Goal: Task Accomplishment & Management: Use online tool/utility

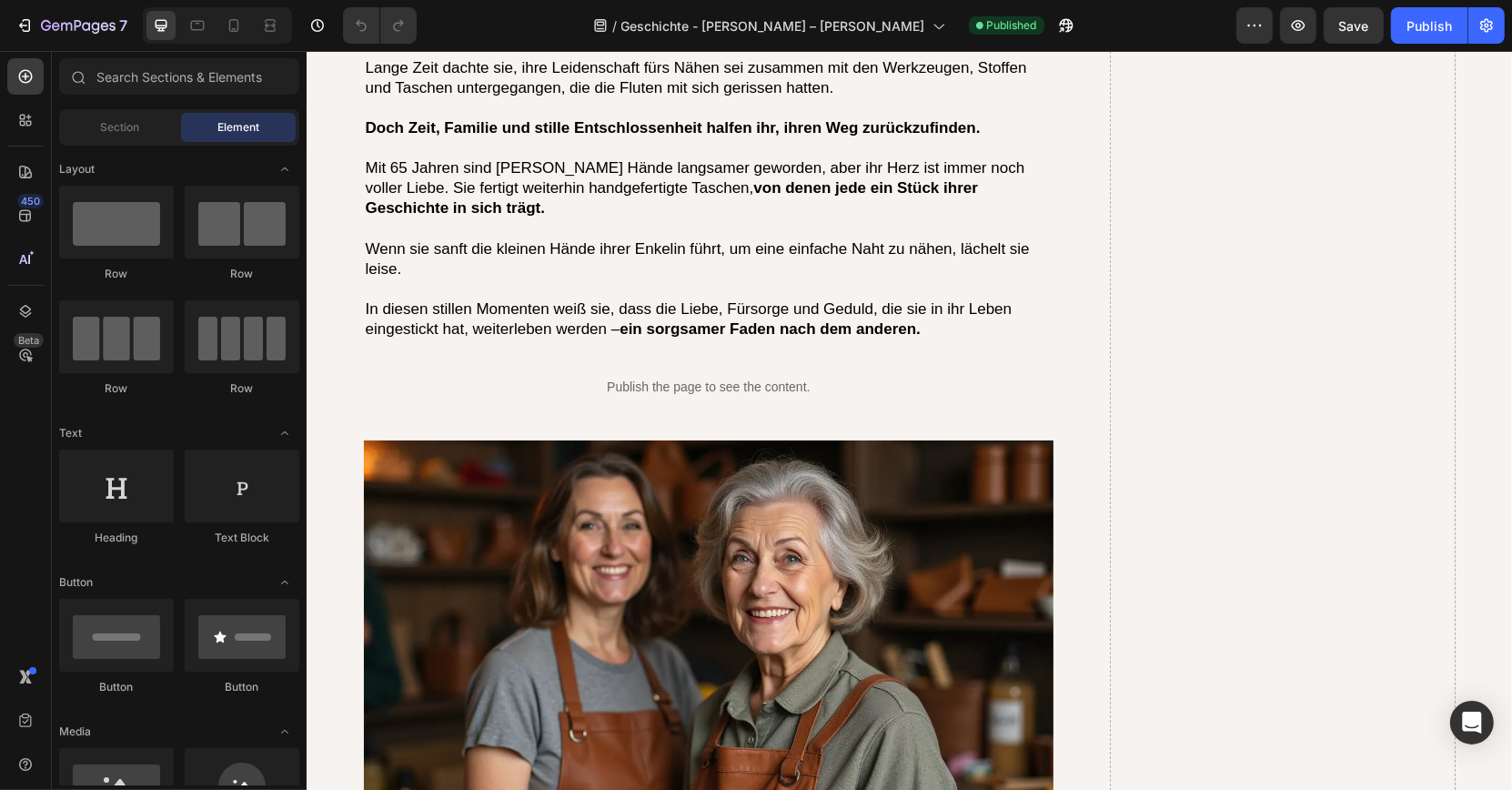
scroll to position [5995, 0]
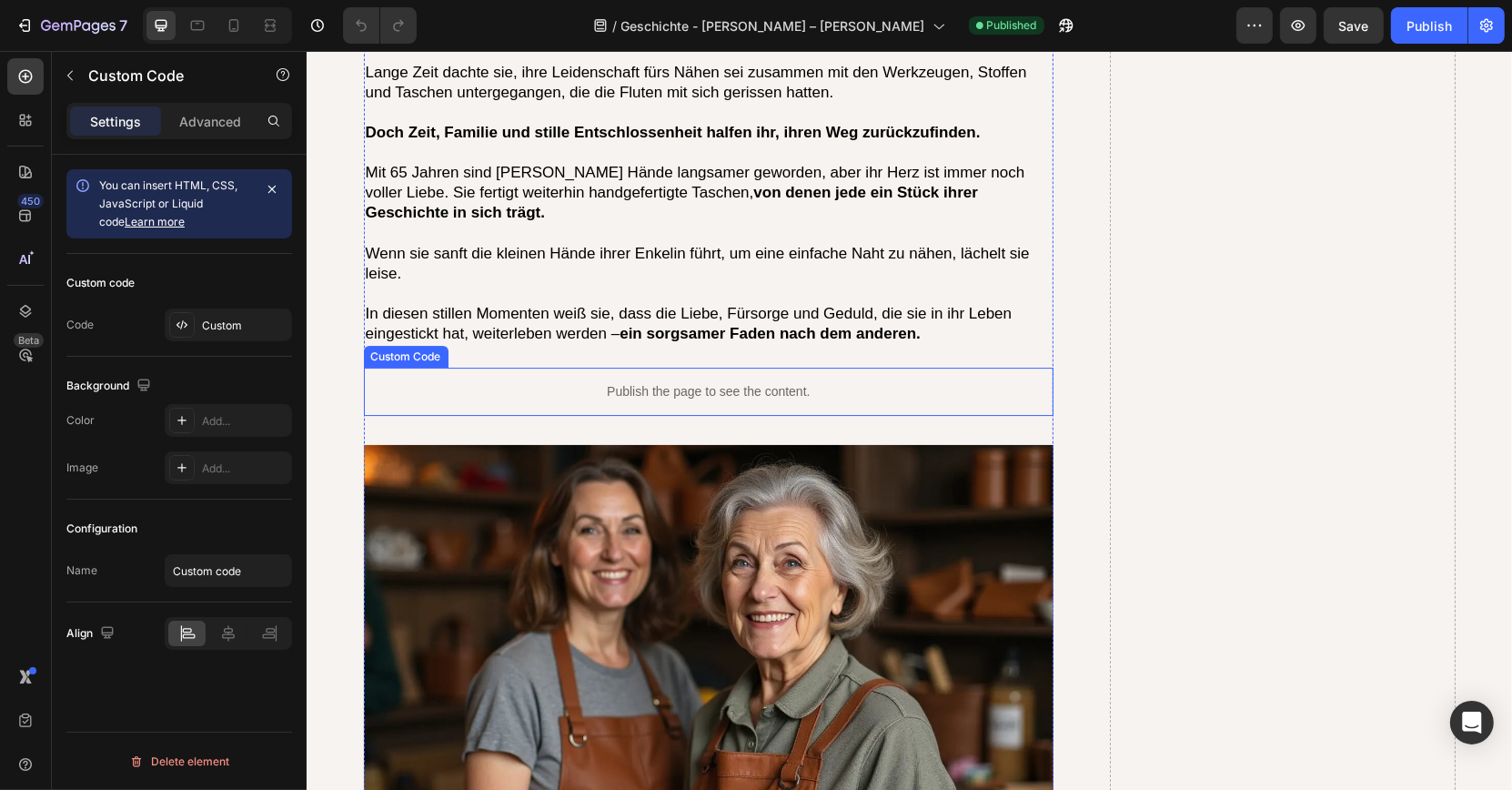
click at [718, 383] on p "Publish the page to see the content." at bounding box center [708, 392] width 691 height 19
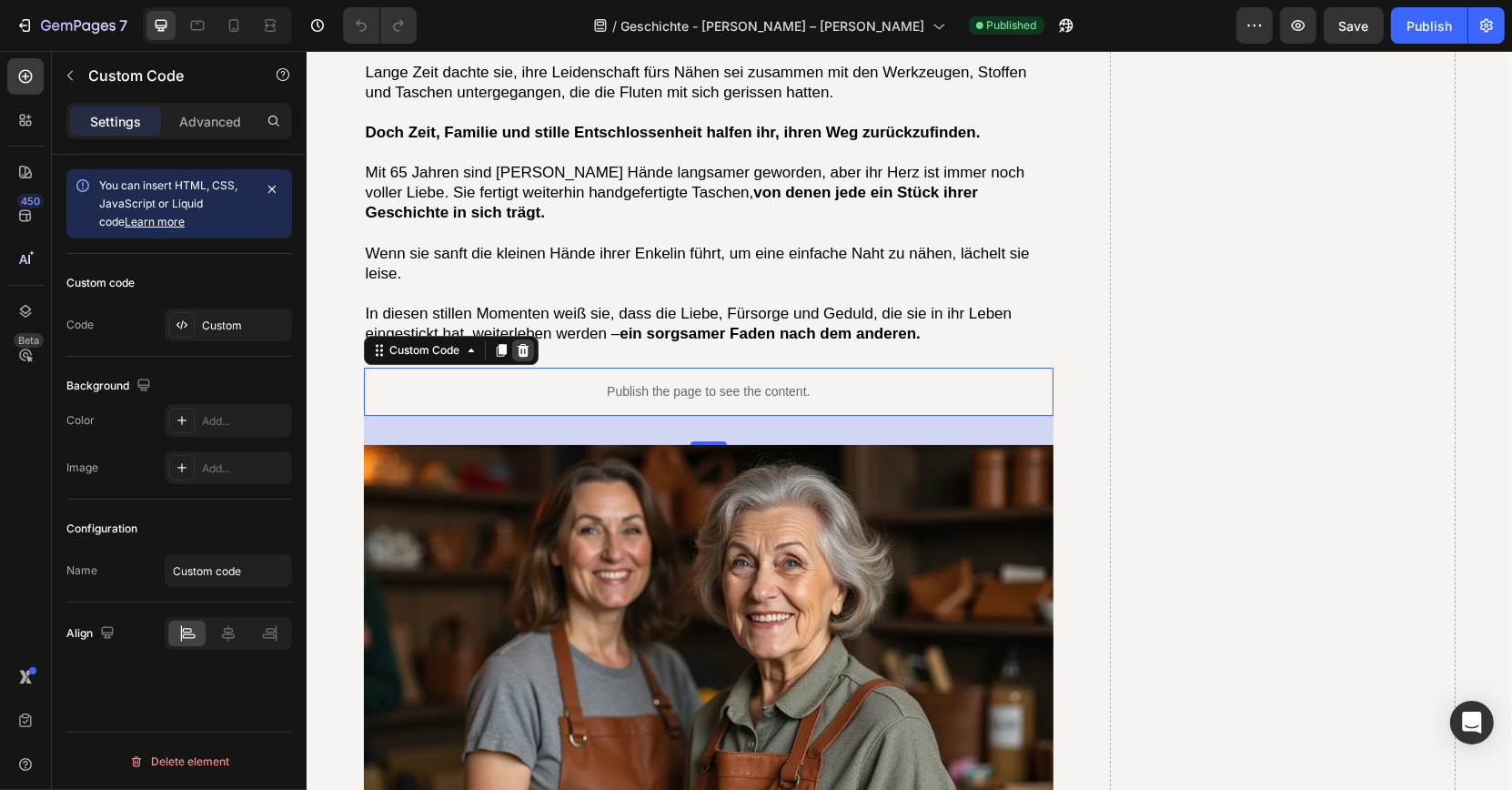
click at [528, 343] on icon at bounding box center [522, 350] width 15 height 15
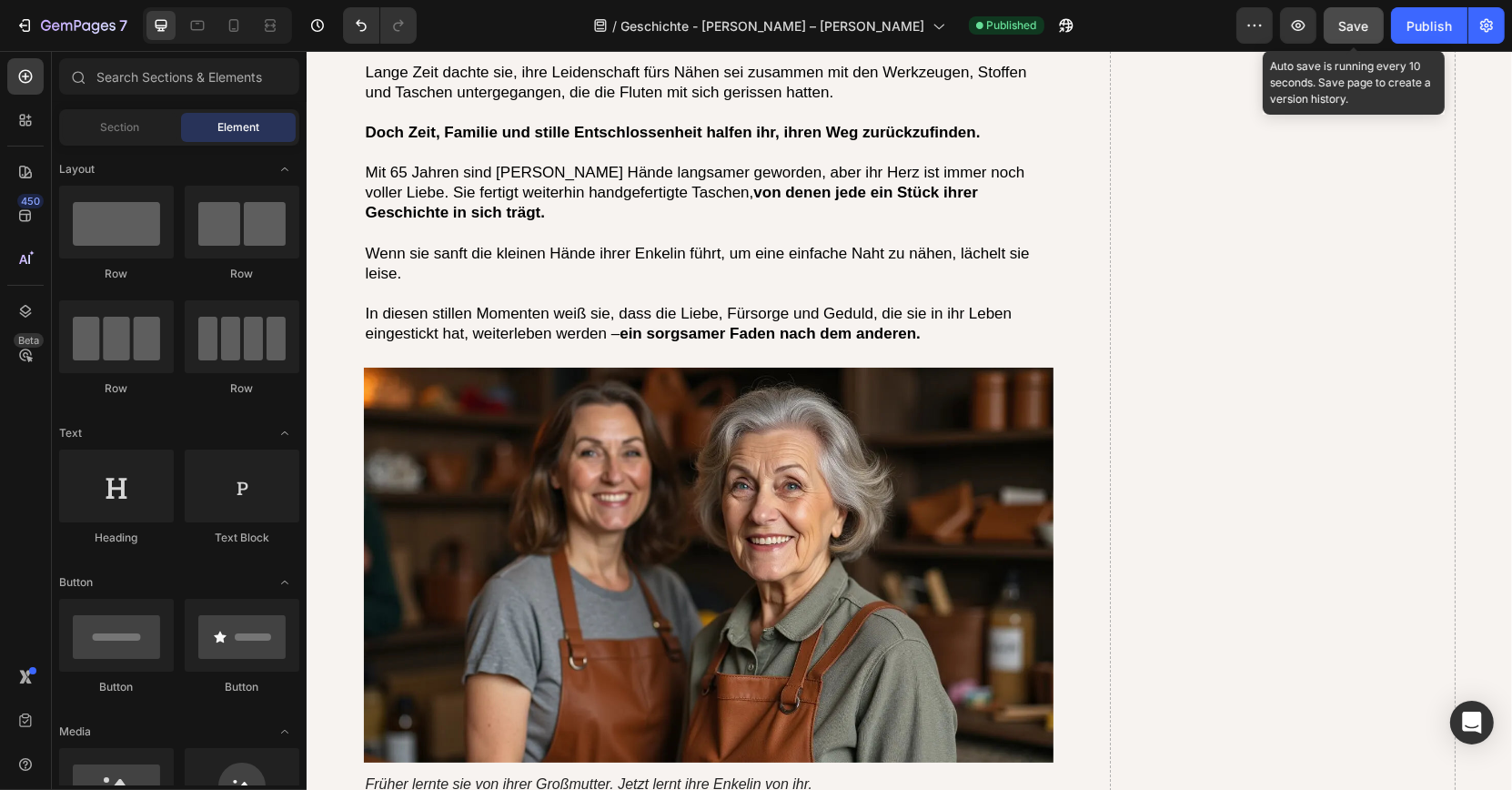
click at [1358, 31] on span "Save" at bounding box center [1354, 26] width 30 height 16
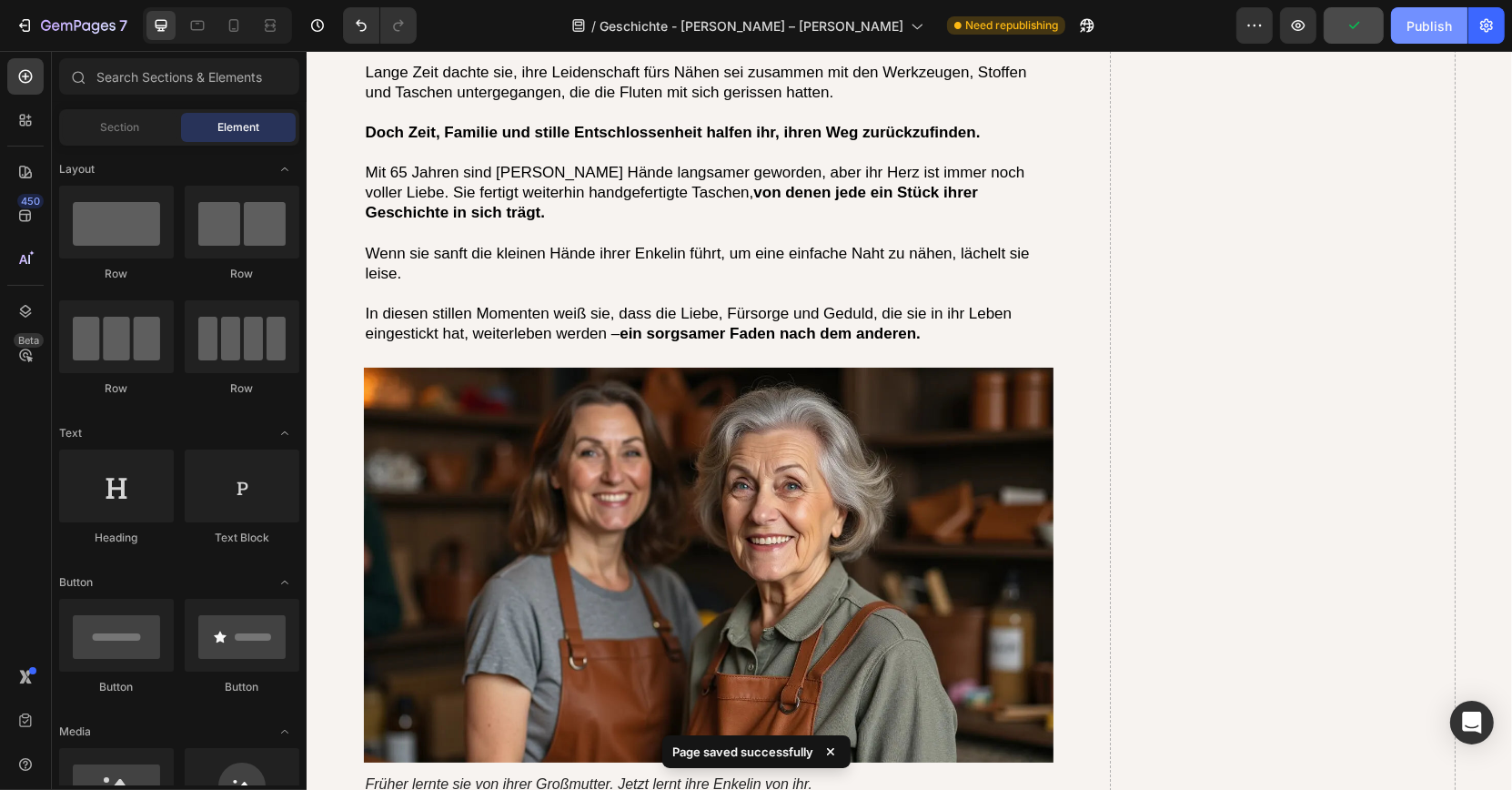
click at [1421, 29] on div "Publish" at bounding box center [1429, 26] width 45 height 19
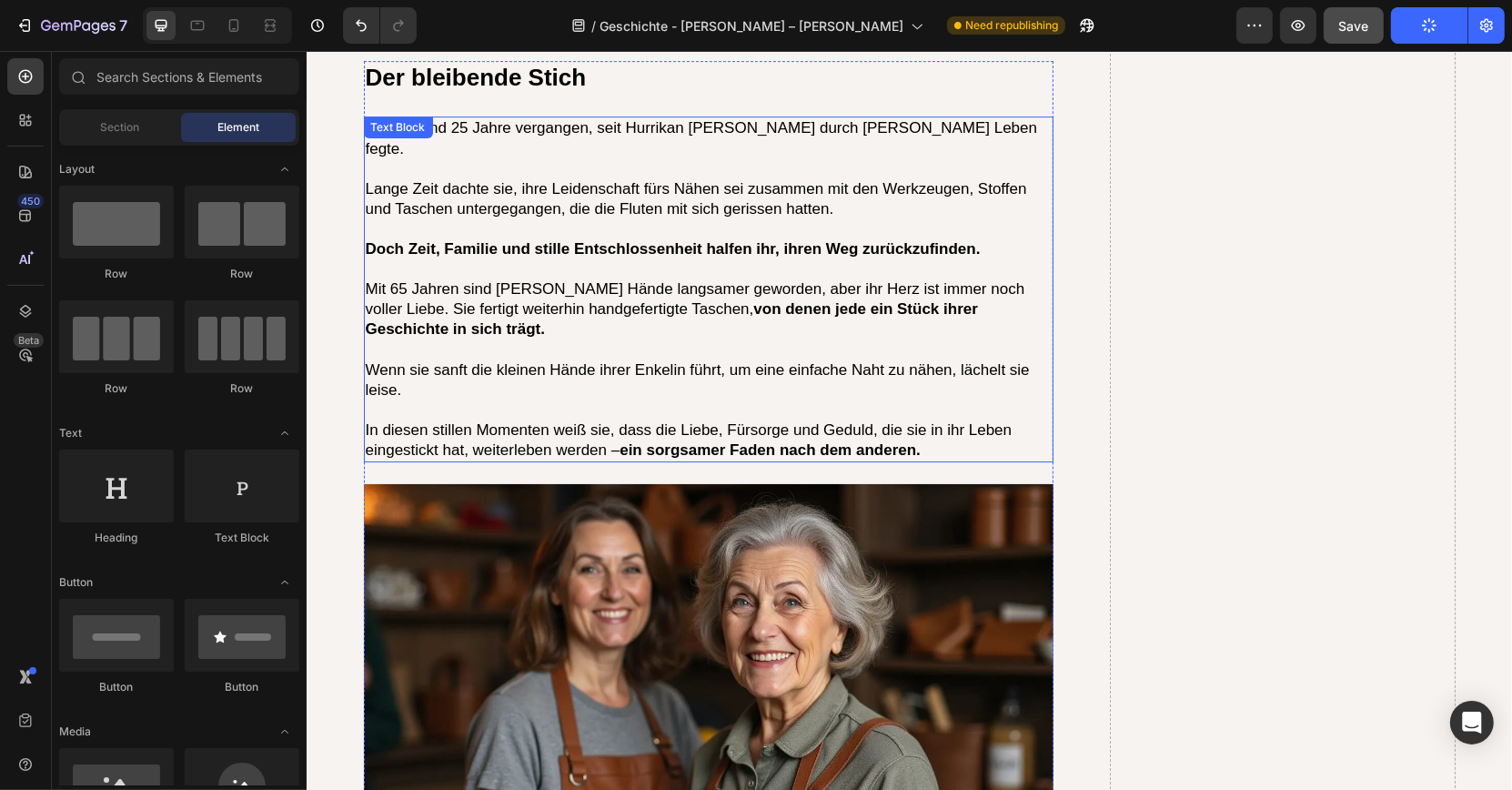
scroll to position [5864, 0]
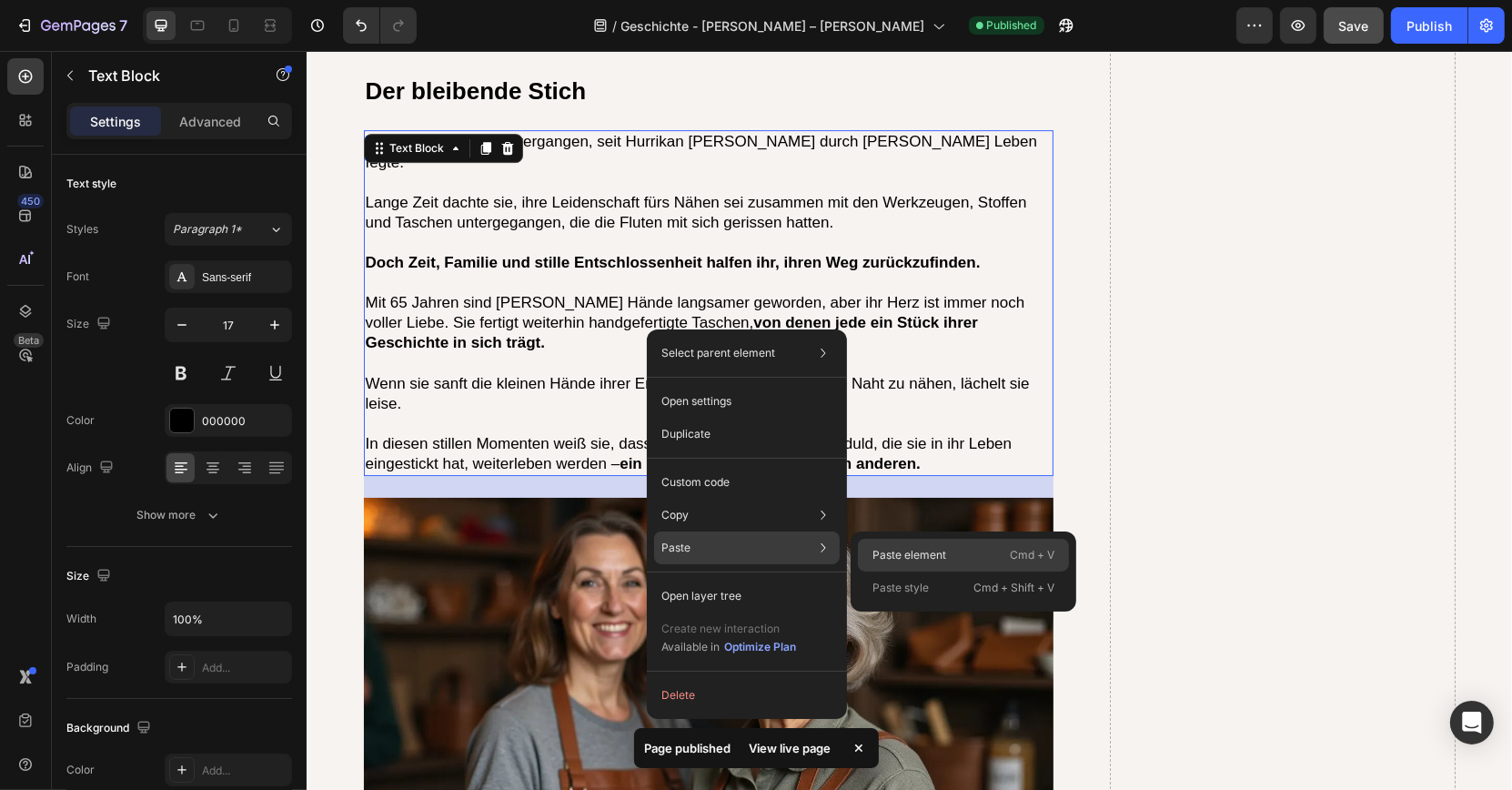
click at [894, 551] on p "Paste element" at bounding box center [909, 555] width 74 height 17
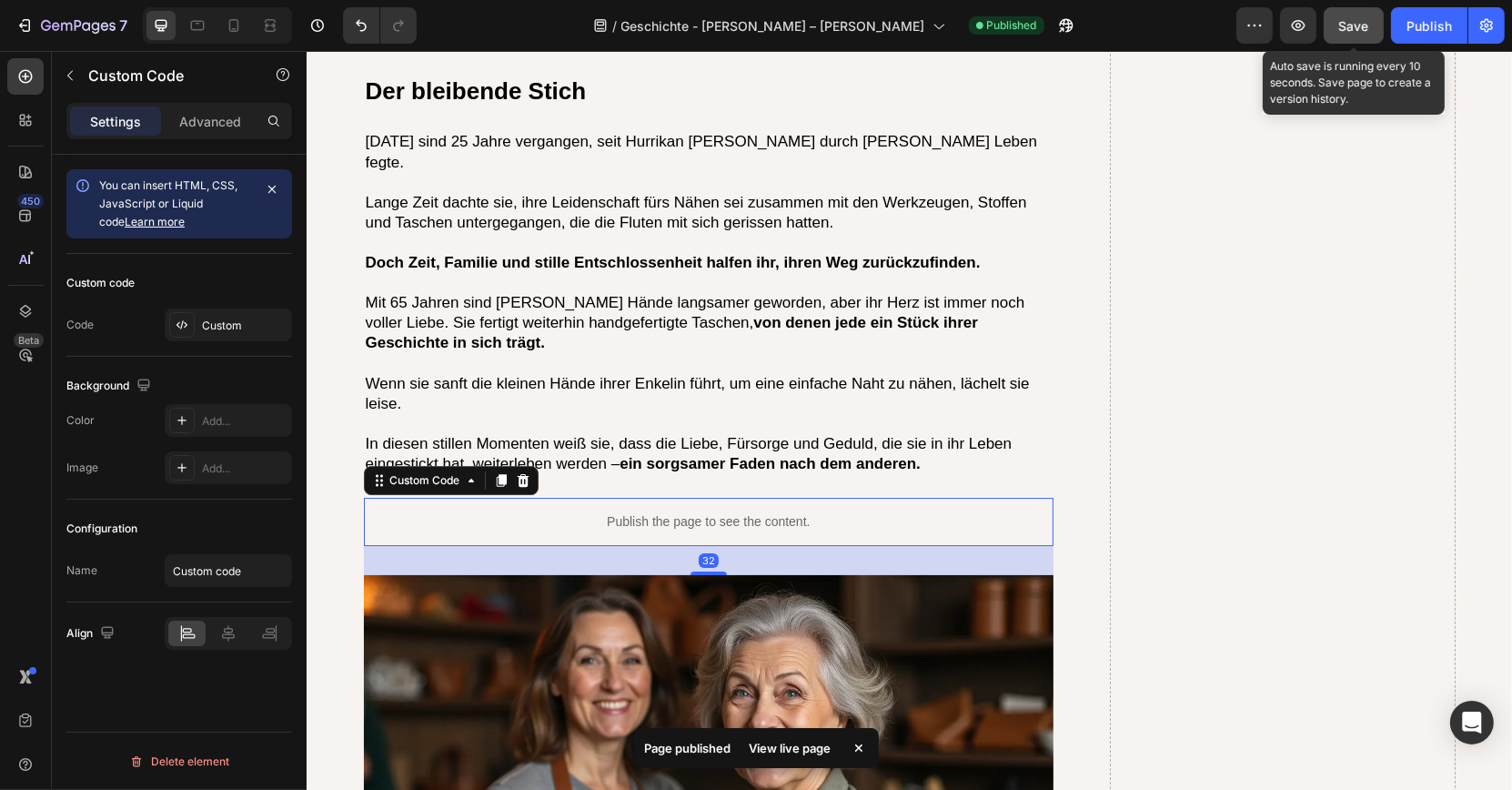
click at [1341, 40] on button "Save" at bounding box center [1353, 25] width 60 height 37
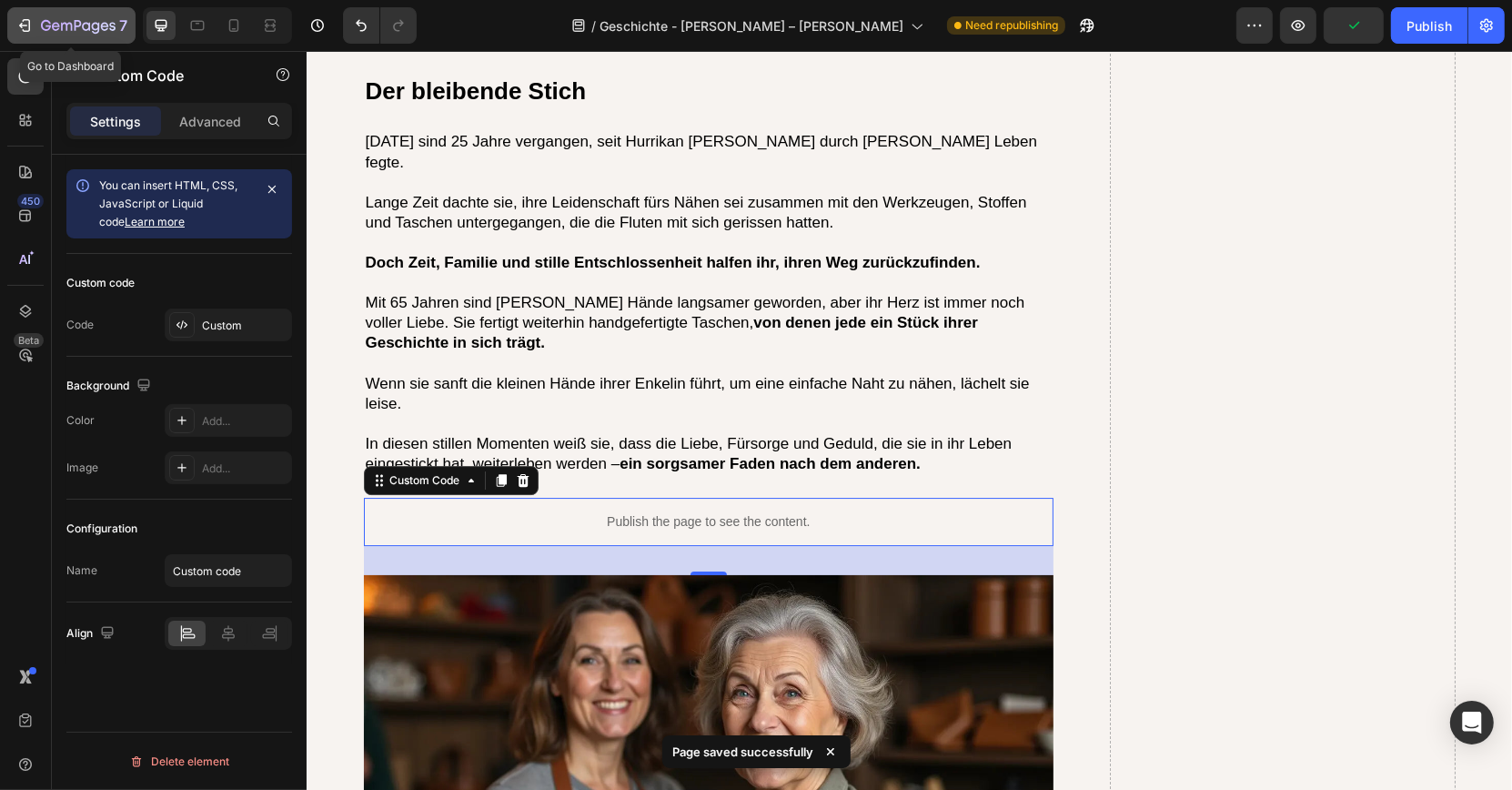
click at [106, 23] on icon "button" at bounding box center [105, 26] width 8 height 8
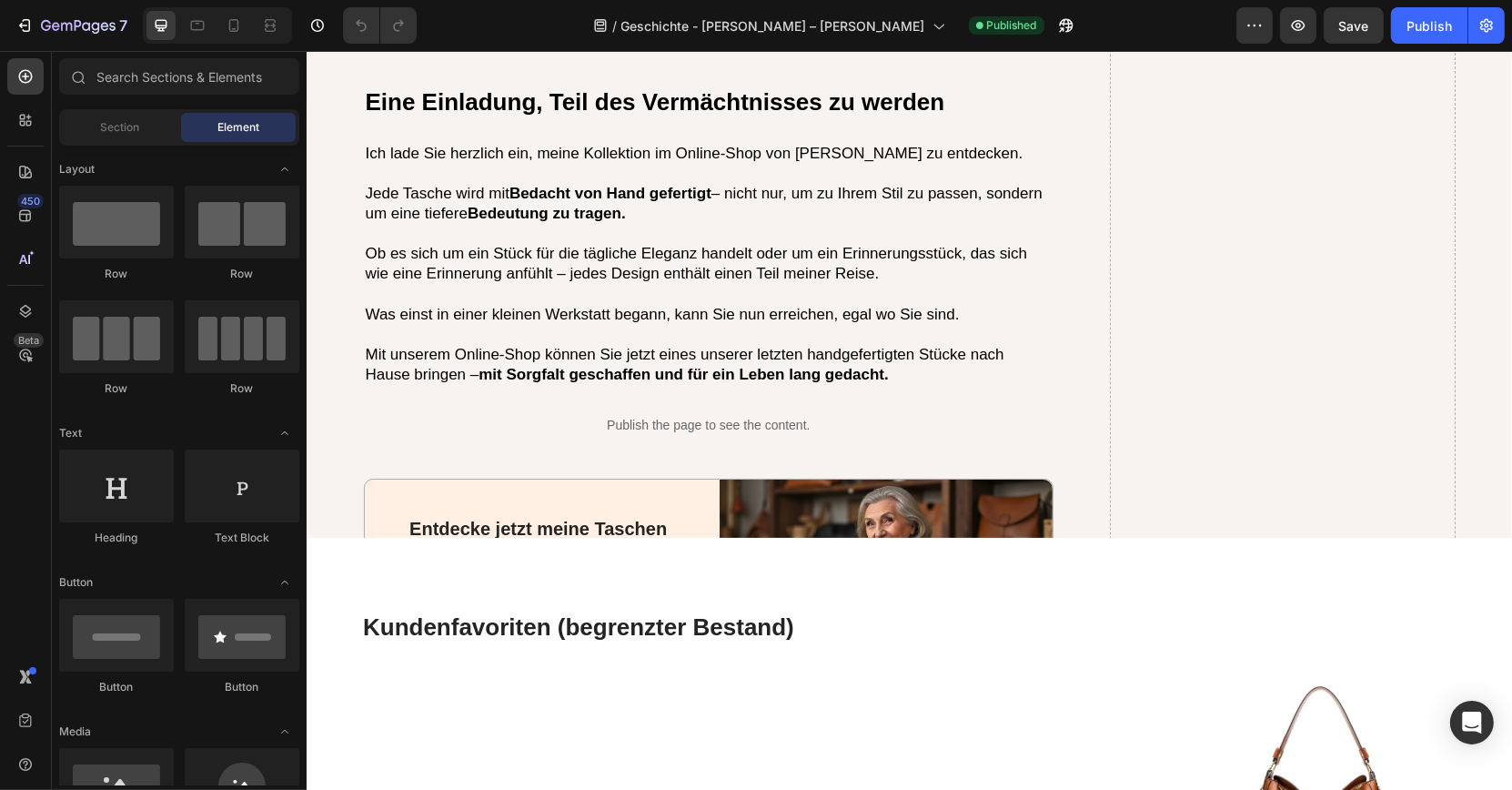
scroll to position [5488, 0]
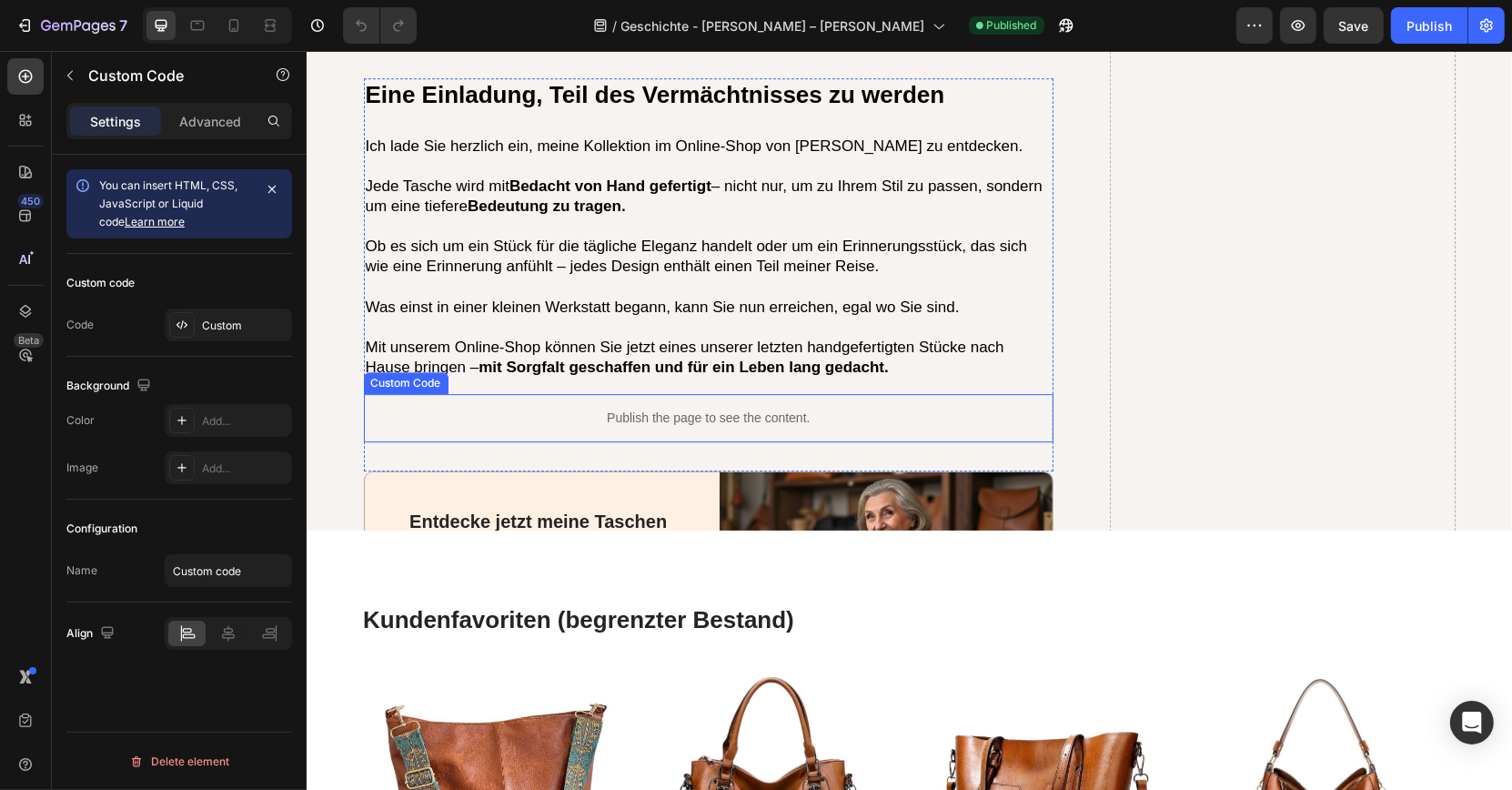
click at [575, 408] on p "Publish the page to see the content." at bounding box center [708, 417] width 691 height 19
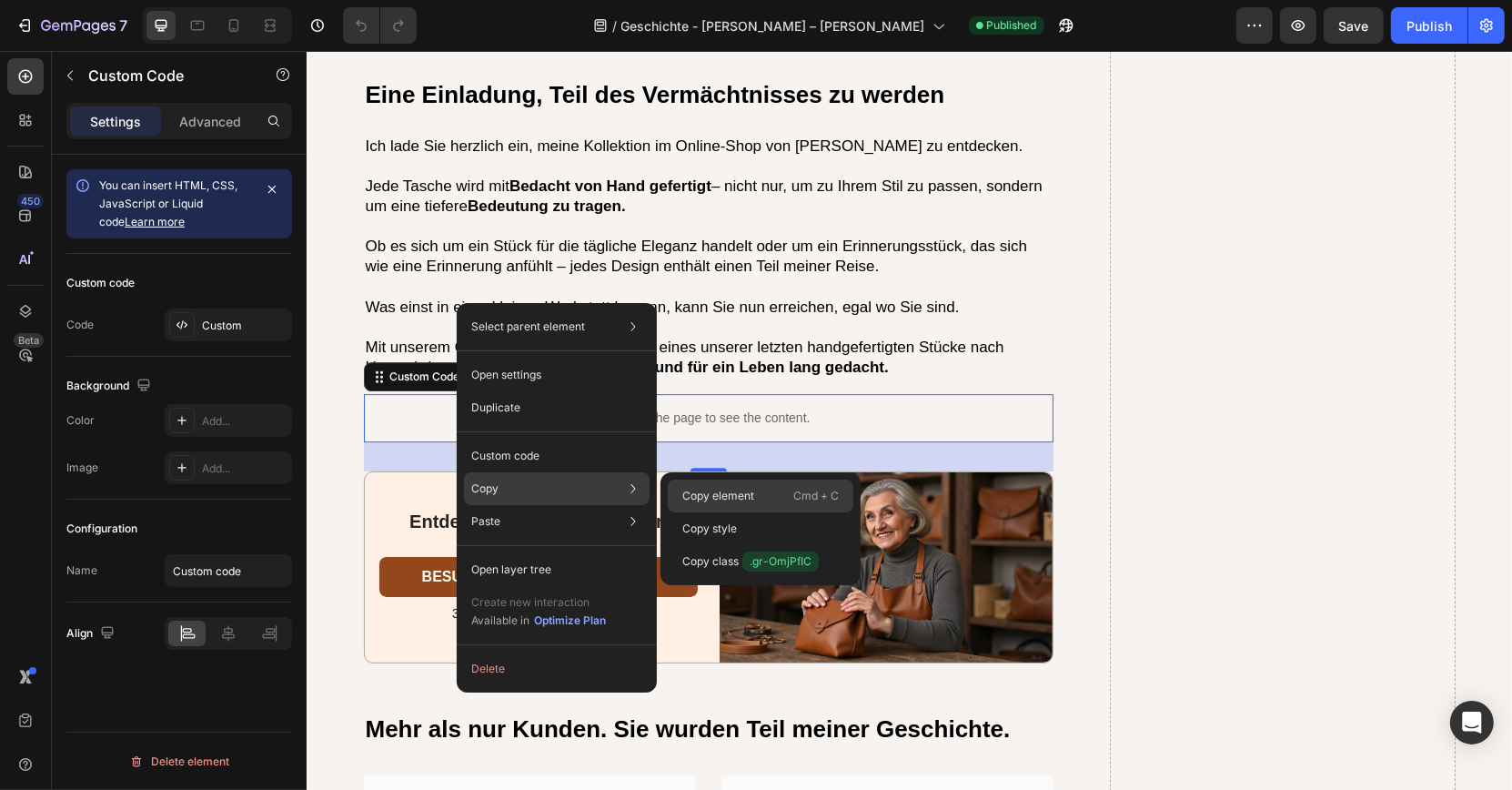
click at [688, 498] on p "Copy element" at bounding box center [717, 495] width 72 height 17
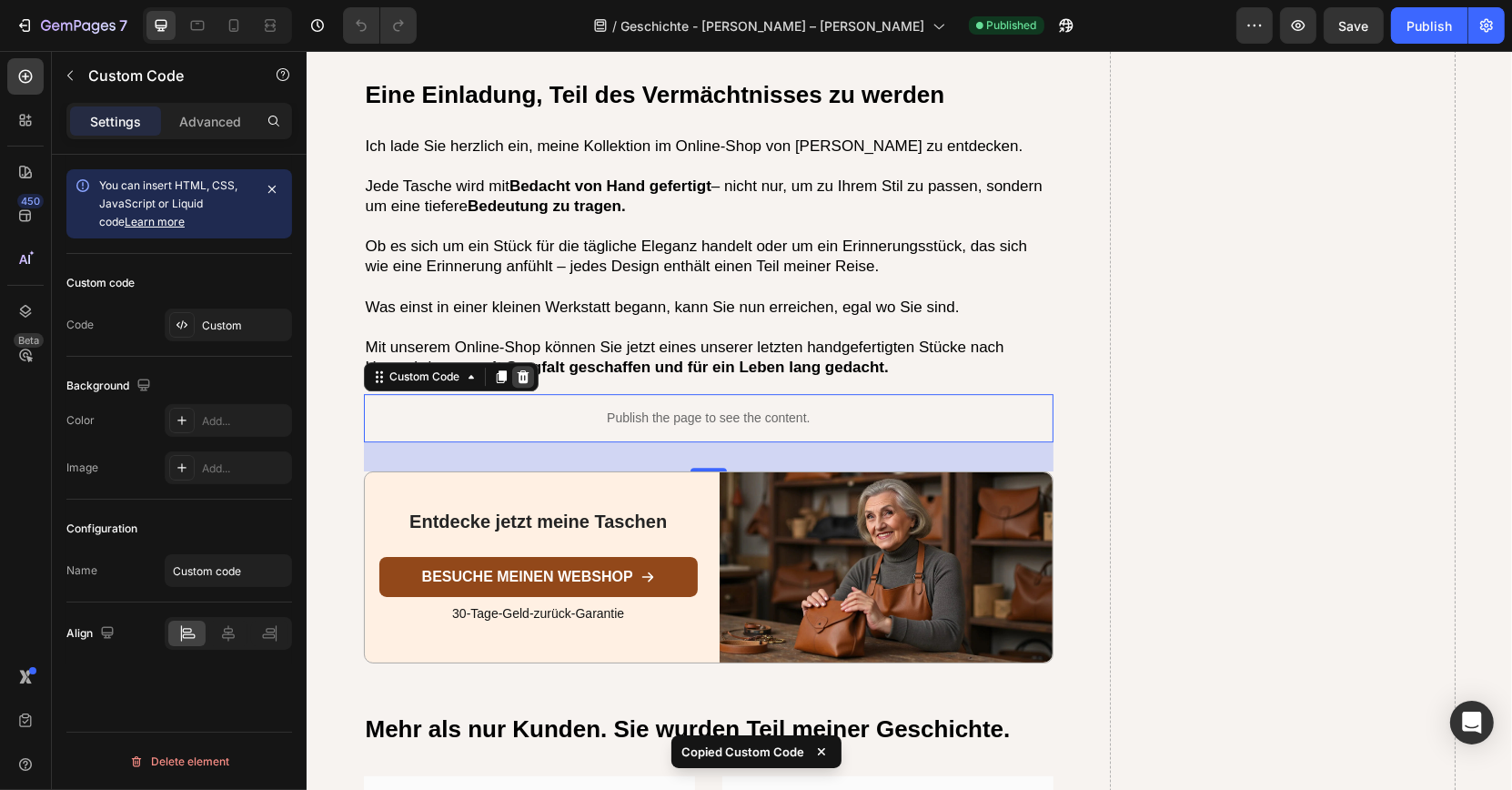
click at [522, 371] on icon at bounding box center [522, 377] width 12 height 13
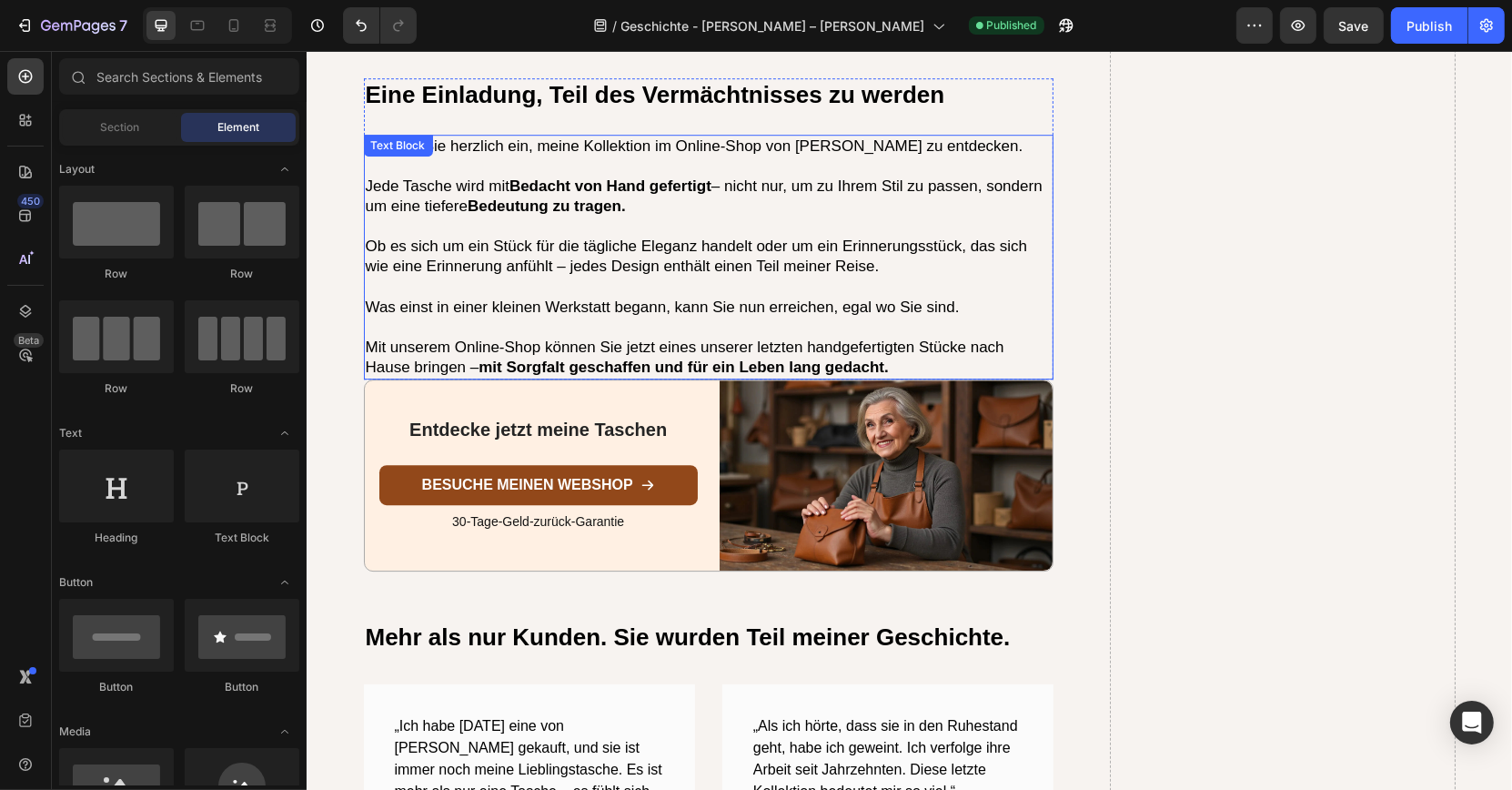
click at [543, 317] on p at bounding box center [708, 327] width 687 height 20
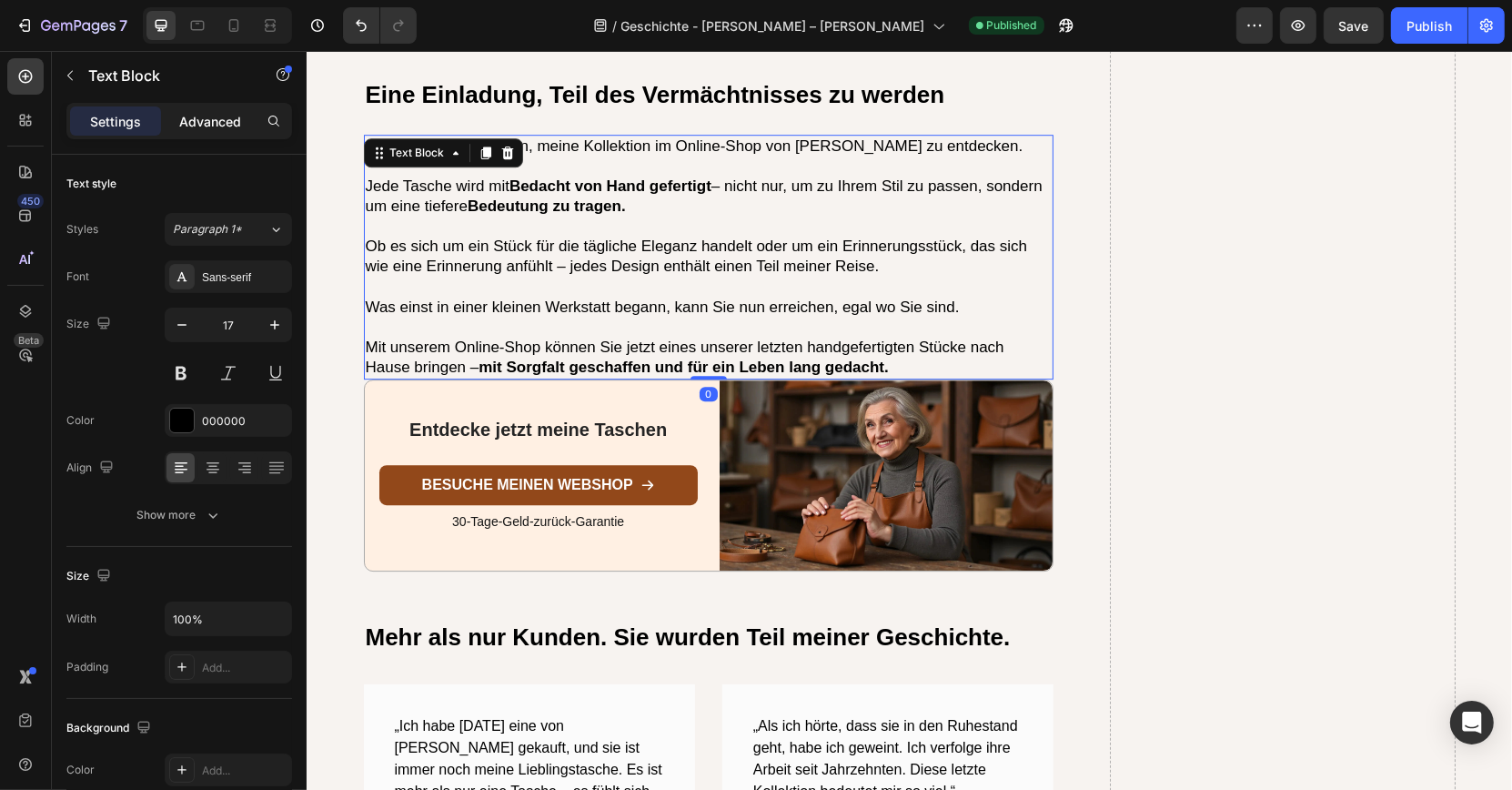
click at [227, 133] on div "Advanced" at bounding box center [210, 121] width 91 height 29
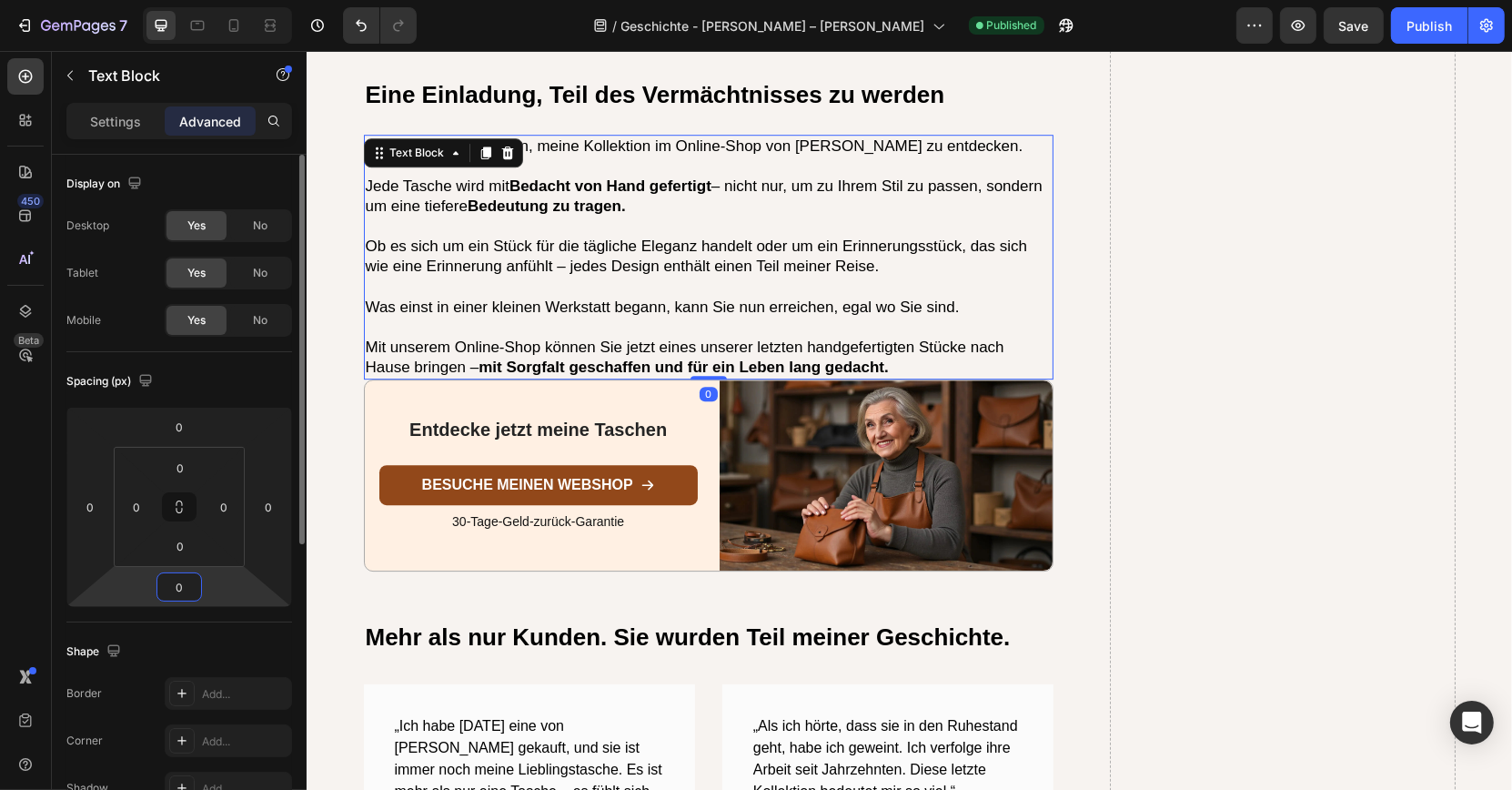
click at [188, 573] on input "0" at bounding box center [179, 587] width 37 height 28
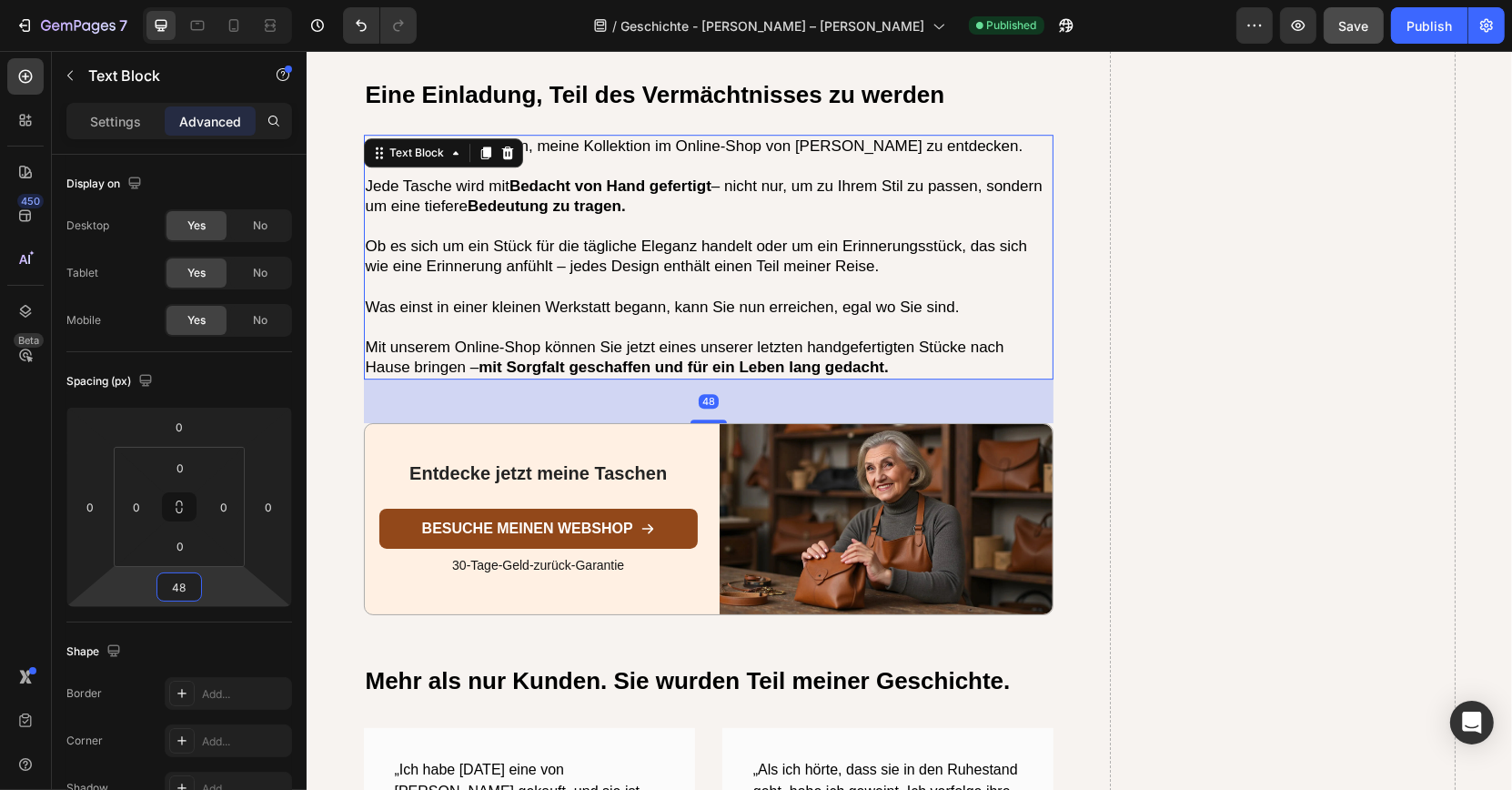
type input "48"
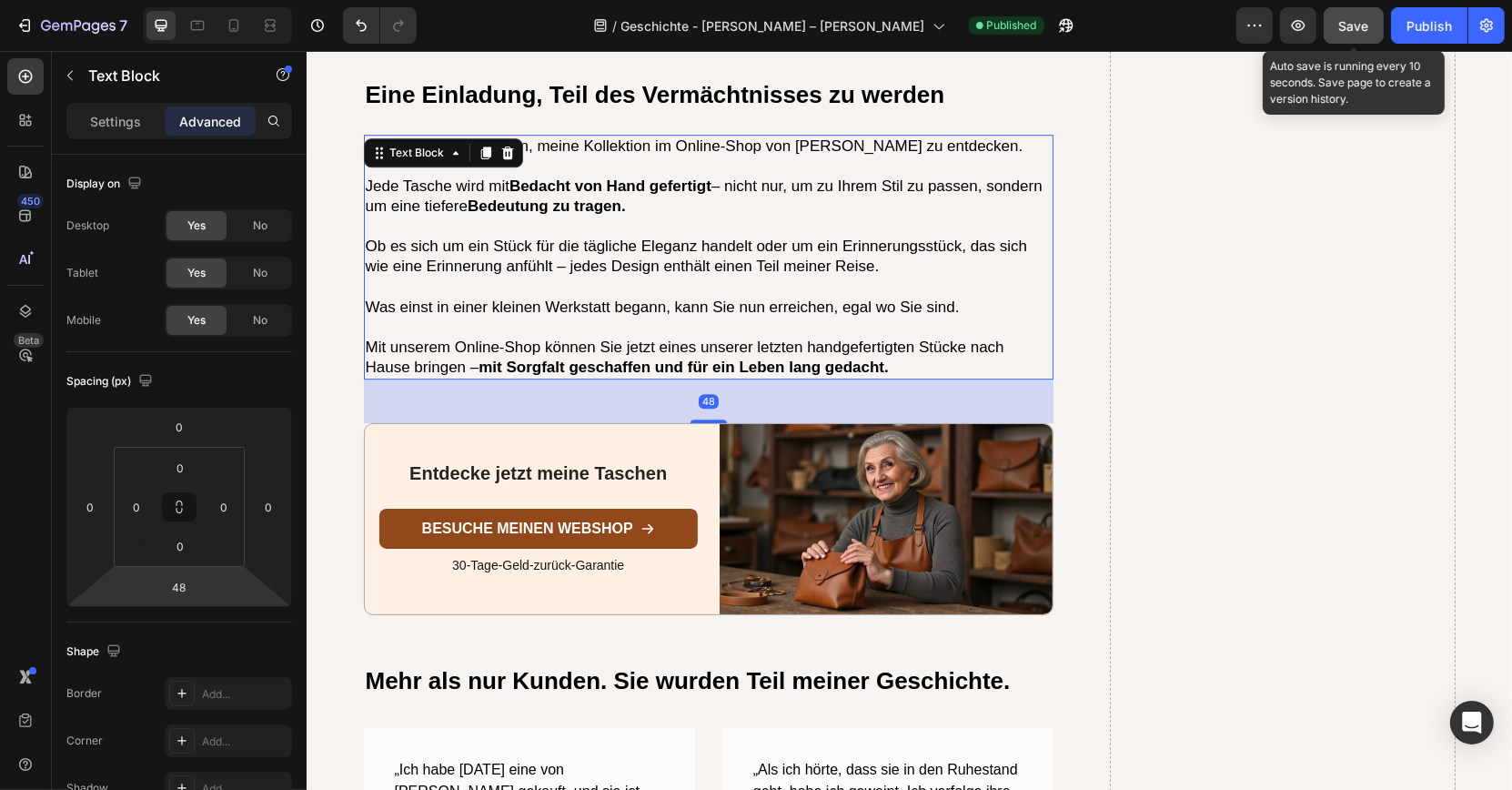
click at [1366, 15] on button "Save" at bounding box center [1353, 25] width 60 height 37
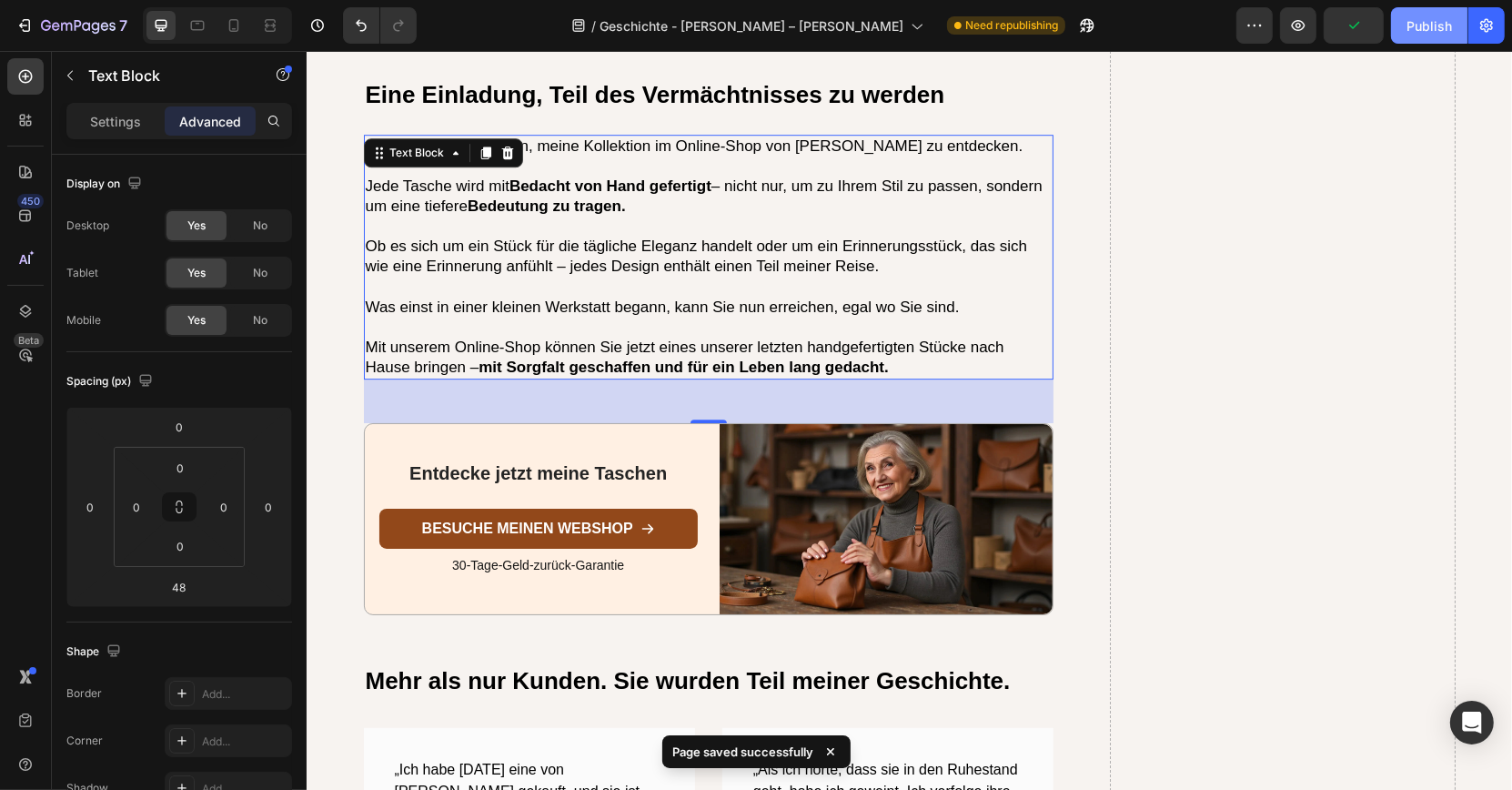
click at [1424, 42] on button "Publish" at bounding box center [1429, 25] width 76 height 37
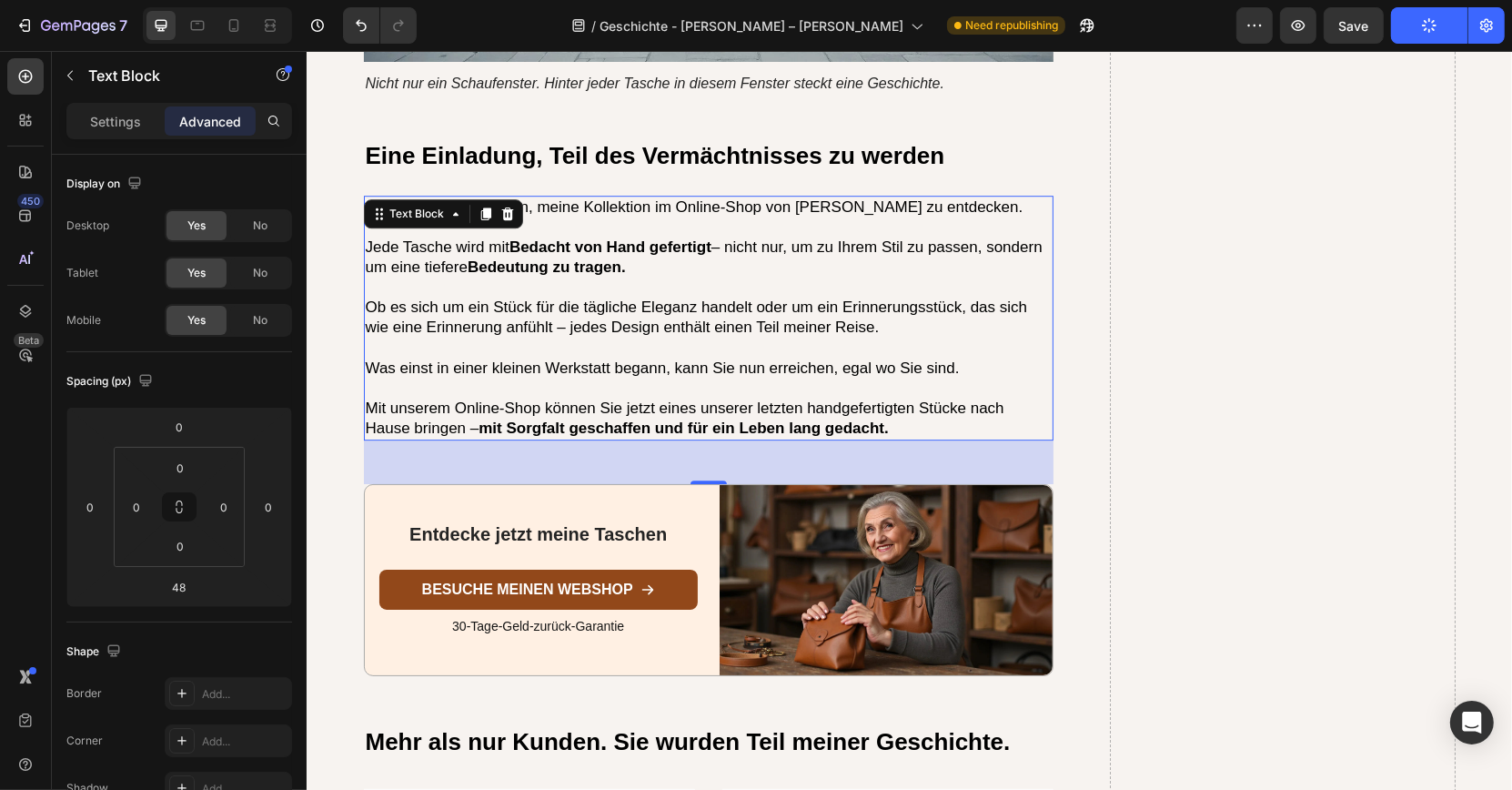
scroll to position [5438, 0]
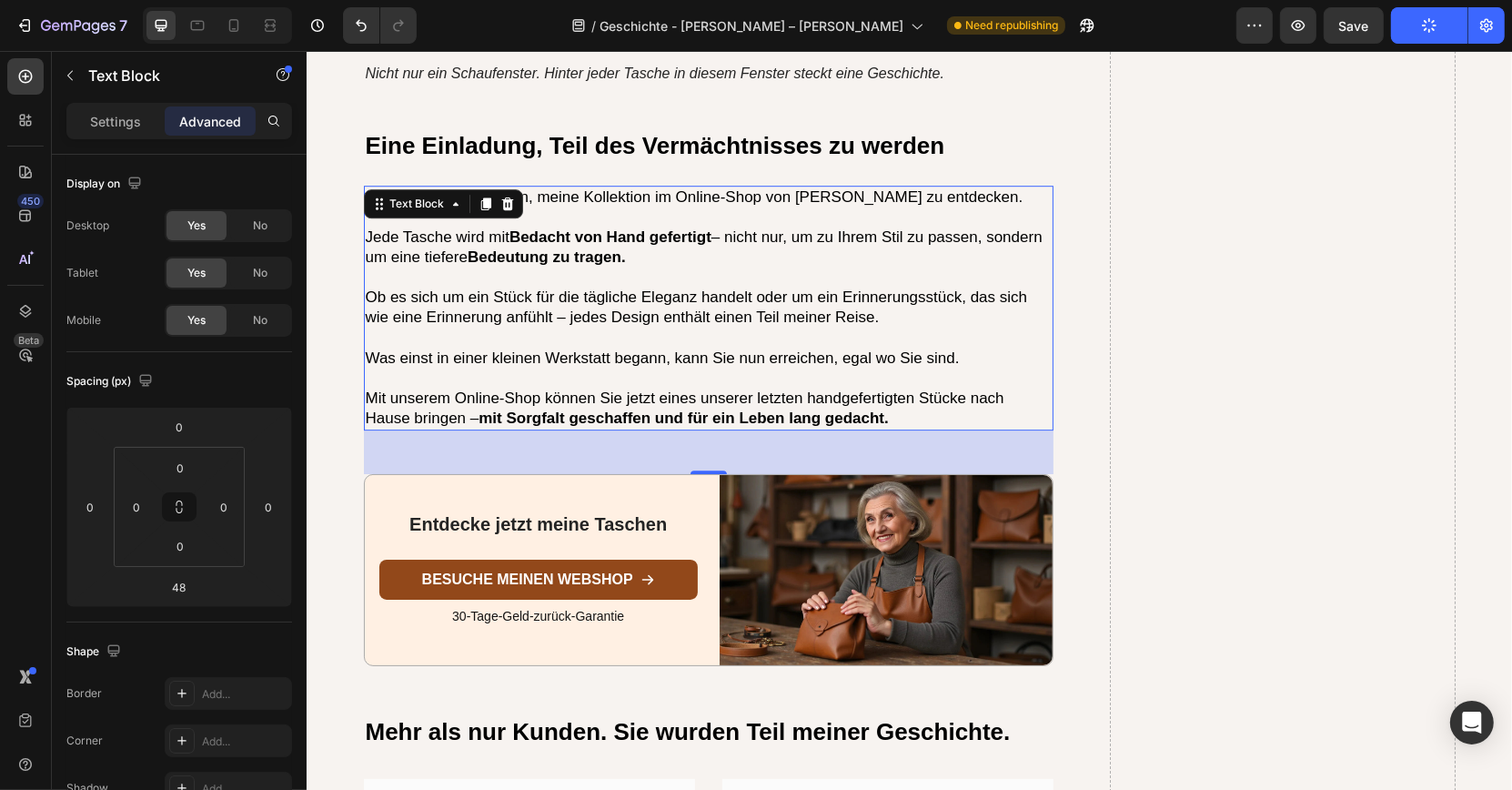
click at [613, 288] on p "Ob es sich um ein Stück für die tägliche Eleganz handelt oder um ein Erinnerung…" at bounding box center [708, 307] width 687 height 41
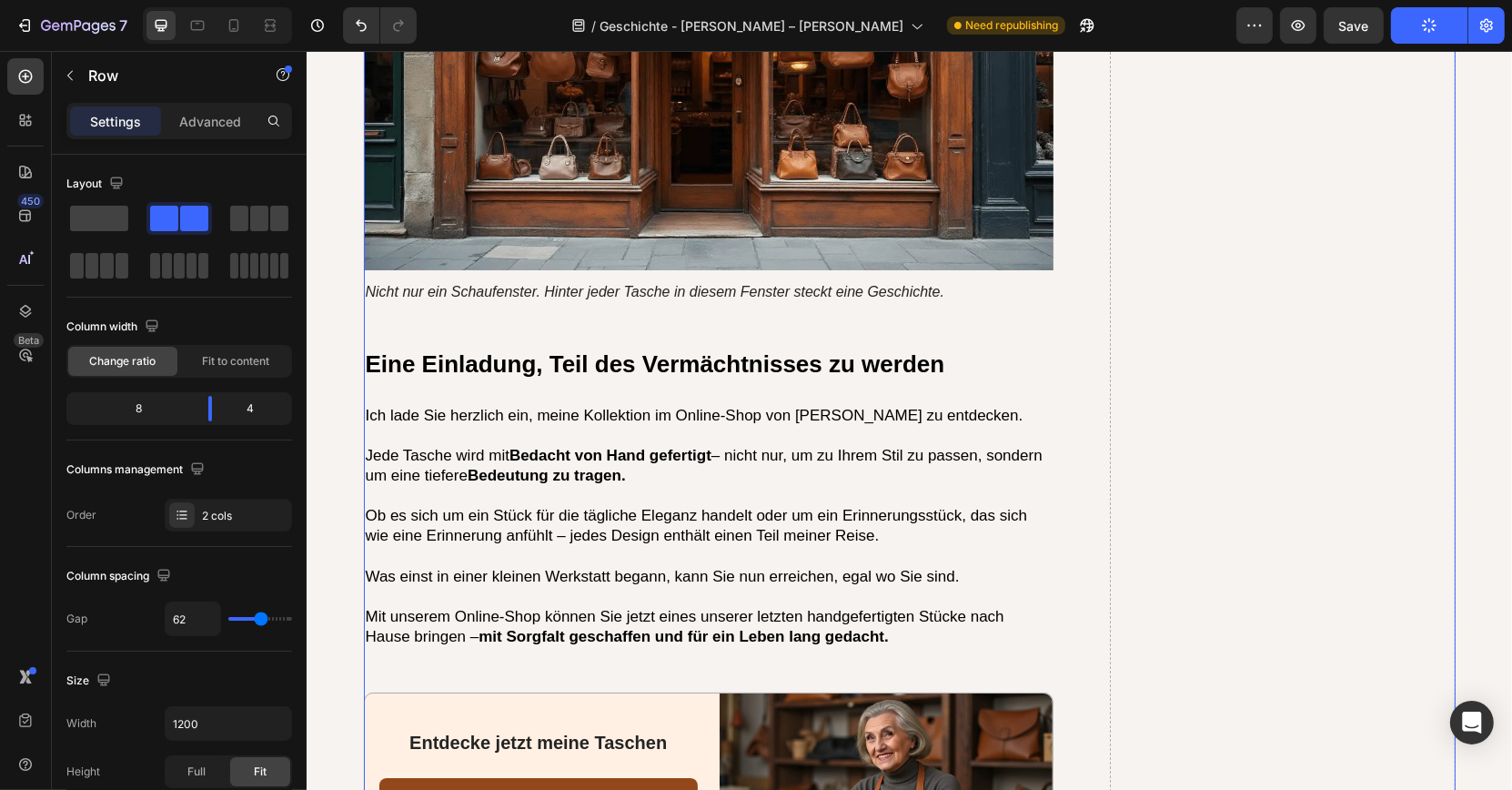
scroll to position [5226, 0]
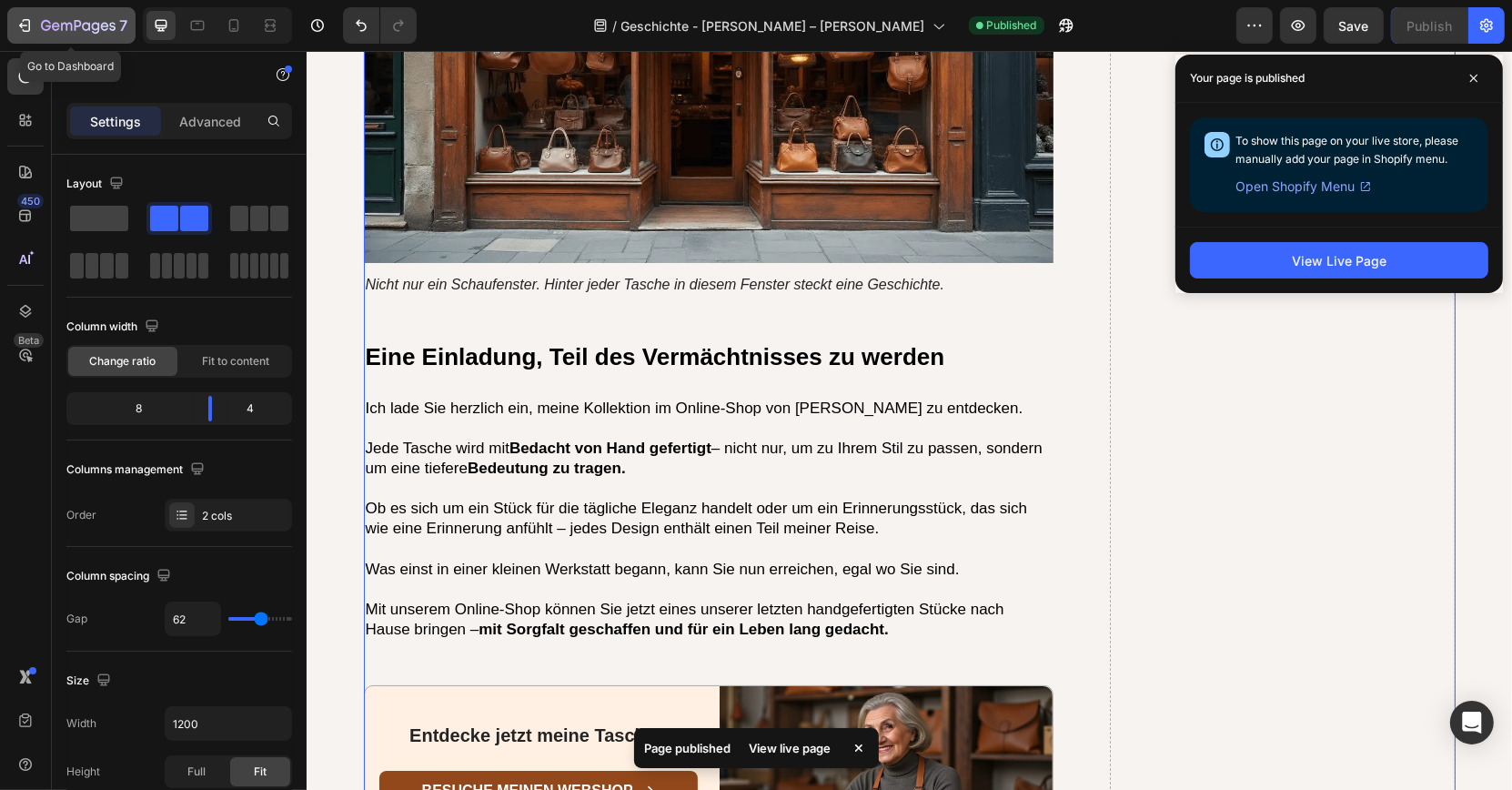
click at [106, 16] on div "7" at bounding box center [83, 26] width 86 height 22
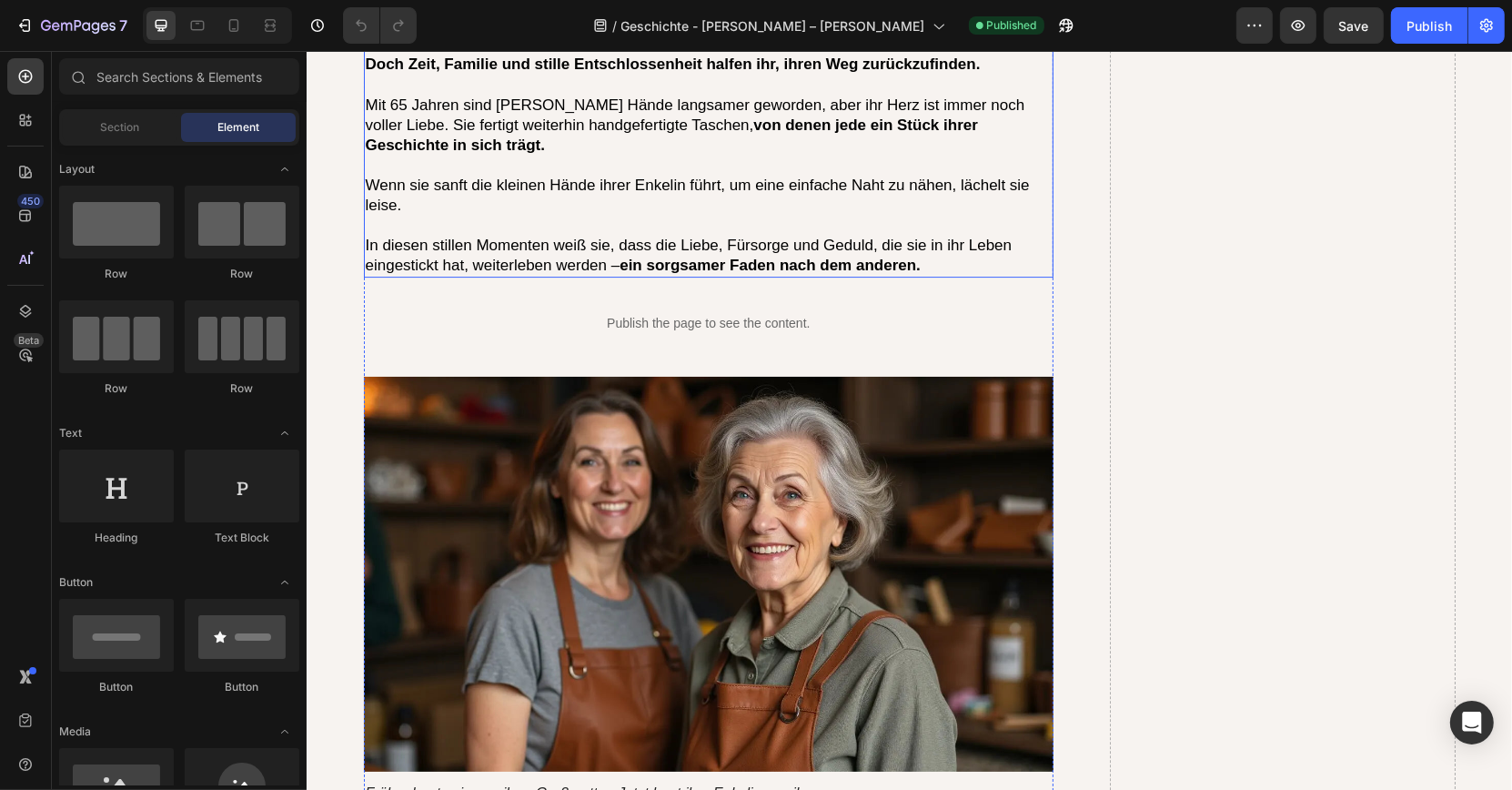
scroll to position [5922, 0]
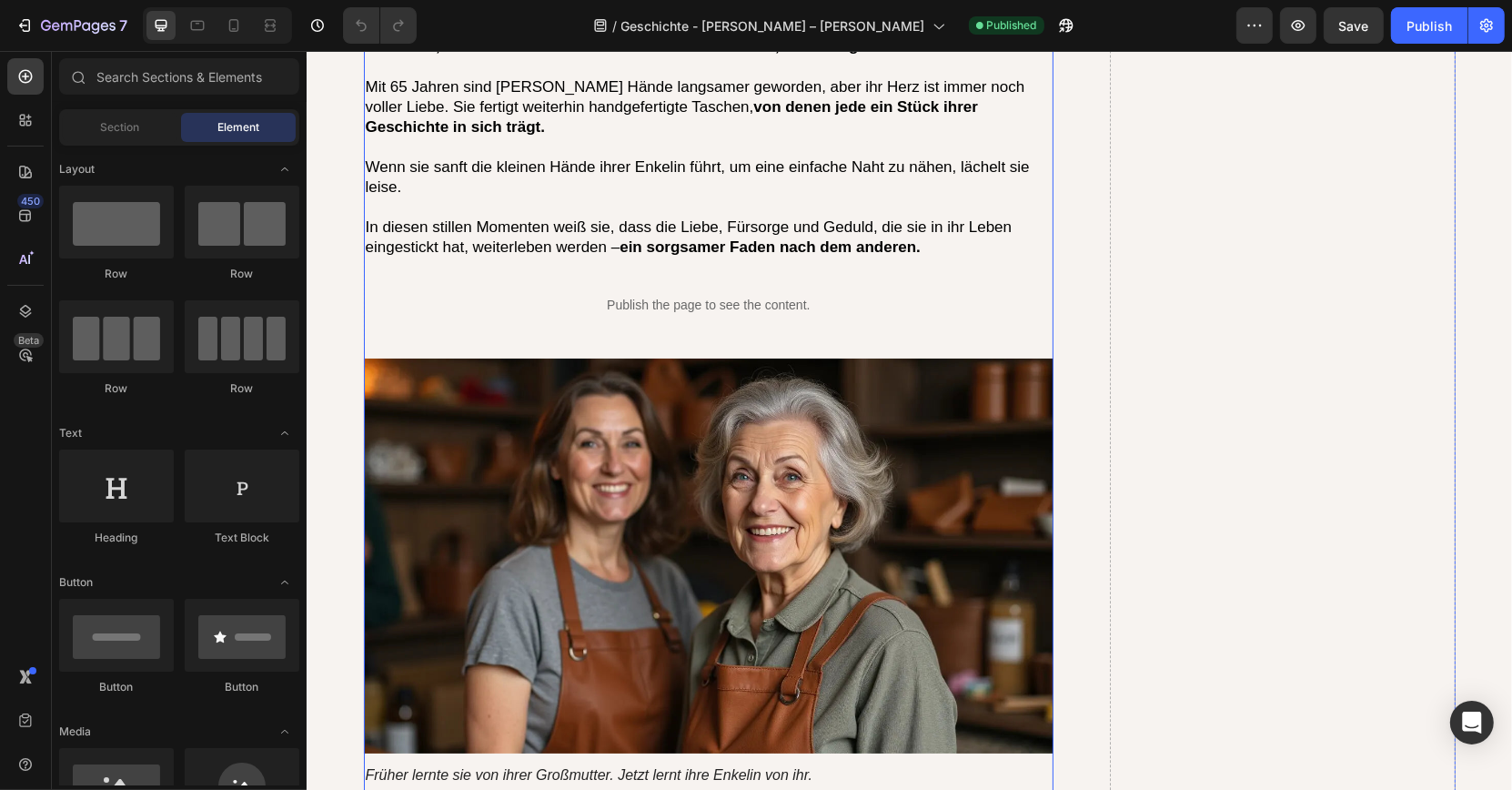
click at [591, 281] on div "Publish the page to see the content." at bounding box center [708, 305] width 691 height 48
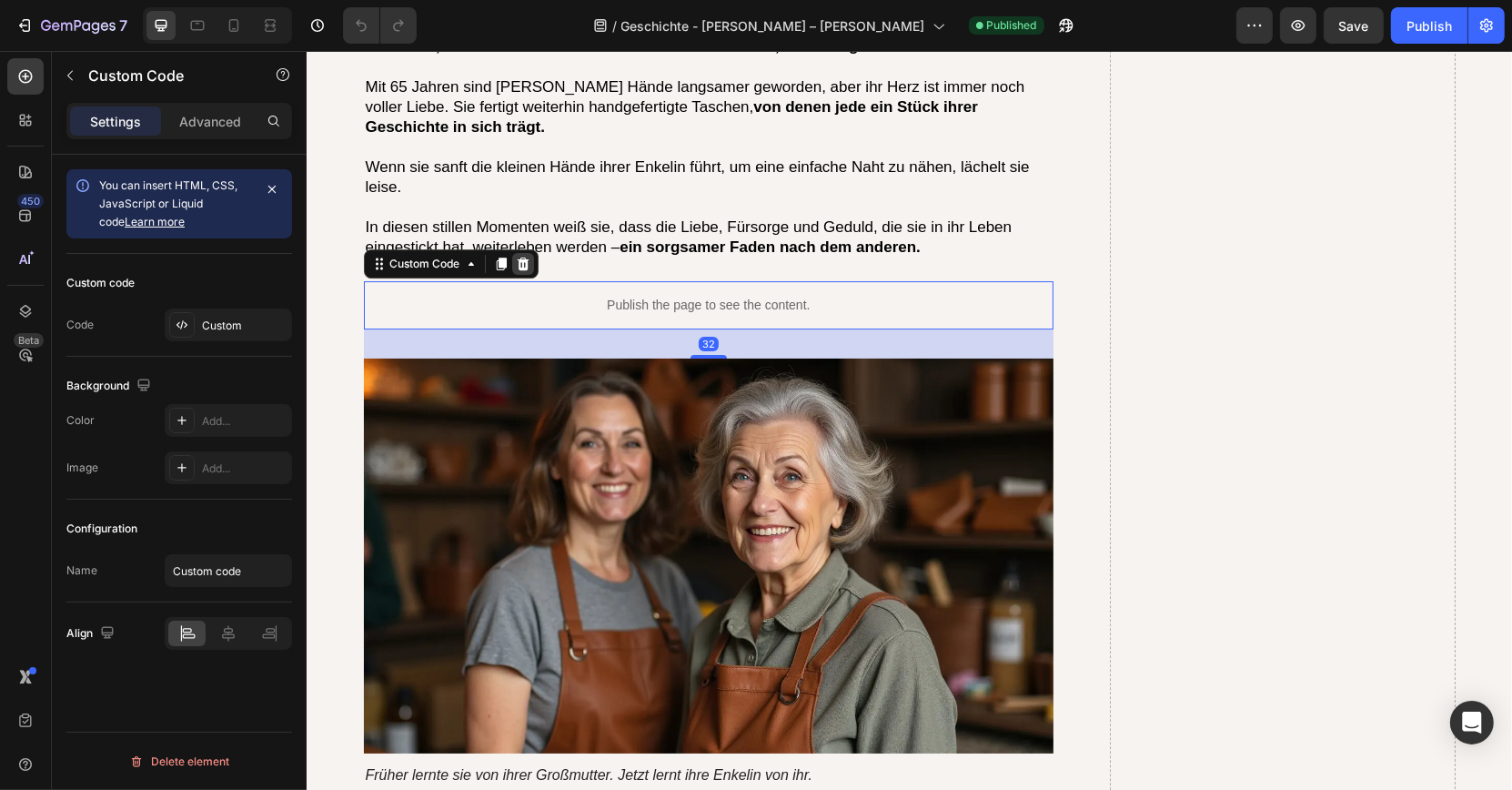
click at [511, 253] on div at bounding box center [522, 264] width 22 height 22
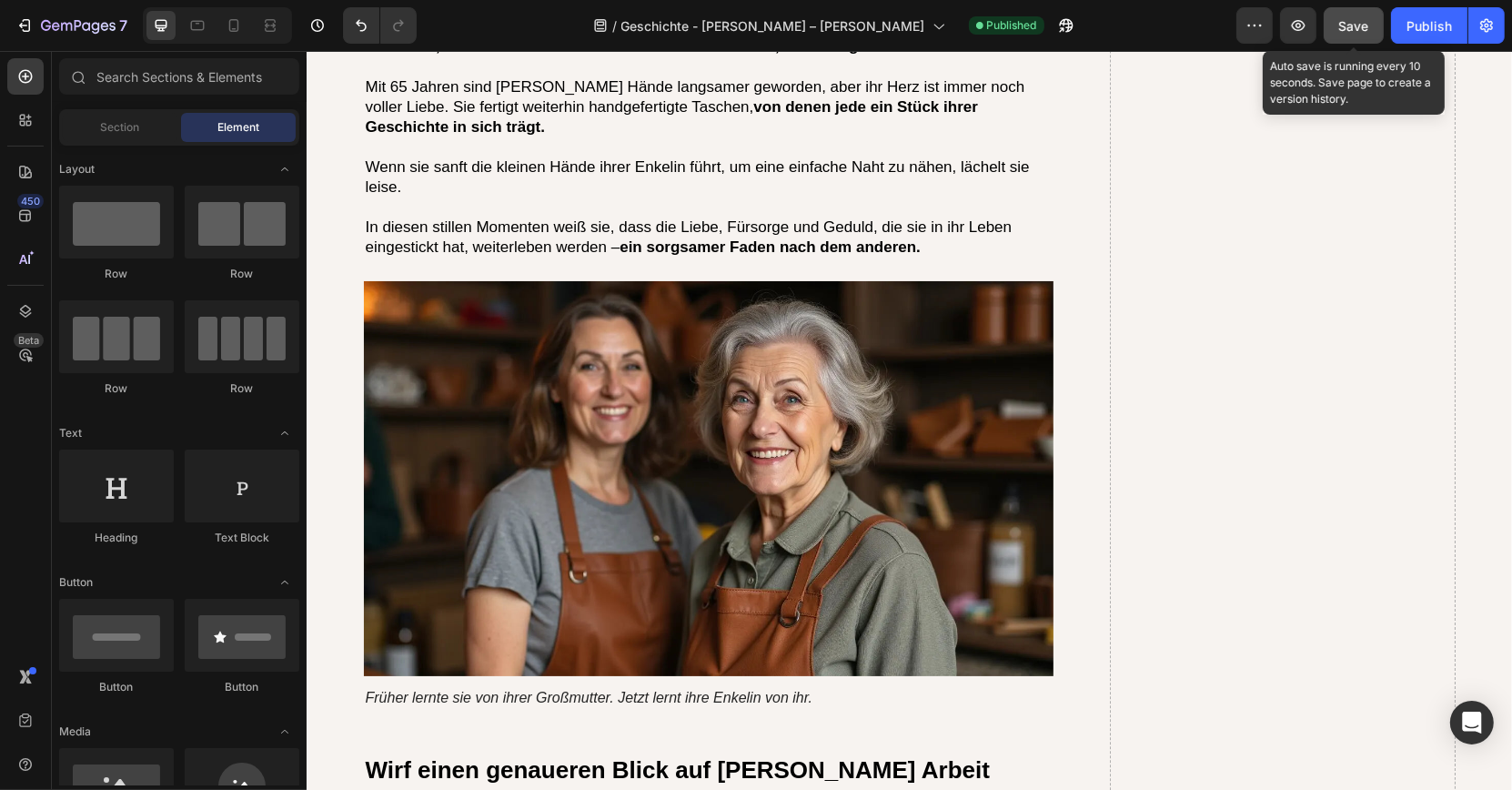
click at [1357, 31] on span "Save" at bounding box center [1354, 26] width 30 height 16
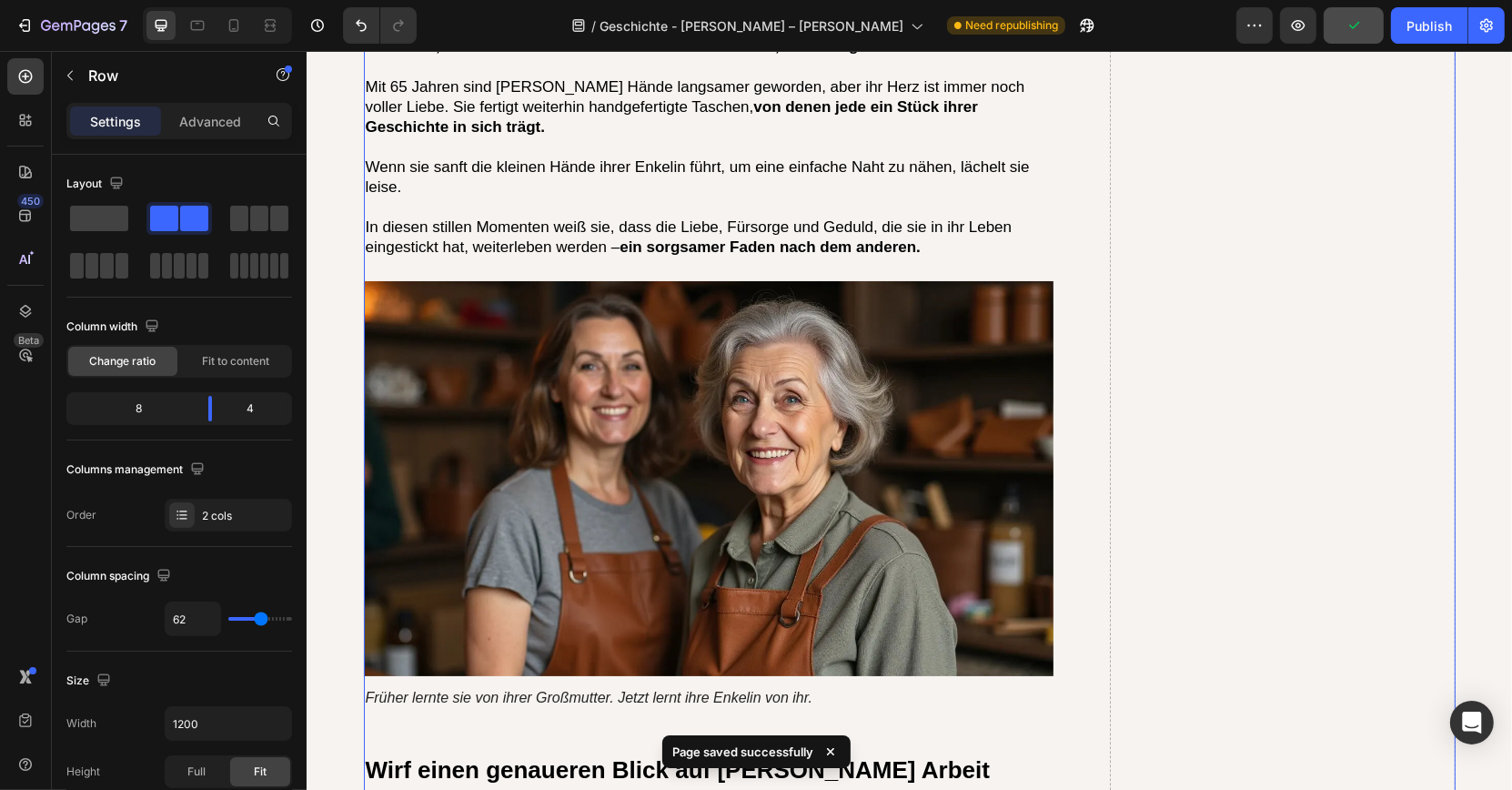
click at [1424, 45] on div "7 Version history / Geschichte - Barbara – Barbara Taschen Need republishing Pr…" at bounding box center [756, 26] width 1512 height 51
click at [1424, 32] on div "Publish" at bounding box center [1429, 26] width 45 height 19
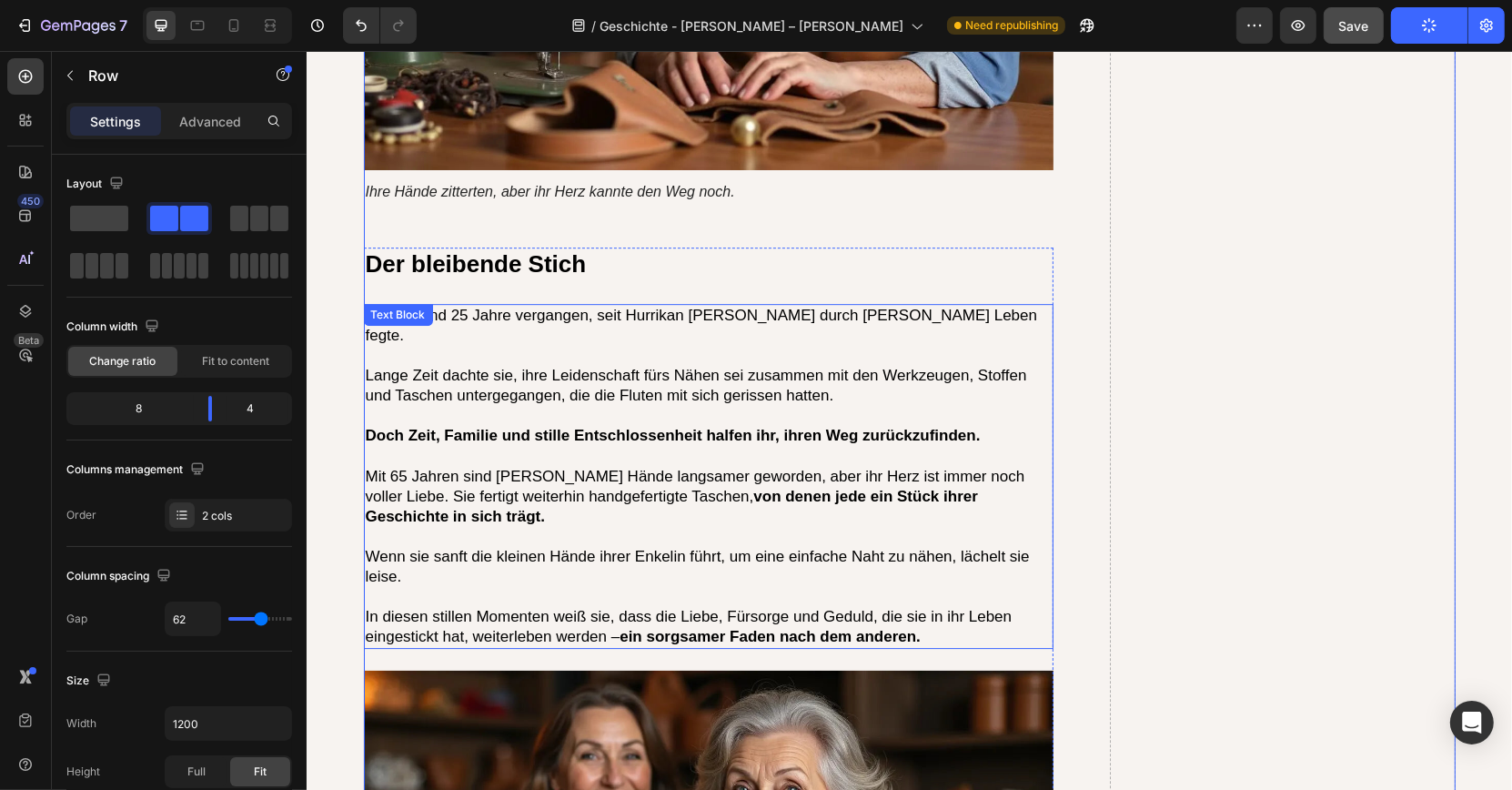
scroll to position [5532, 0]
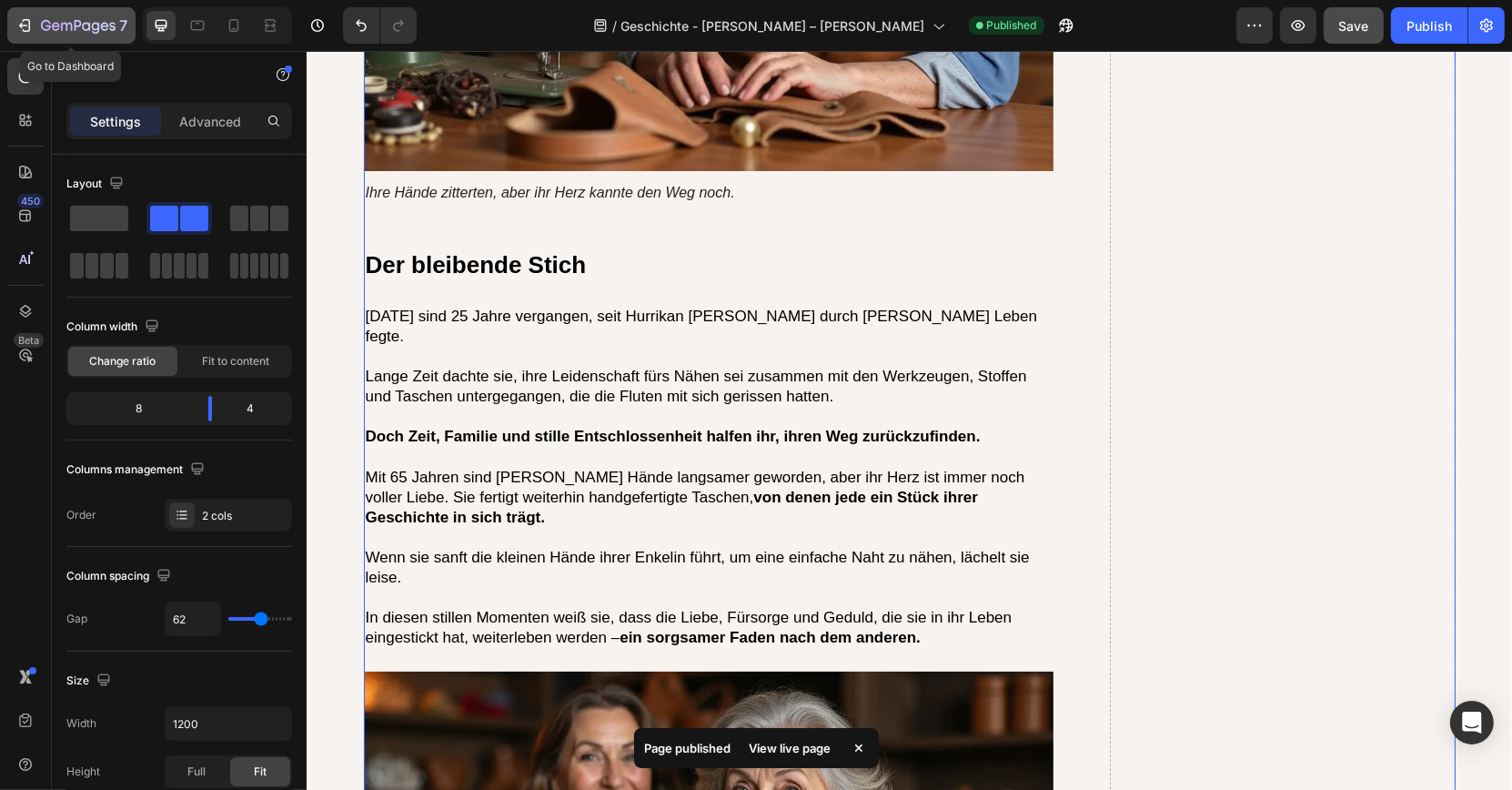
click at [120, 33] on p "7" at bounding box center [124, 26] width 8 height 22
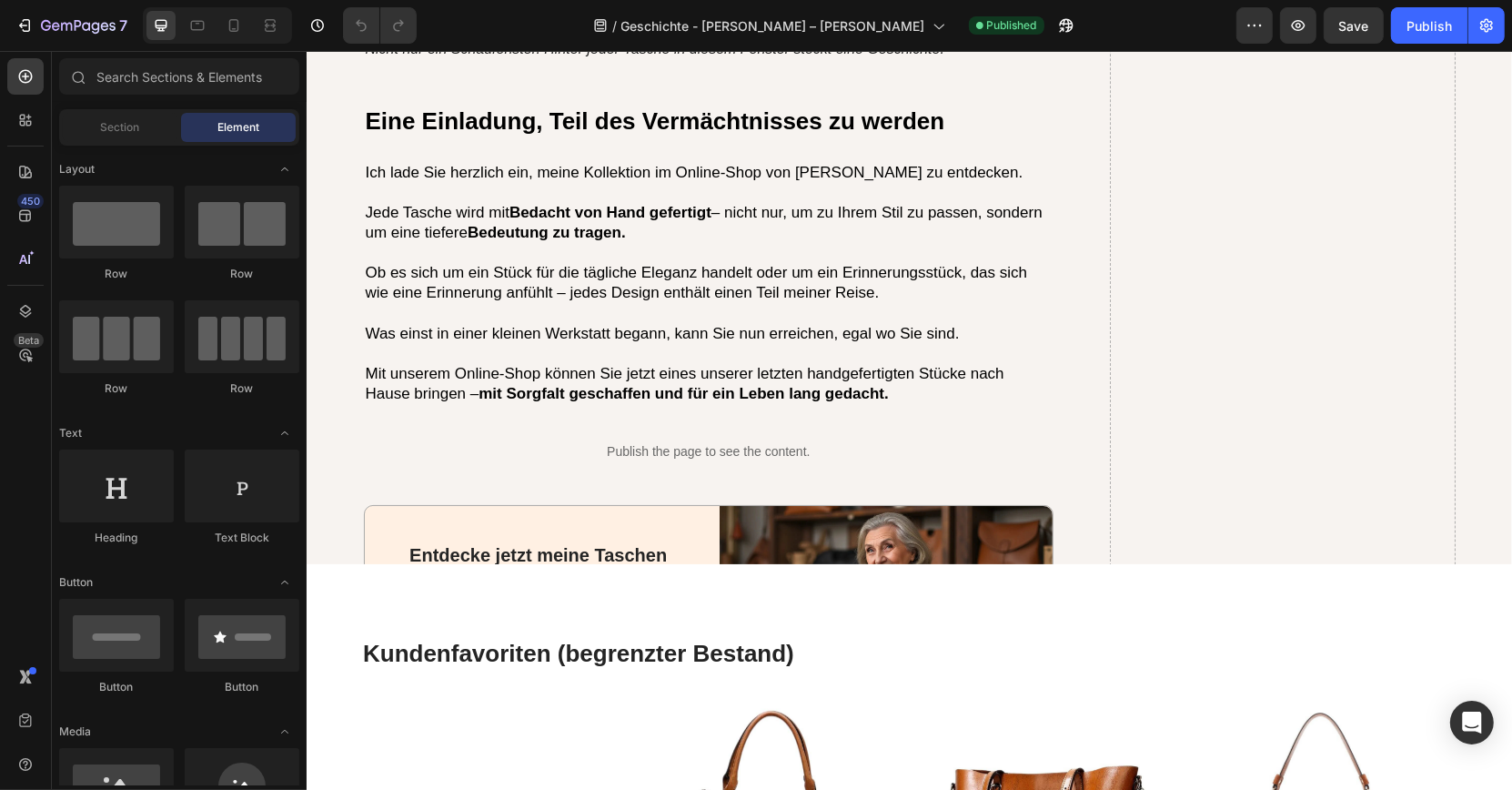
scroll to position [5505, 0]
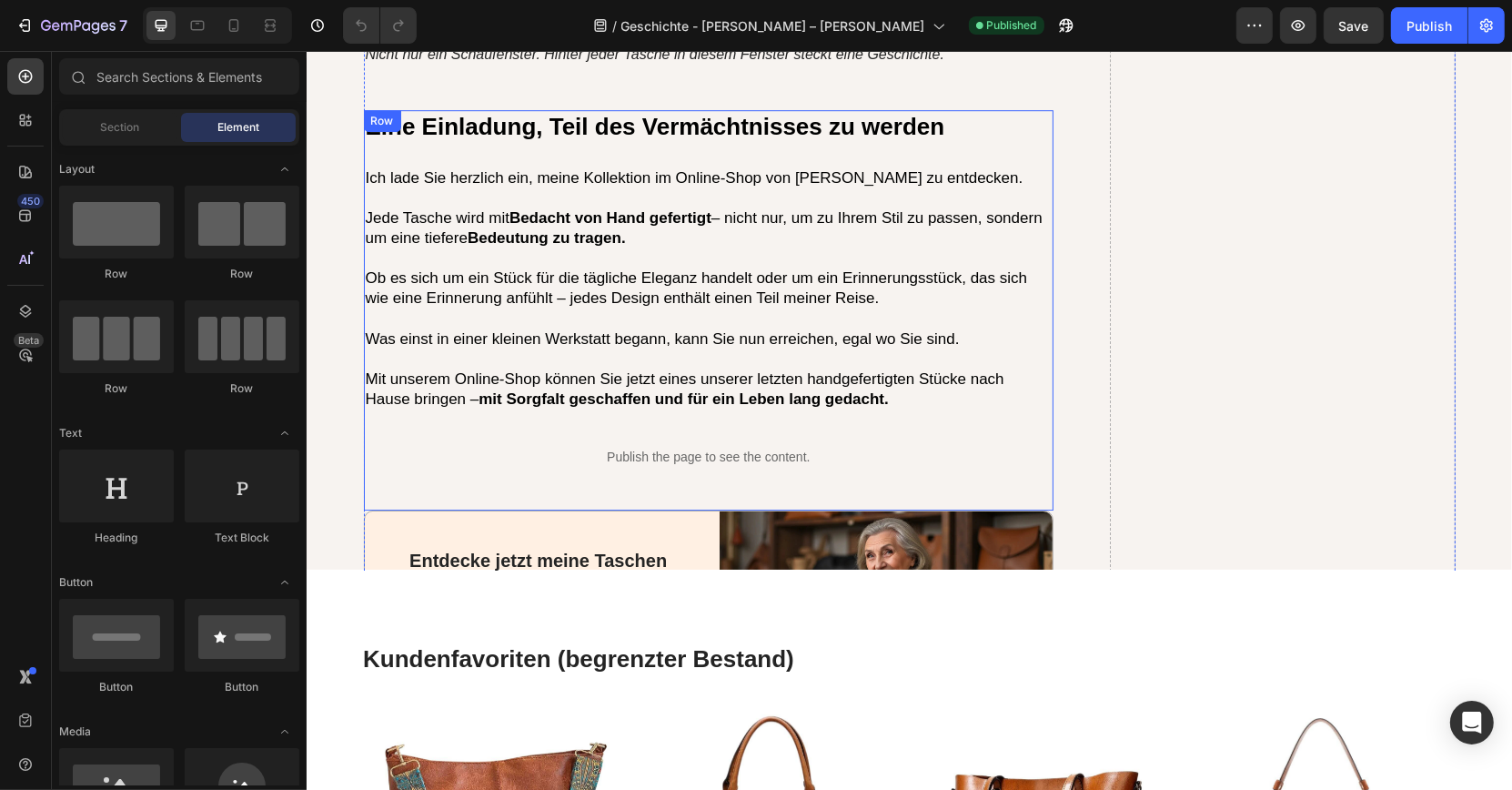
click at [699, 425] on div "Eine Einladung, Teil des Vermächtnisses zu werden Heading Ich lade Sie herzlich…" at bounding box center [708, 309] width 691 height 400
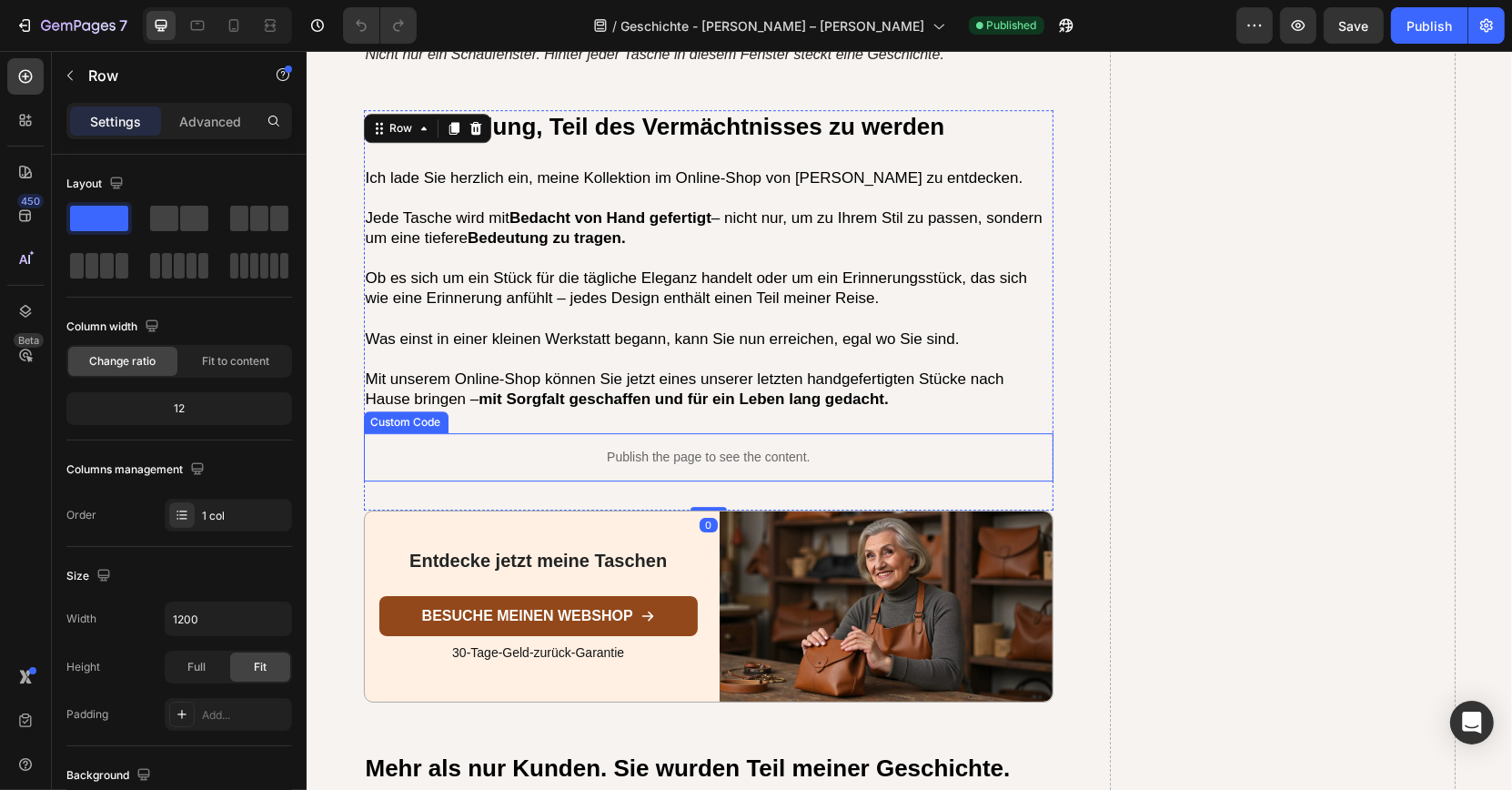
click at [699, 448] on p "Publish the page to see the content." at bounding box center [708, 457] width 691 height 19
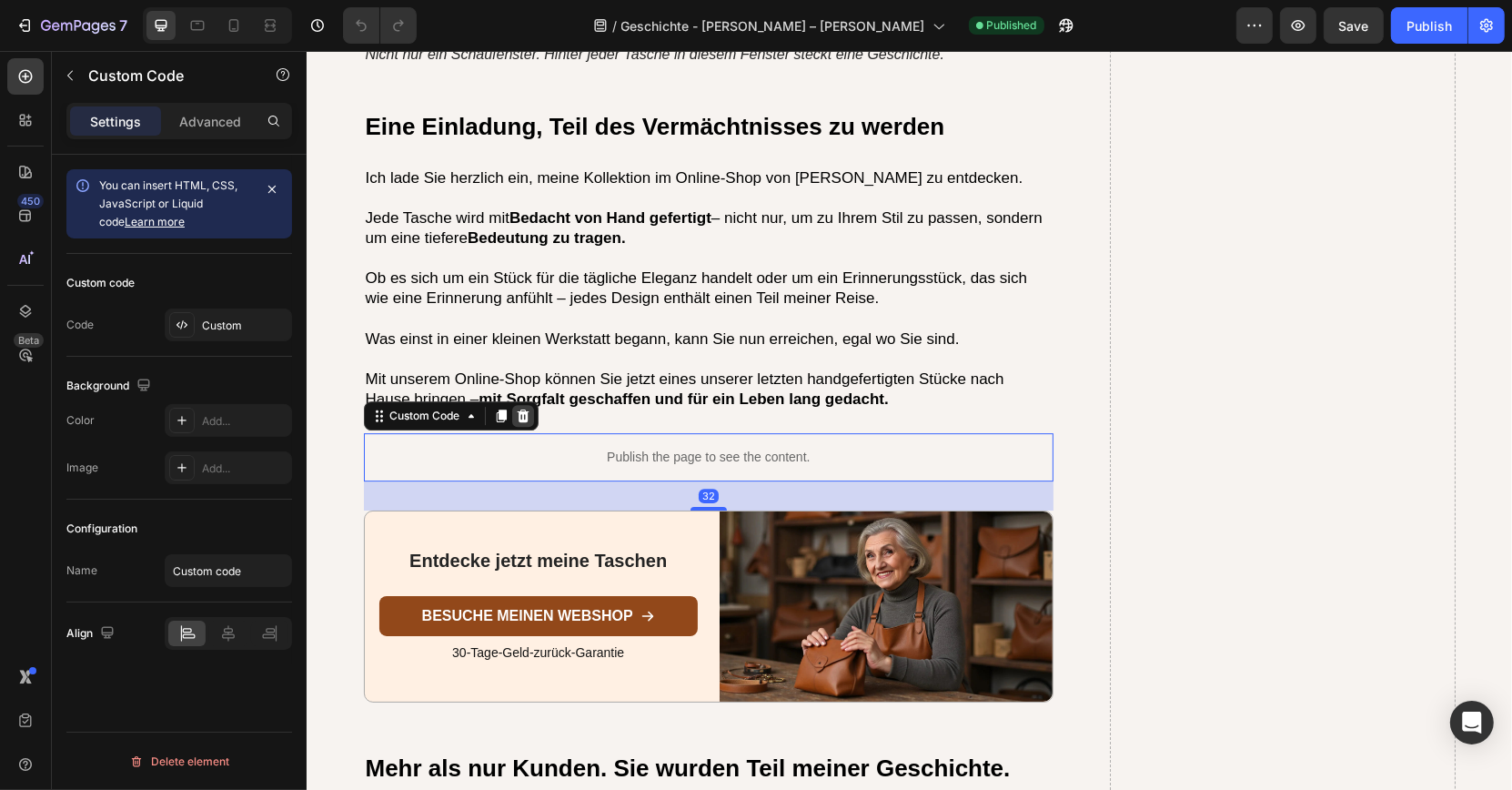
click at [521, 405] on div at bounding box center [522, 416] width 22 height 22
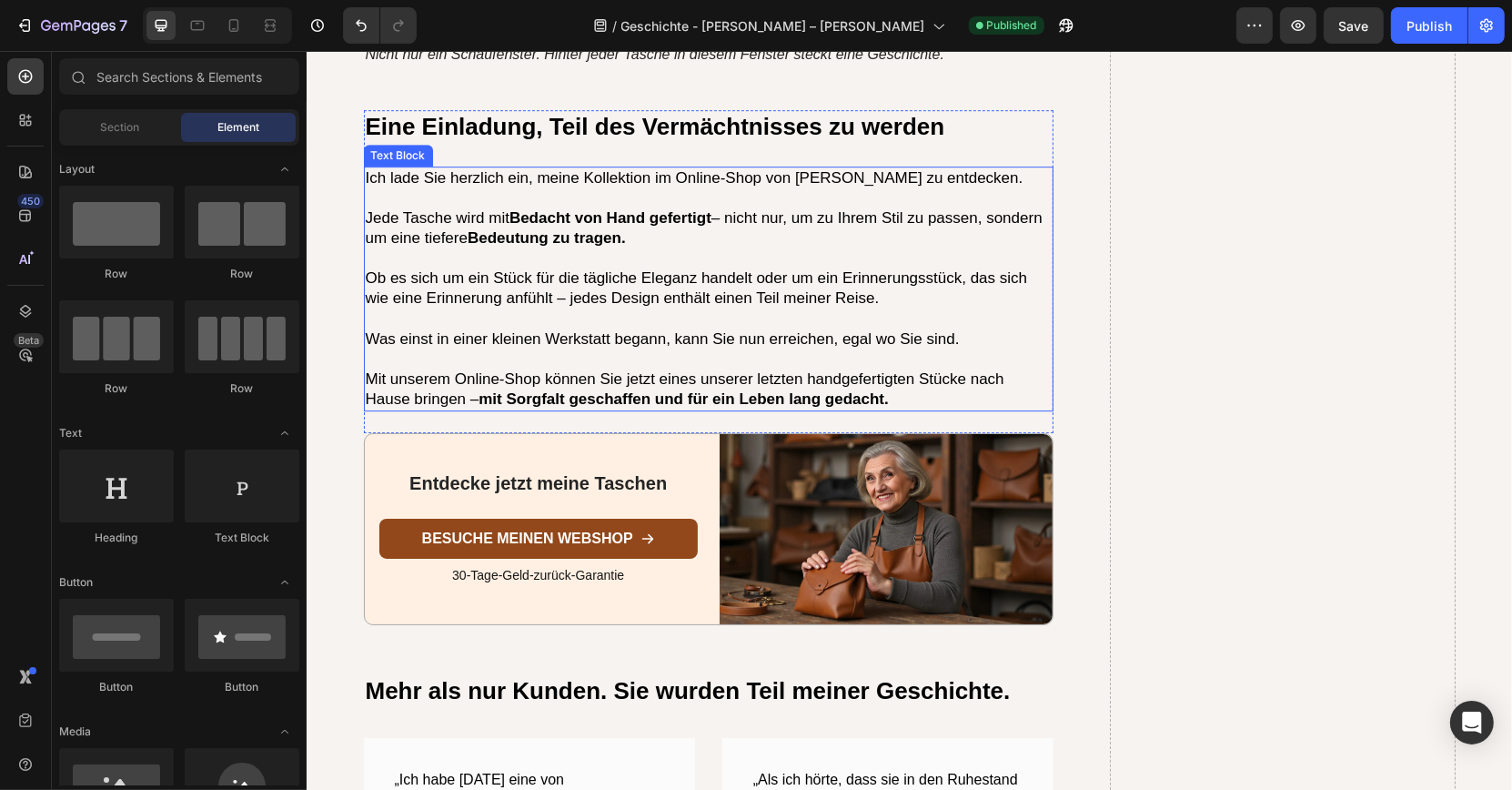
click at [546, 391] on strong "mit Sorgfalt geschaffen und für ein Leben lang gedacht." at bounding box center [682, 398] width 410 height 17
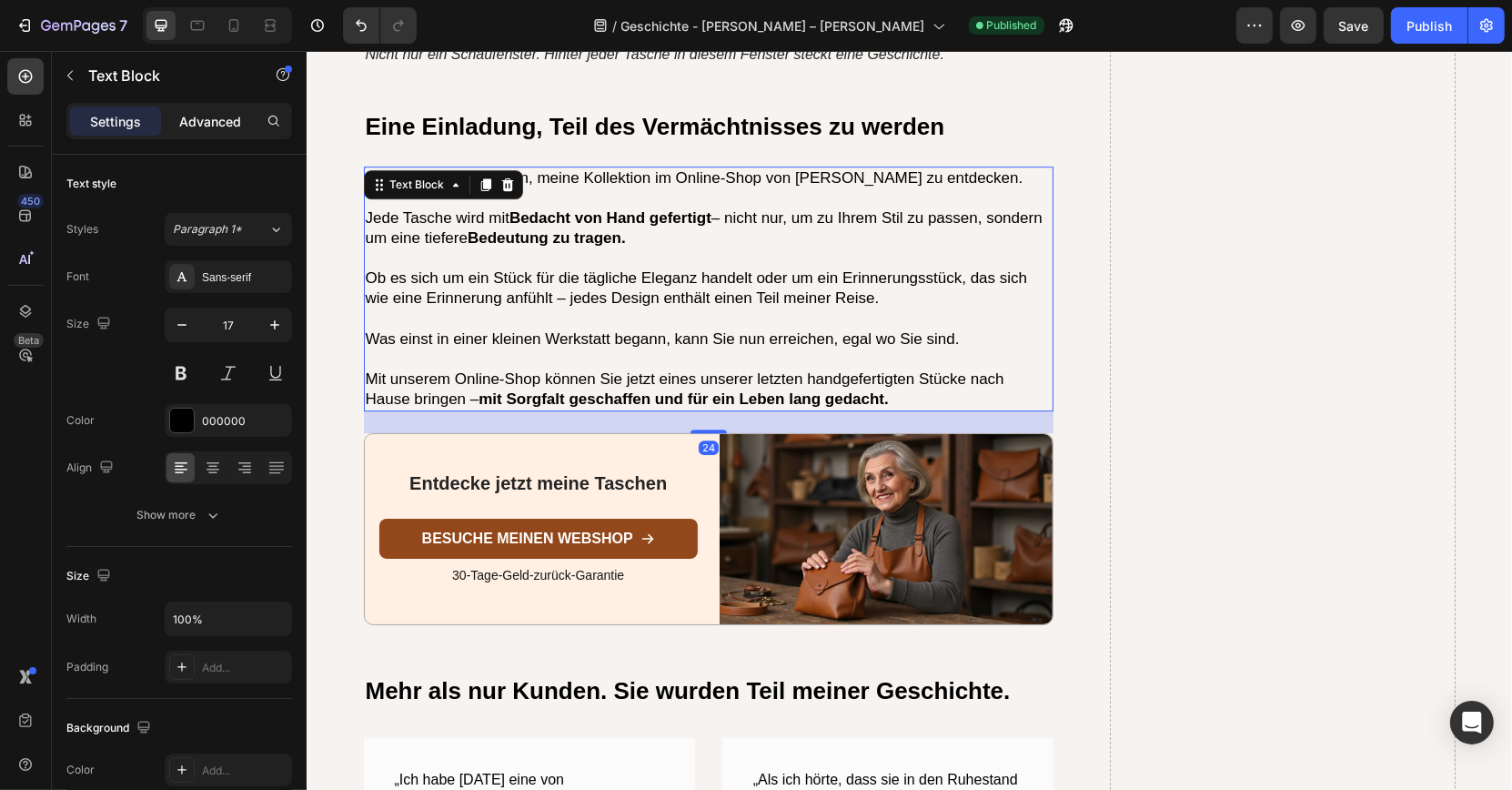
click at [212, 133] on div "Advanced" at bounding box center [210, 121] width 91 height 29
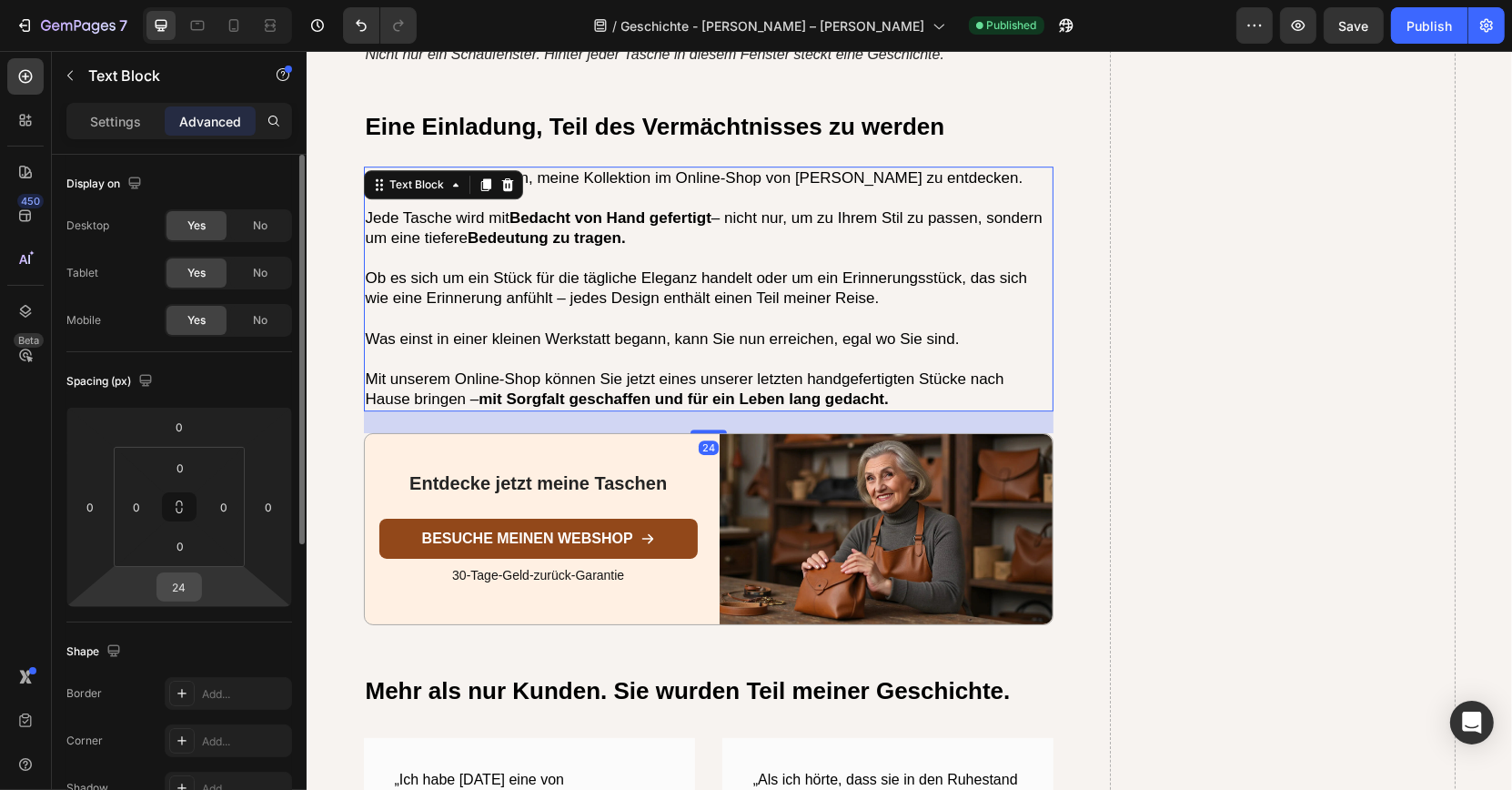
click at [187, 590] on input "24" at bounding box center [179, 587] width 37 height 28
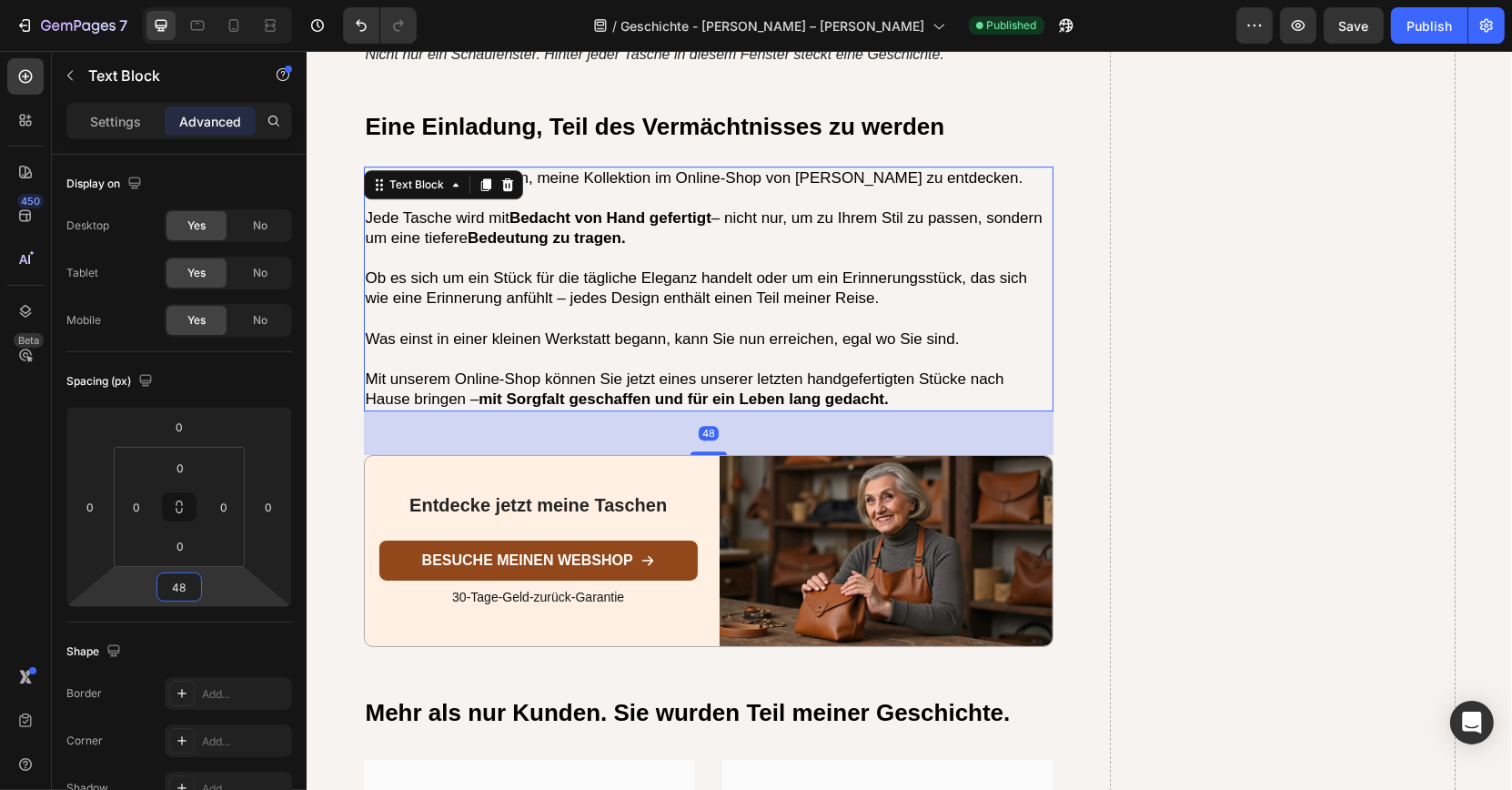
type input "48"
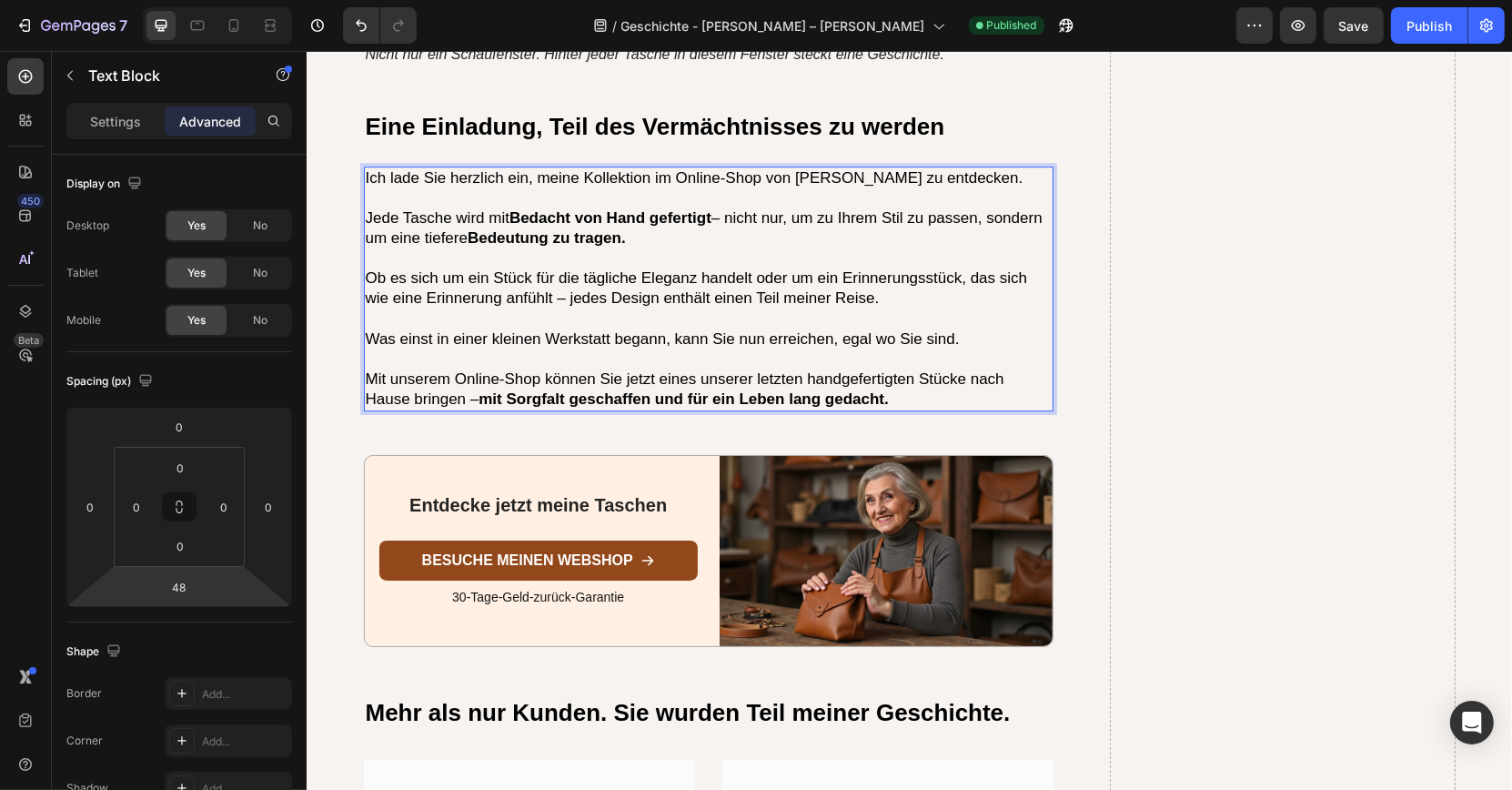
click at [1046, 370] on p "Mit unserem Online-Shop können Sie jetzt eines unserer letzten handgefertigten …" at bounding box center [708, 390] width 687 height 41
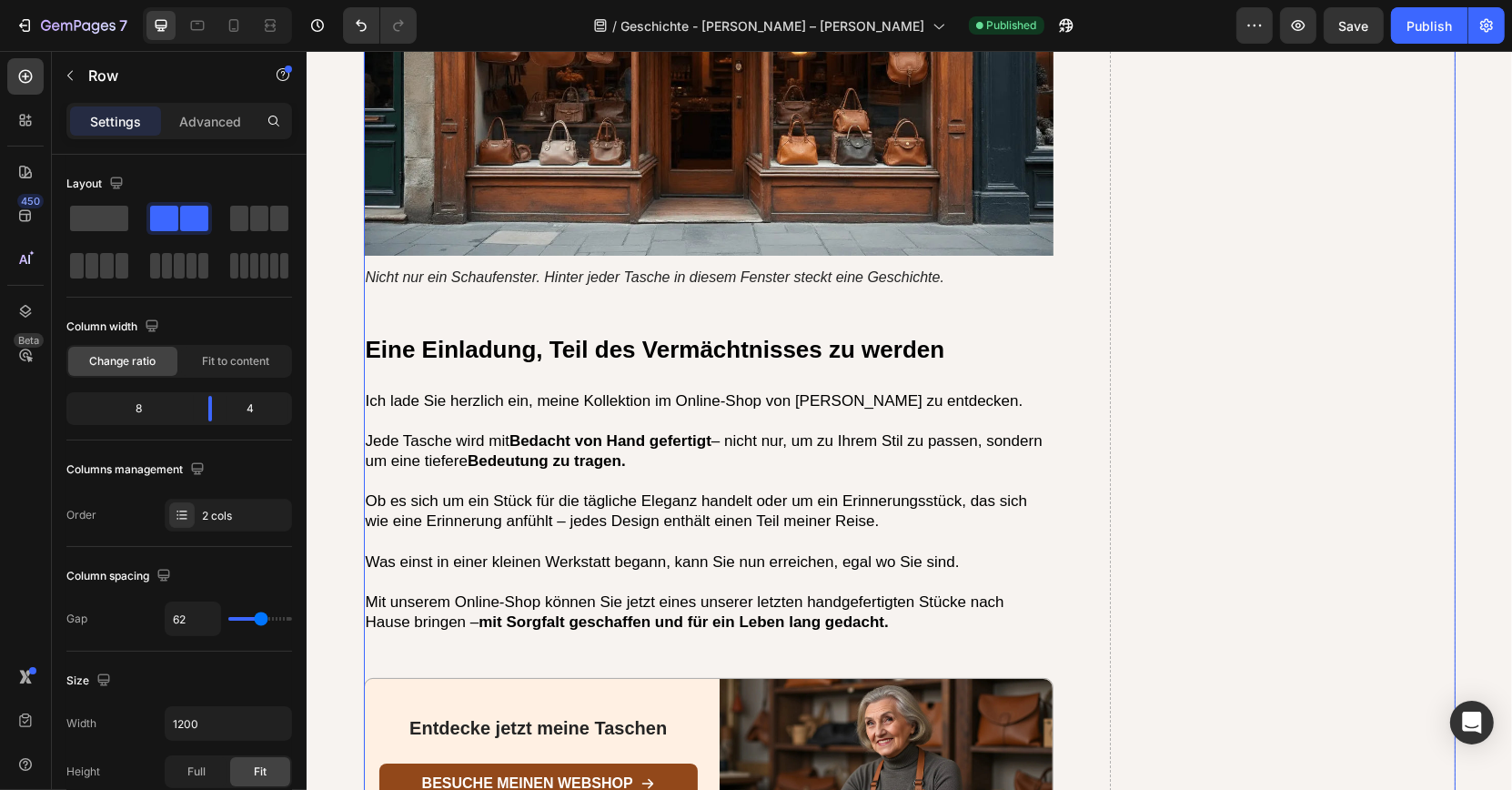
scroll to position [5275, 0]
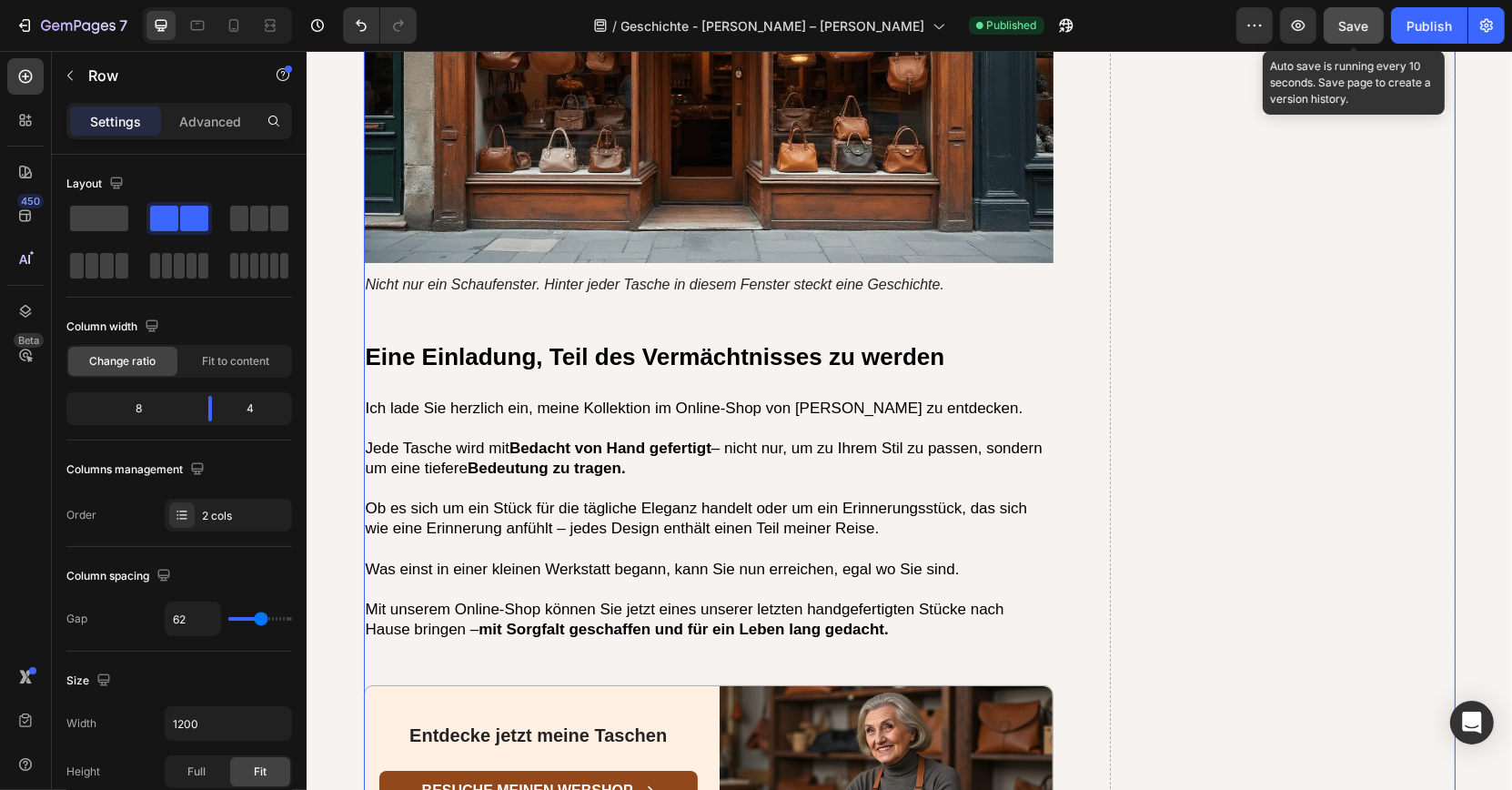
click at [1357, 32] on span "Save" at bounding box center [1354, 26] width 30 height 16
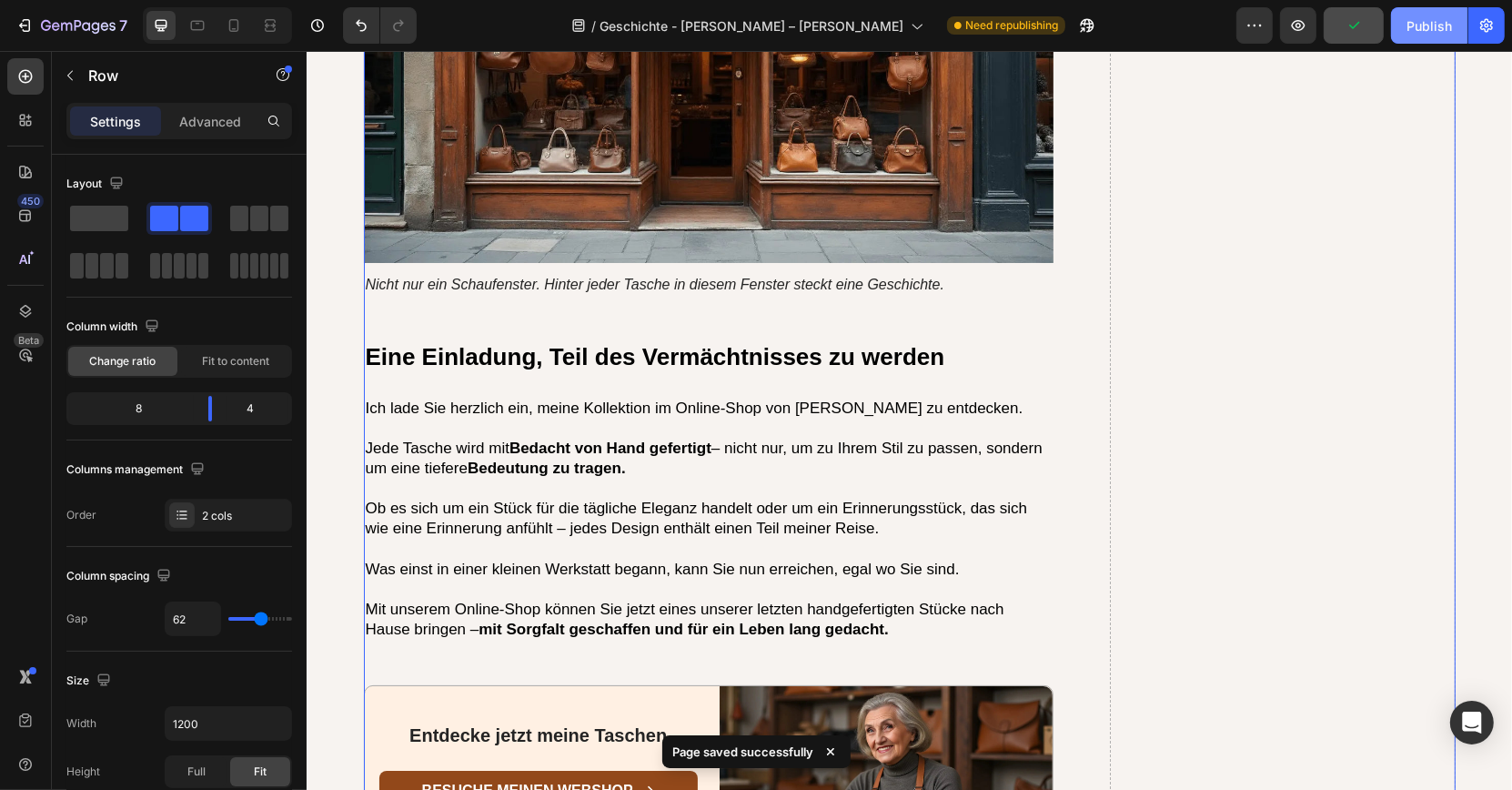
click at [1423, 41] on button "Publish" at bounding box center [1429, 25] width 76 height 37
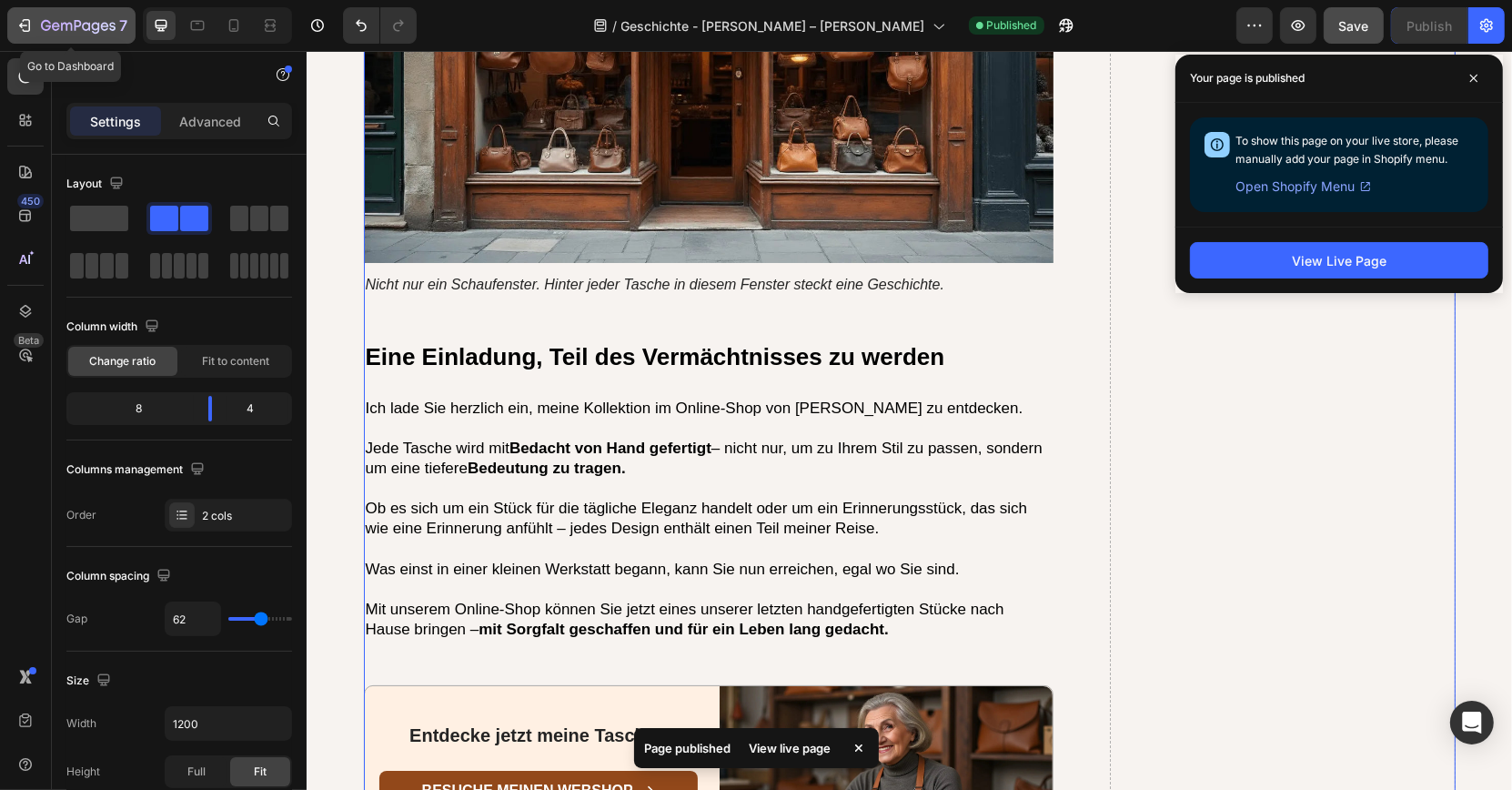
click at [74, 17] on div "7" at bounding box center [83, 26] width 86 height 22
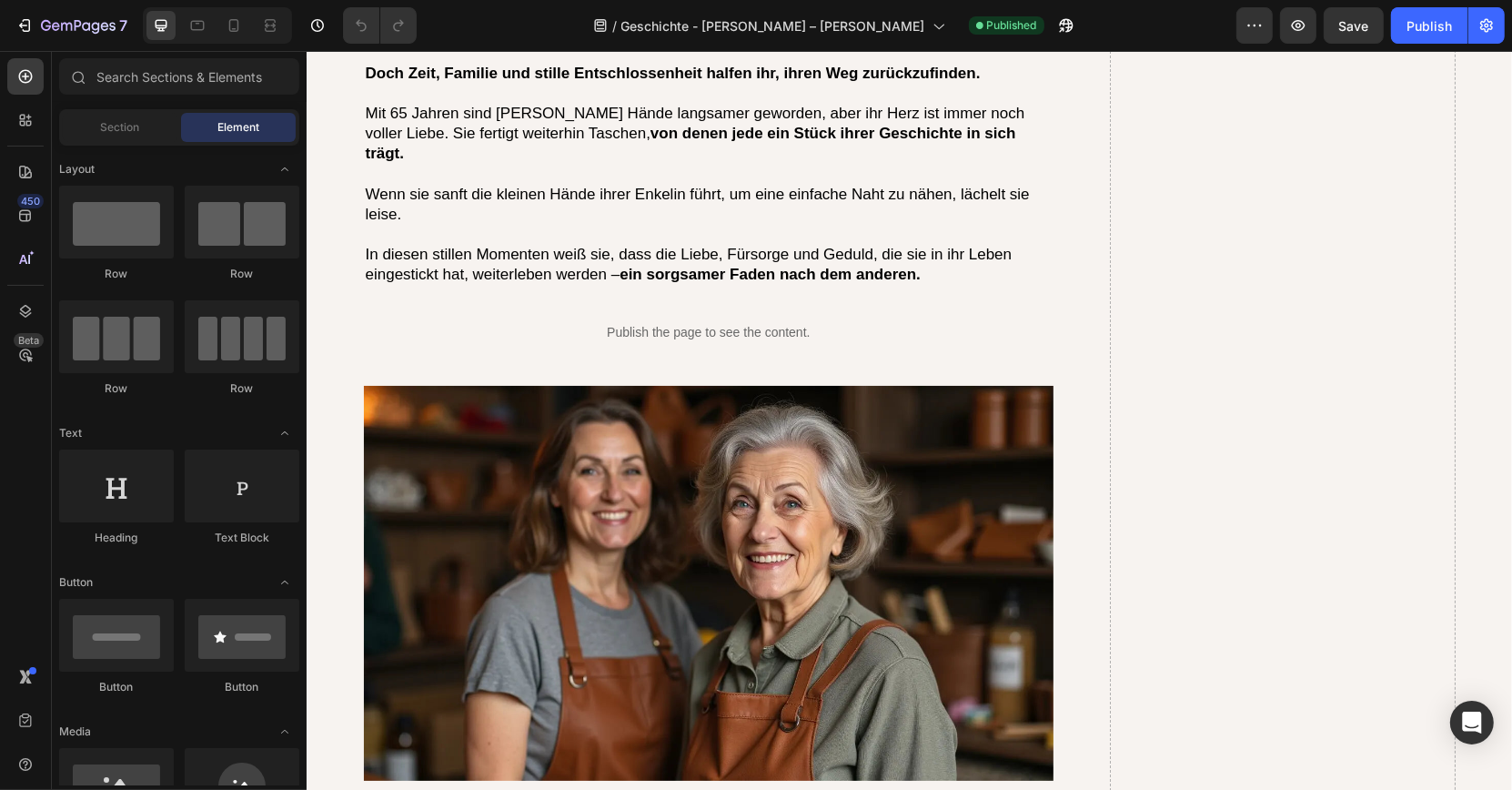
scroll to position [6048, 0]
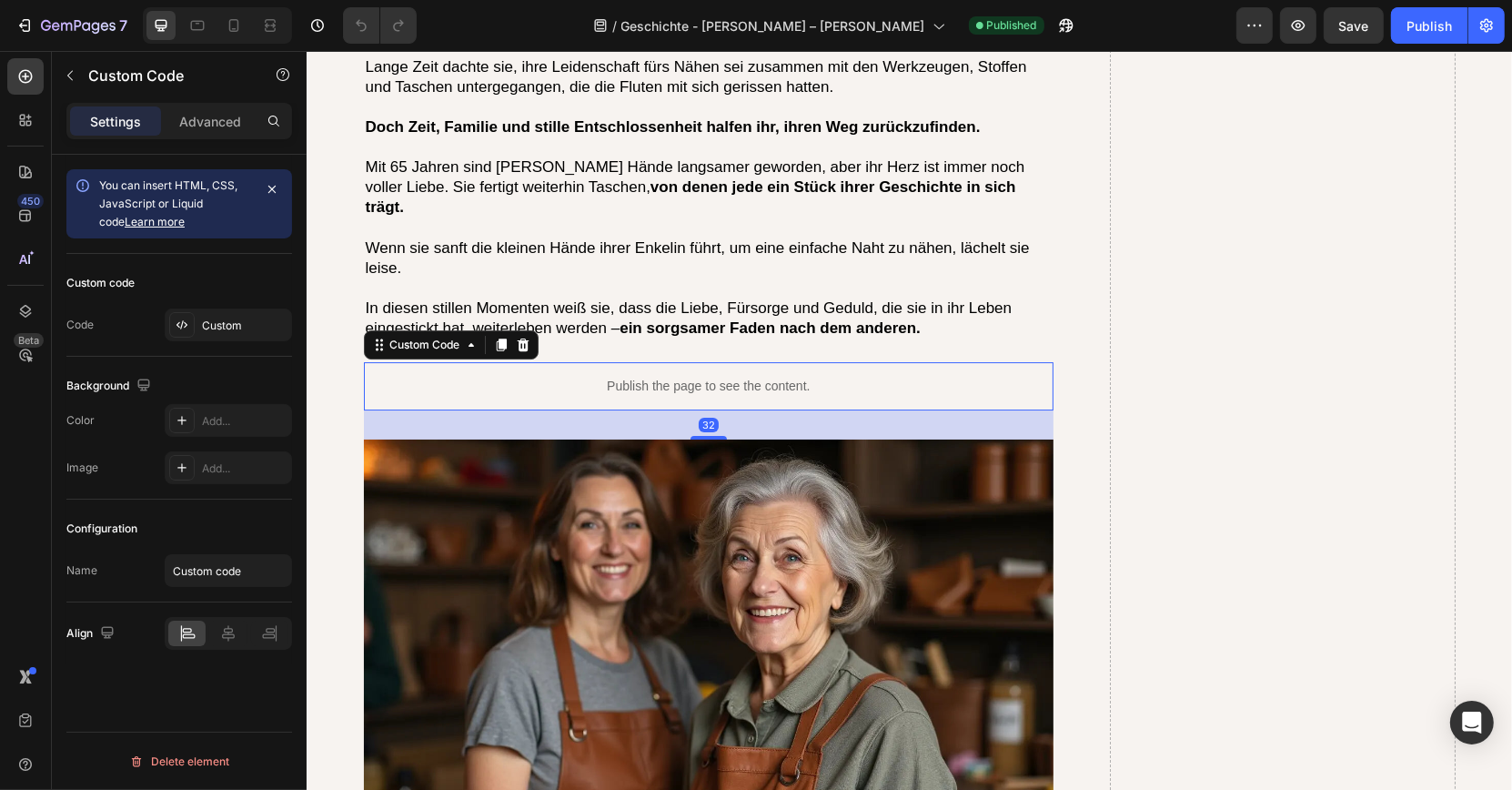
click at [659, 377] on p "Publish the page to see the content." at bounding box center [708, 386] width 691 height 19
click at [522, 338] on icon at bounding box center [522, 344] width 12 height 13
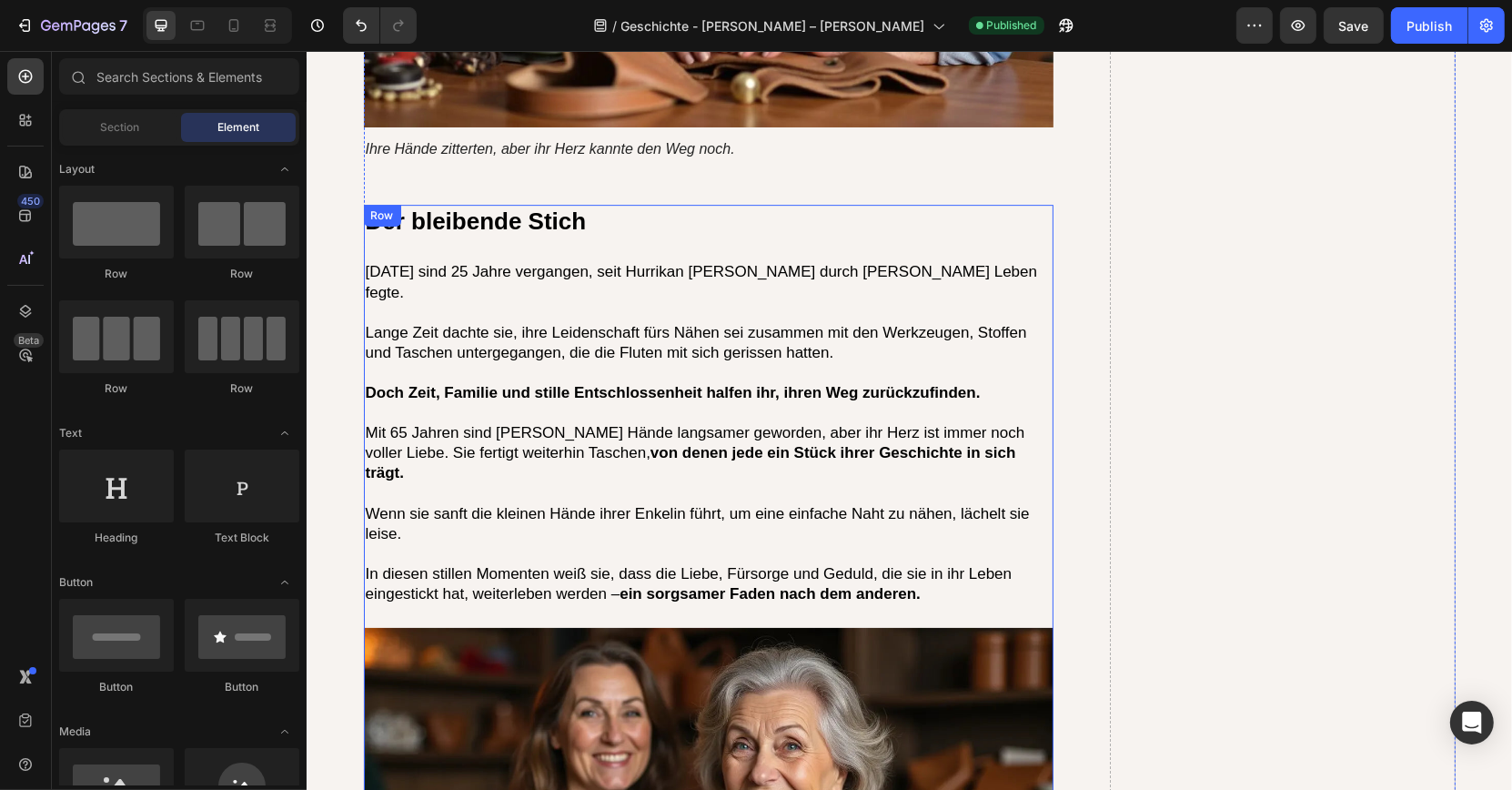
scroll to position [5704, 0]
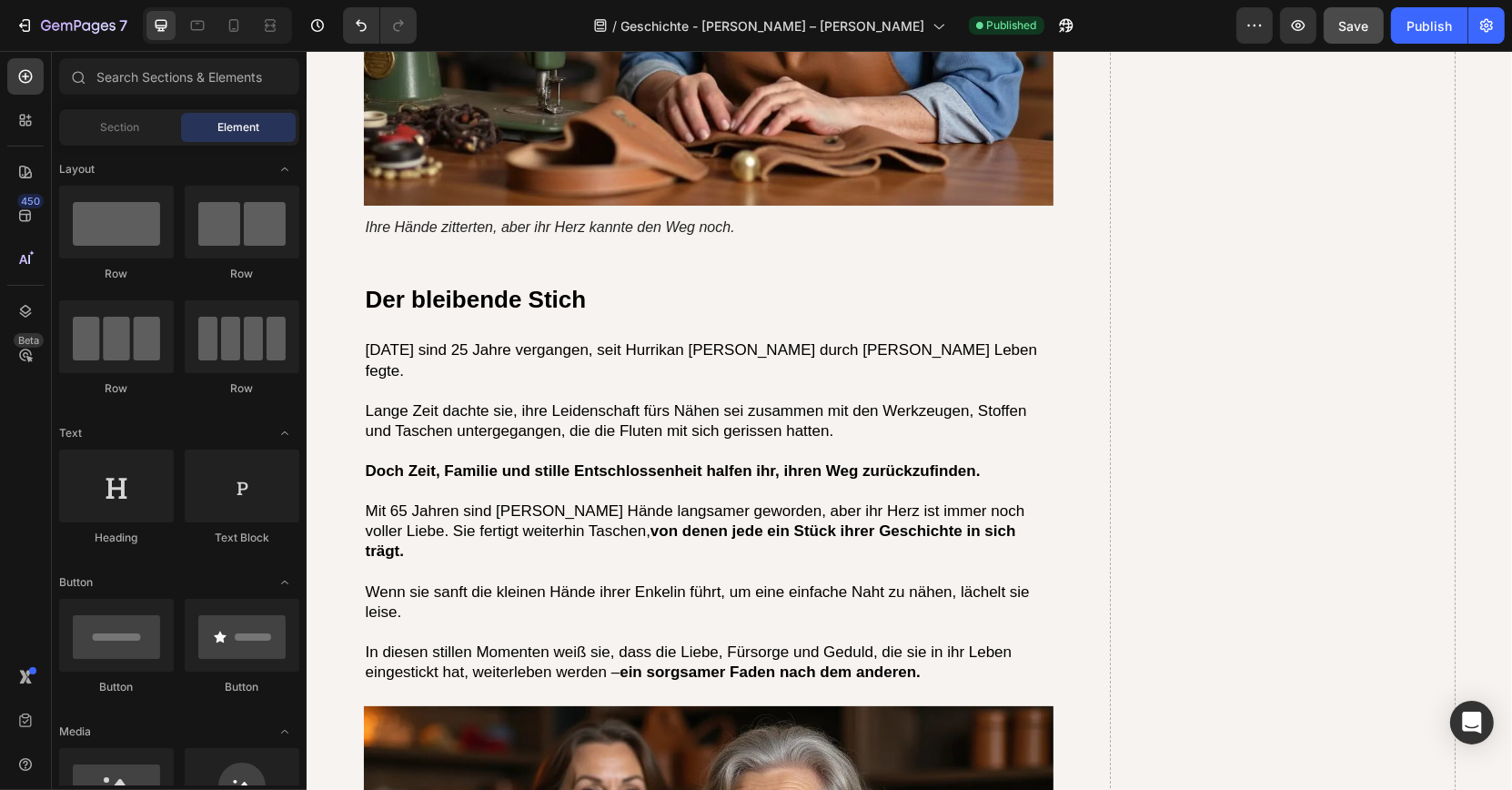
click at [1371, 25] on button "Save" at bounding box center [1353, 25] width 60 height 37
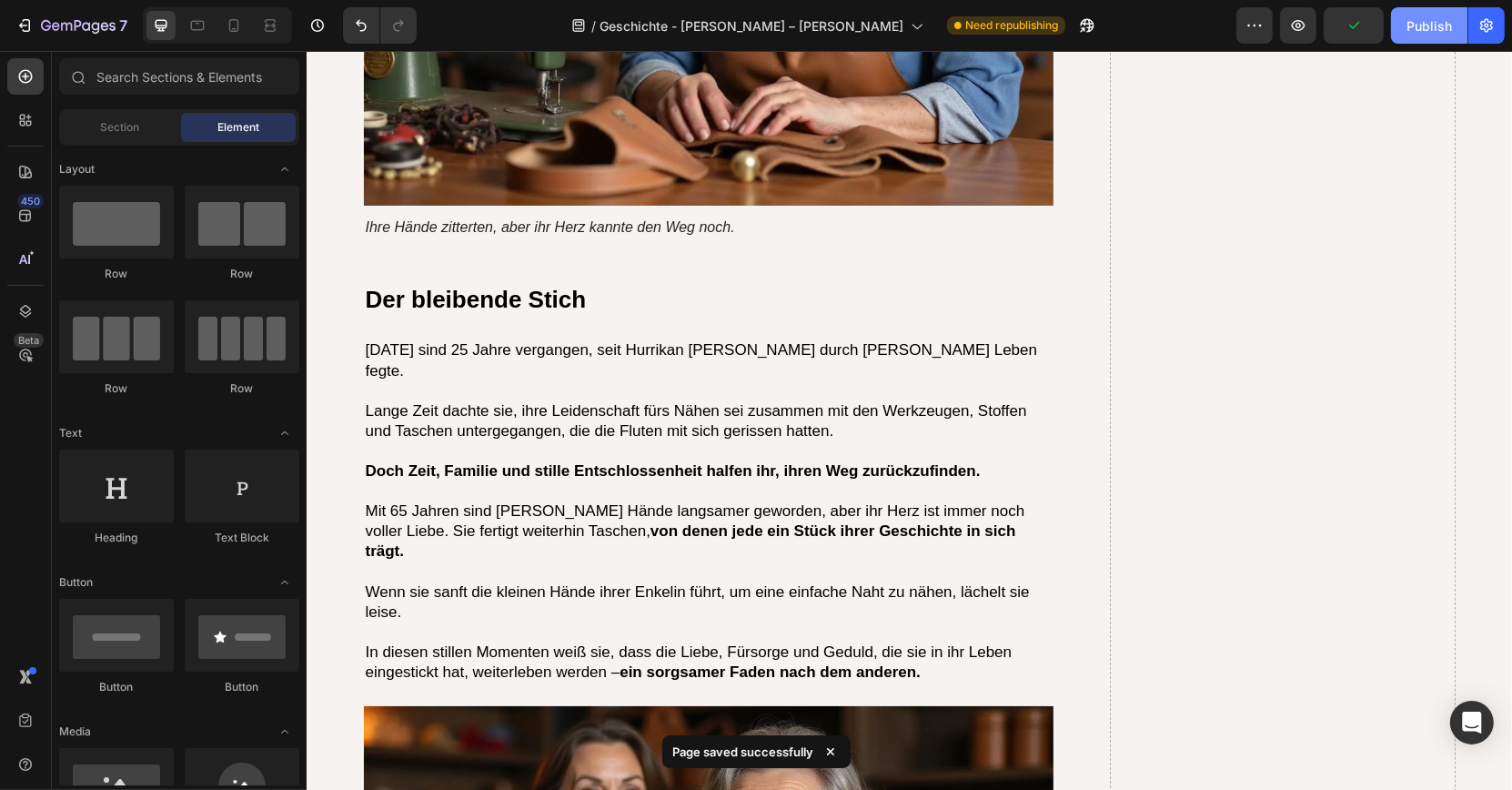
click at [1415, 26] on div "Publish" at bounding box center [1429, 26] width 45 height 19
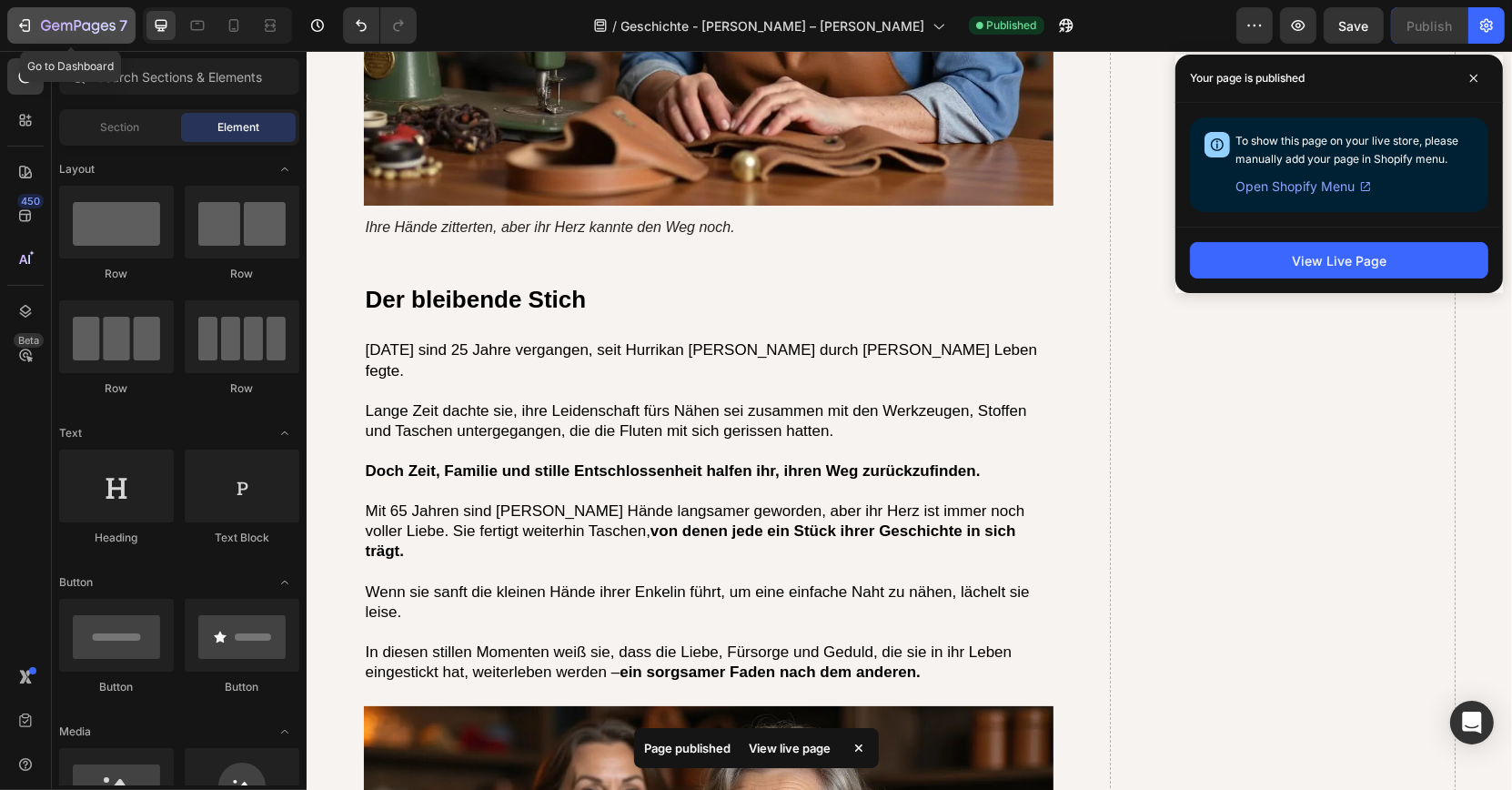
click at [75, 20] on icon "button" at bounding box center [77, 25] width 7 height 11
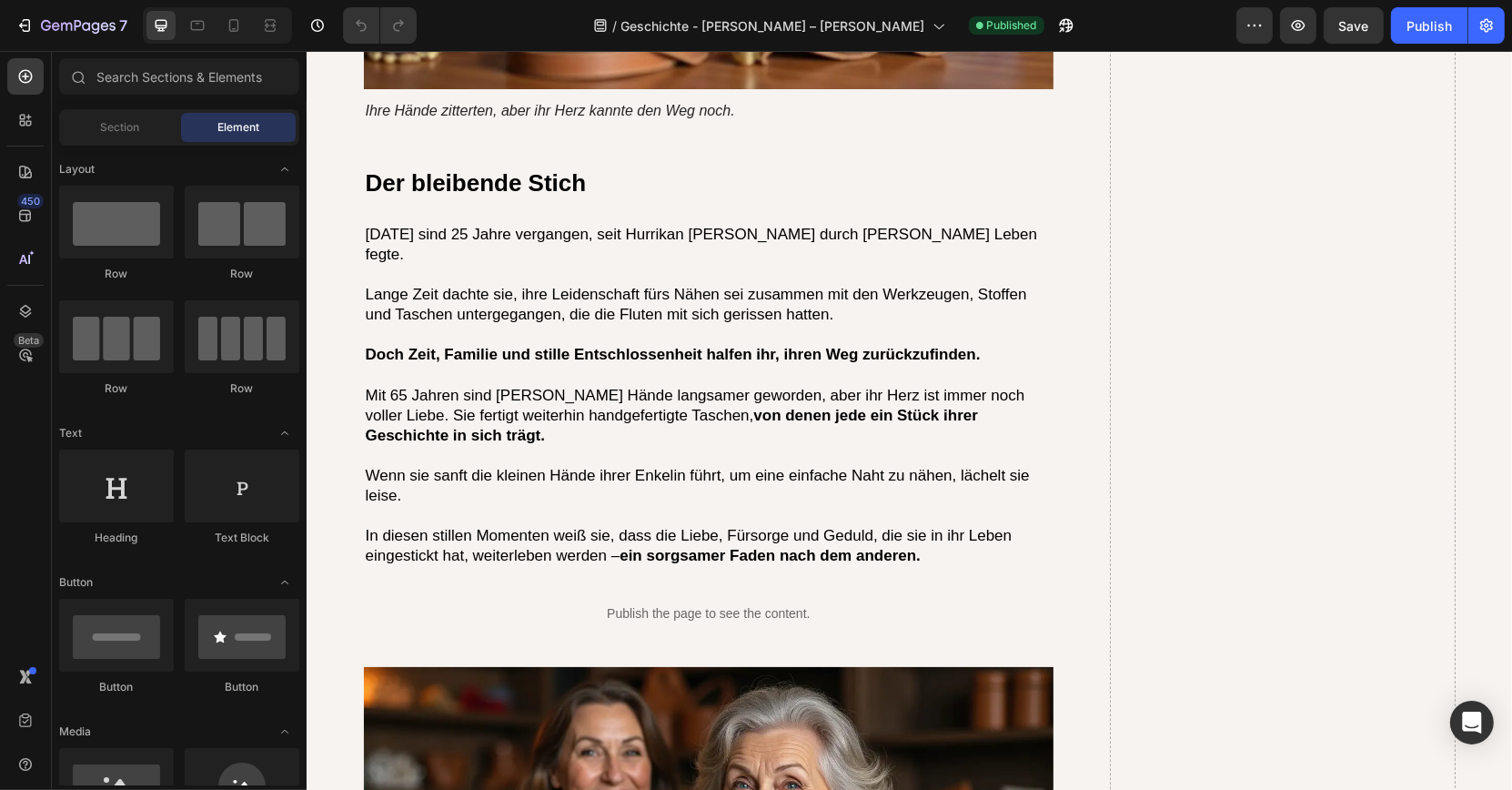
scroll to position [5709, 0]
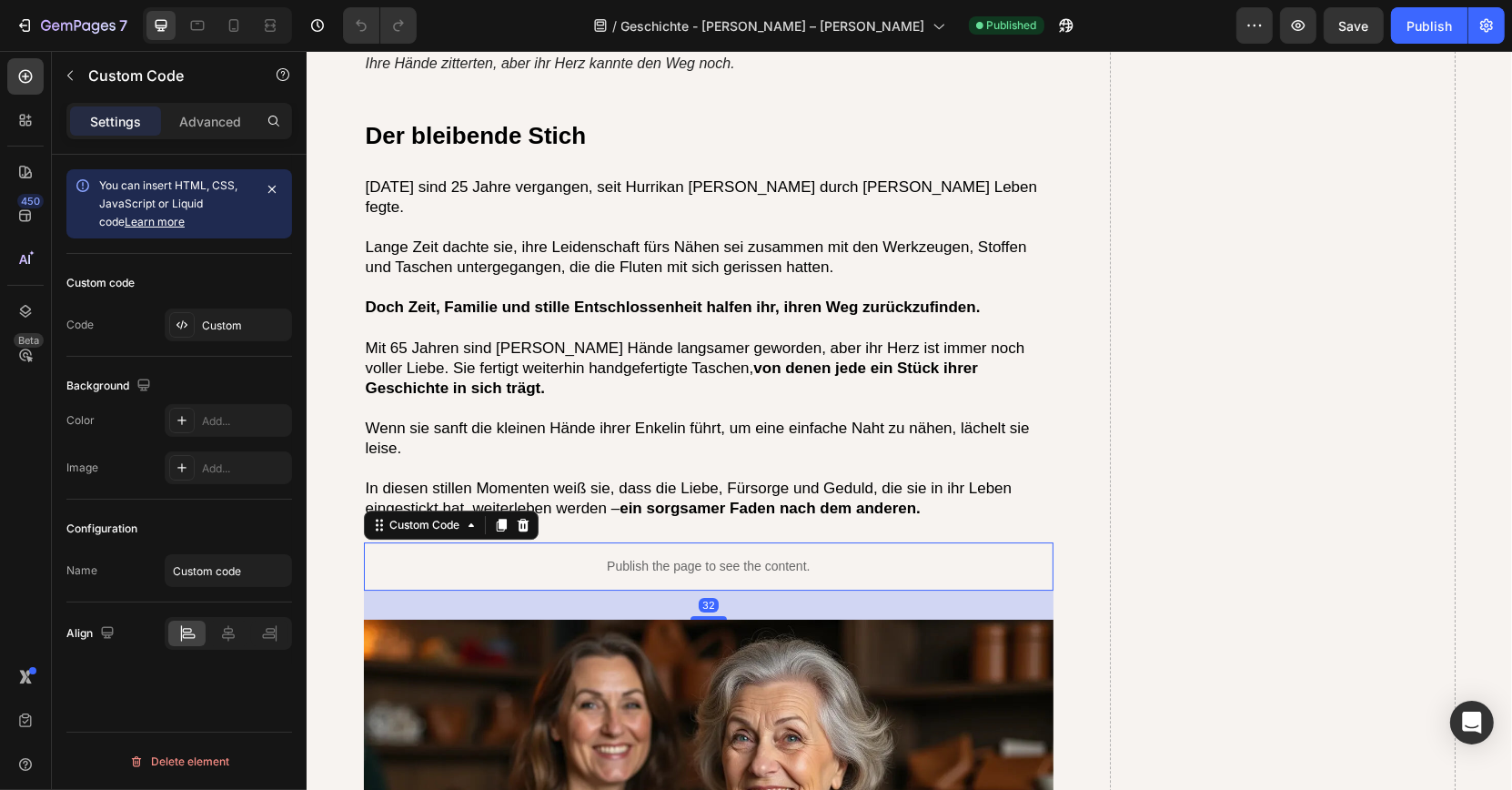
click at [663, 543] on div "Publish the page to see the content." at bounding box center [708, 567] width 691 height 48
click at [523, 519] on icon at bounding box center [522, 525] width 12 height 13
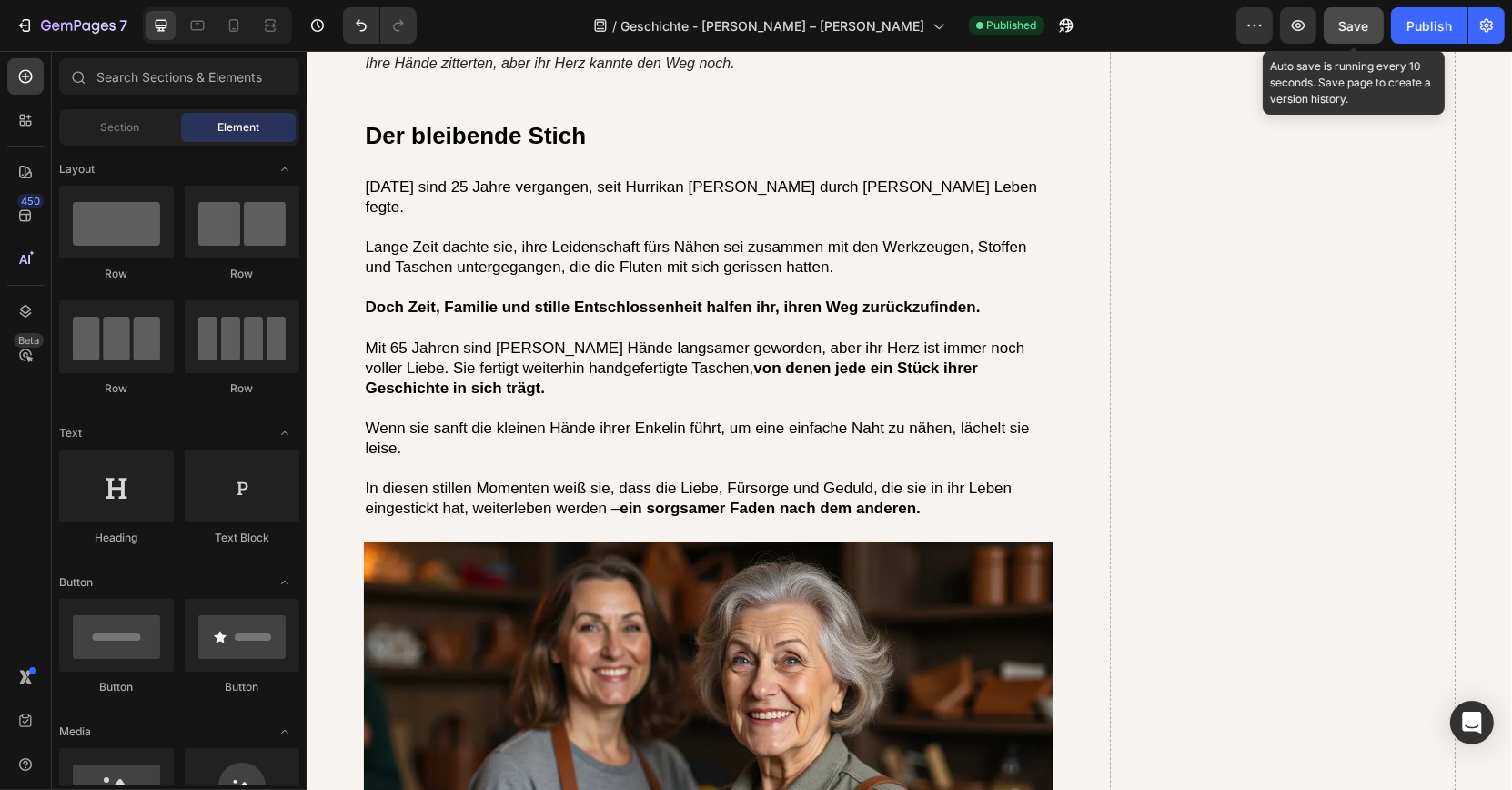
drag, startPoint x: 1317, startPoint y: 23, endPoint x: 1345, endPoint y: 27, distance: 28.3
click at [1345, 27] on div "Preview Save Auto save is running every 10 seconds. Save page to create a versi…" at bounding box center [1371, 25] width 269 height 37
click at [1345, 27] on span "Save" at bounding box center [1354, 26] width 30 height 16
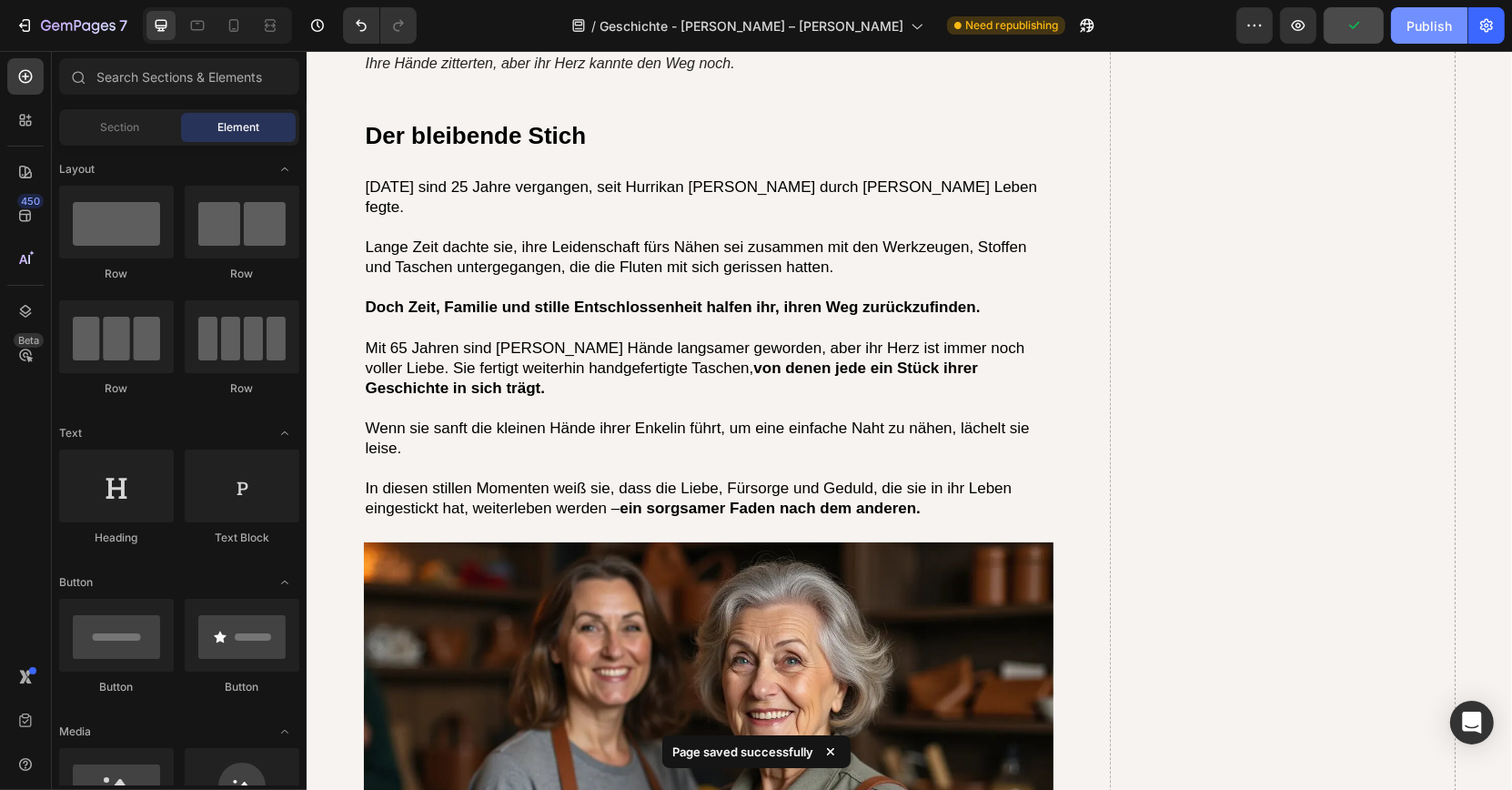
click at [1414, 21] on div "Publish" at bounding box center [1429, 26] width 45 height 19
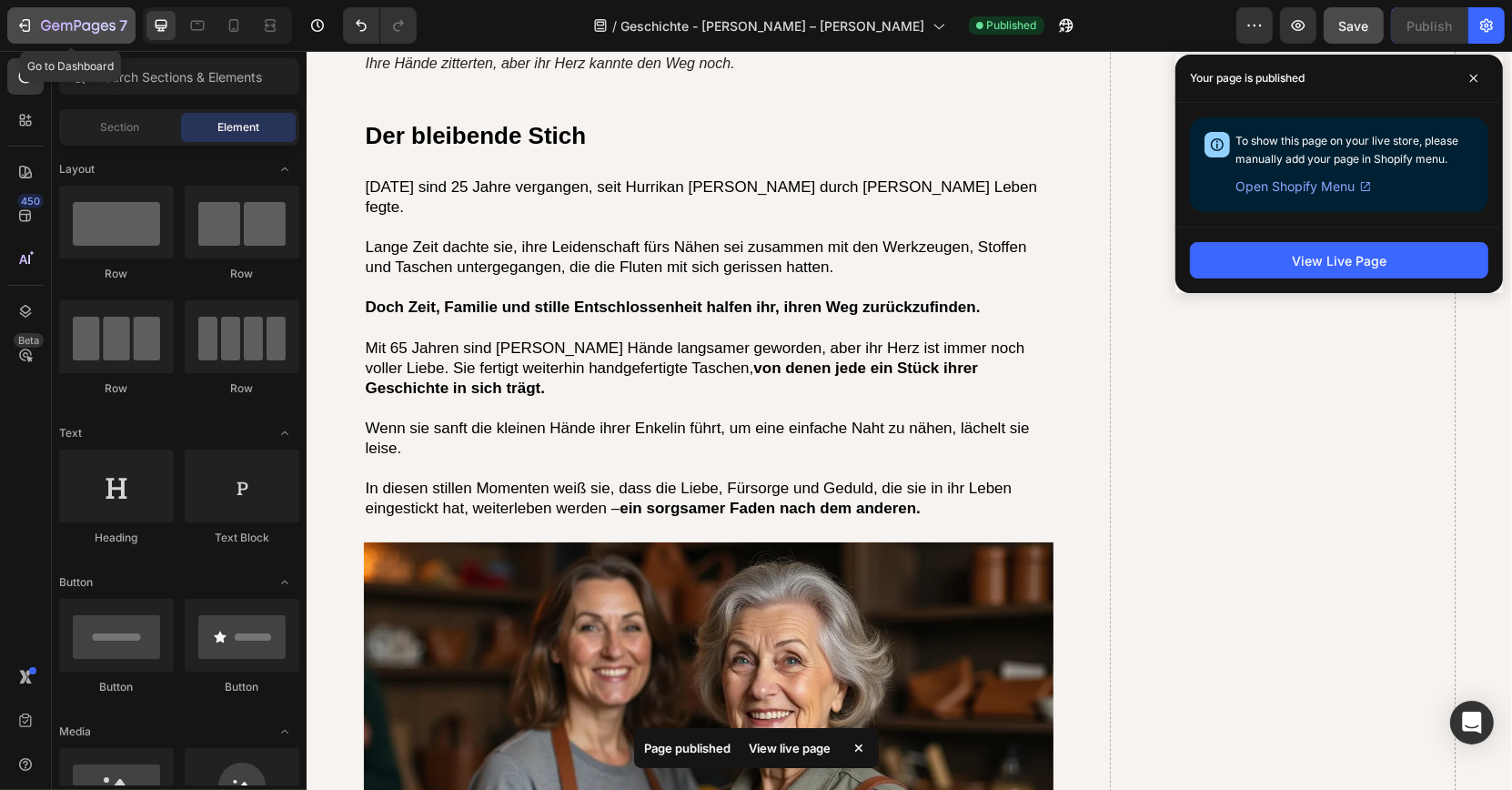
click at [109, 26] on icon "button" at bounding box center [112, 26] width 6 height 8
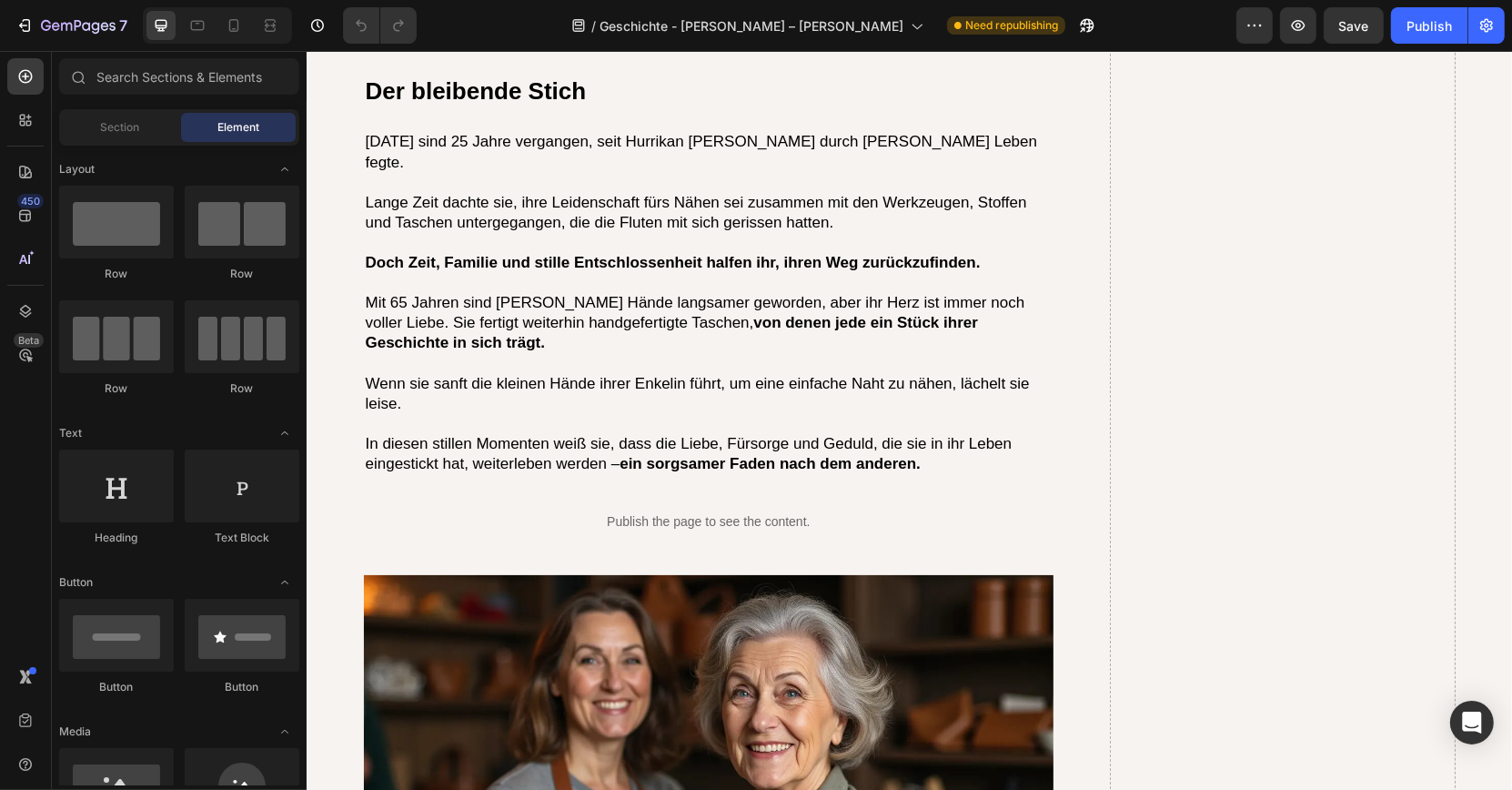
scroll to position [5822, 0]
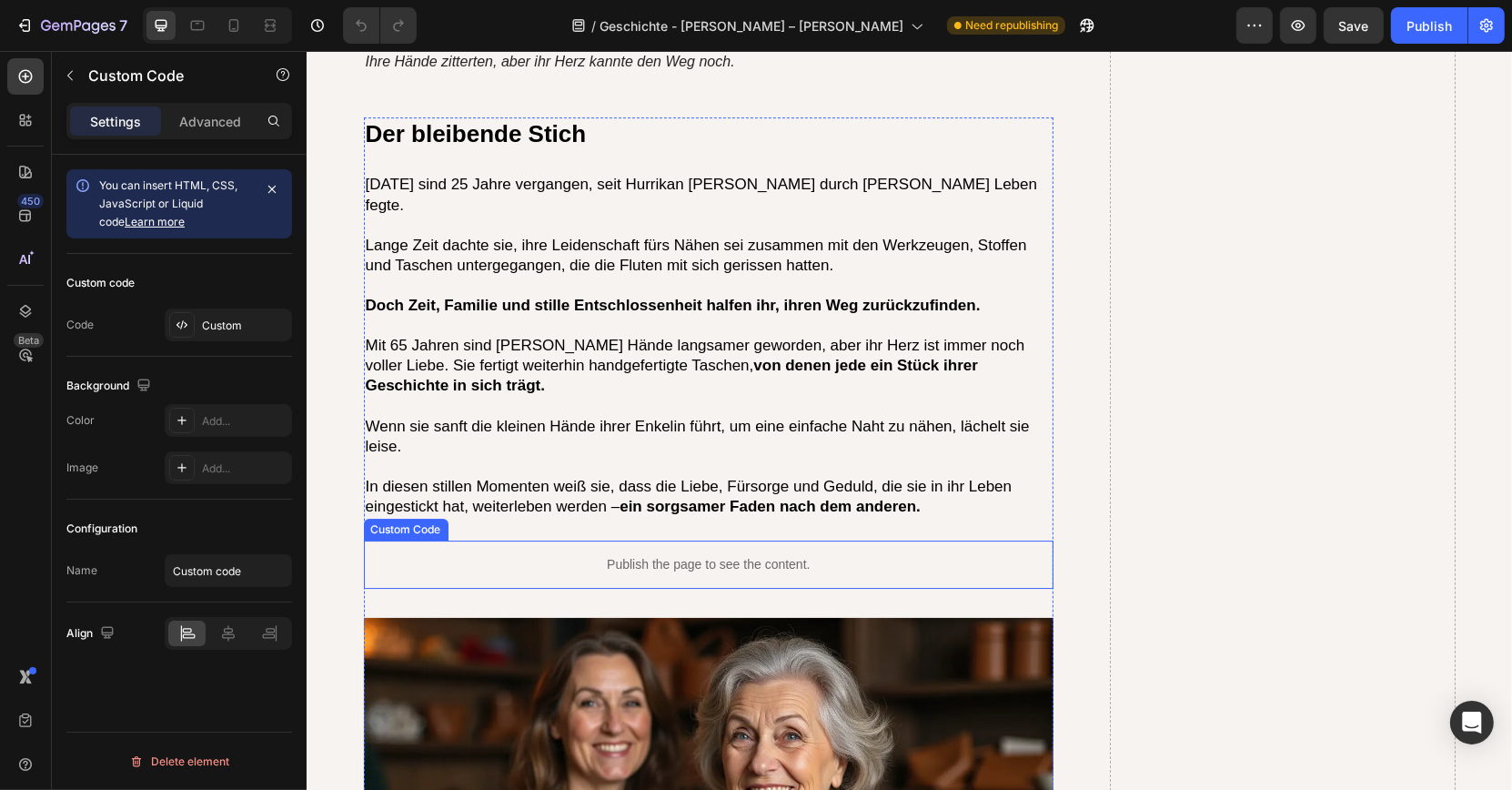
click at [716, 556] on p "Publish the page to see the content." at bounding box center [708, 565] width 691 height 19
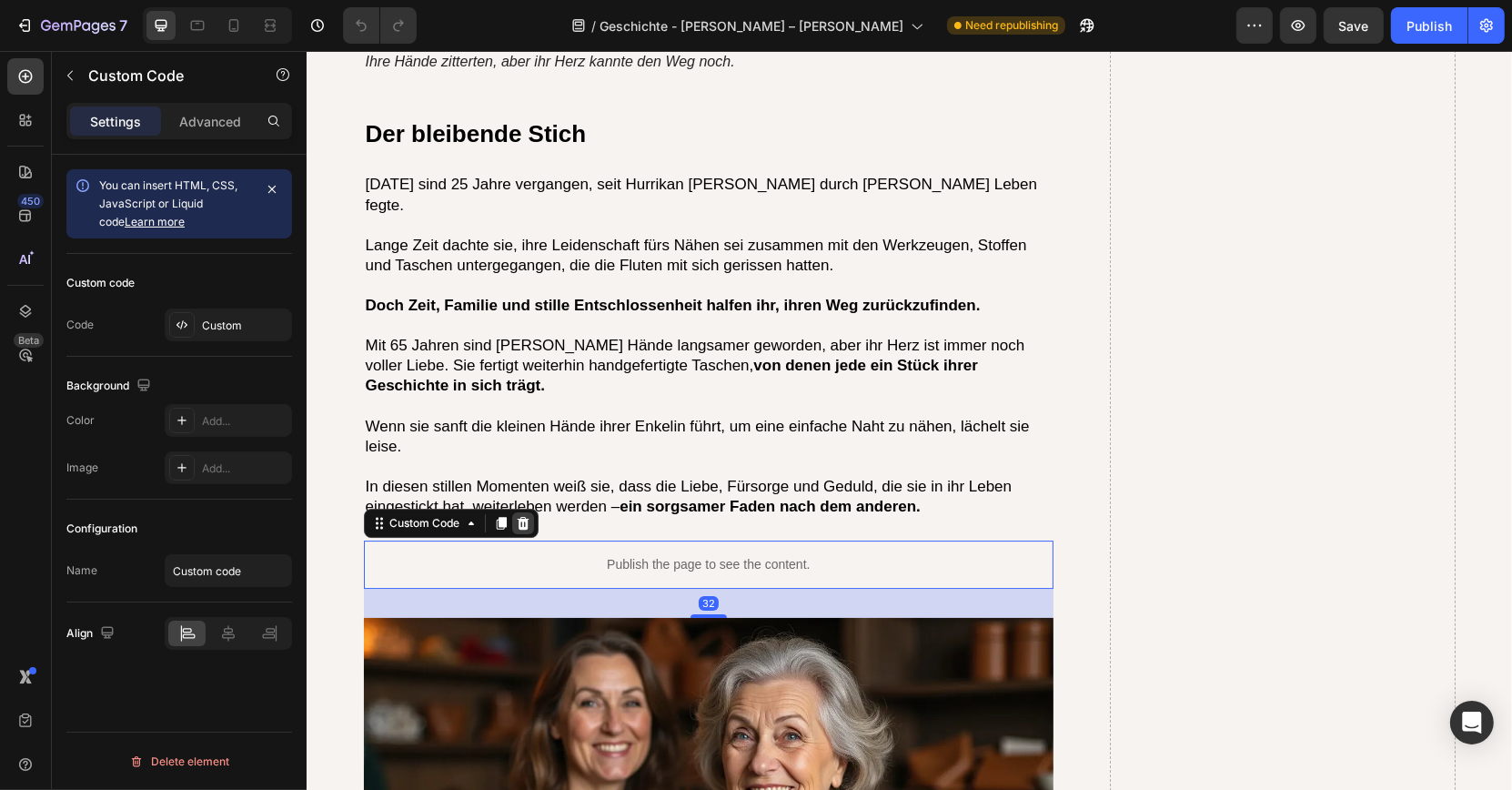
click at [517, 516] on icon at bounding box center [522, 523] width 15 height 15
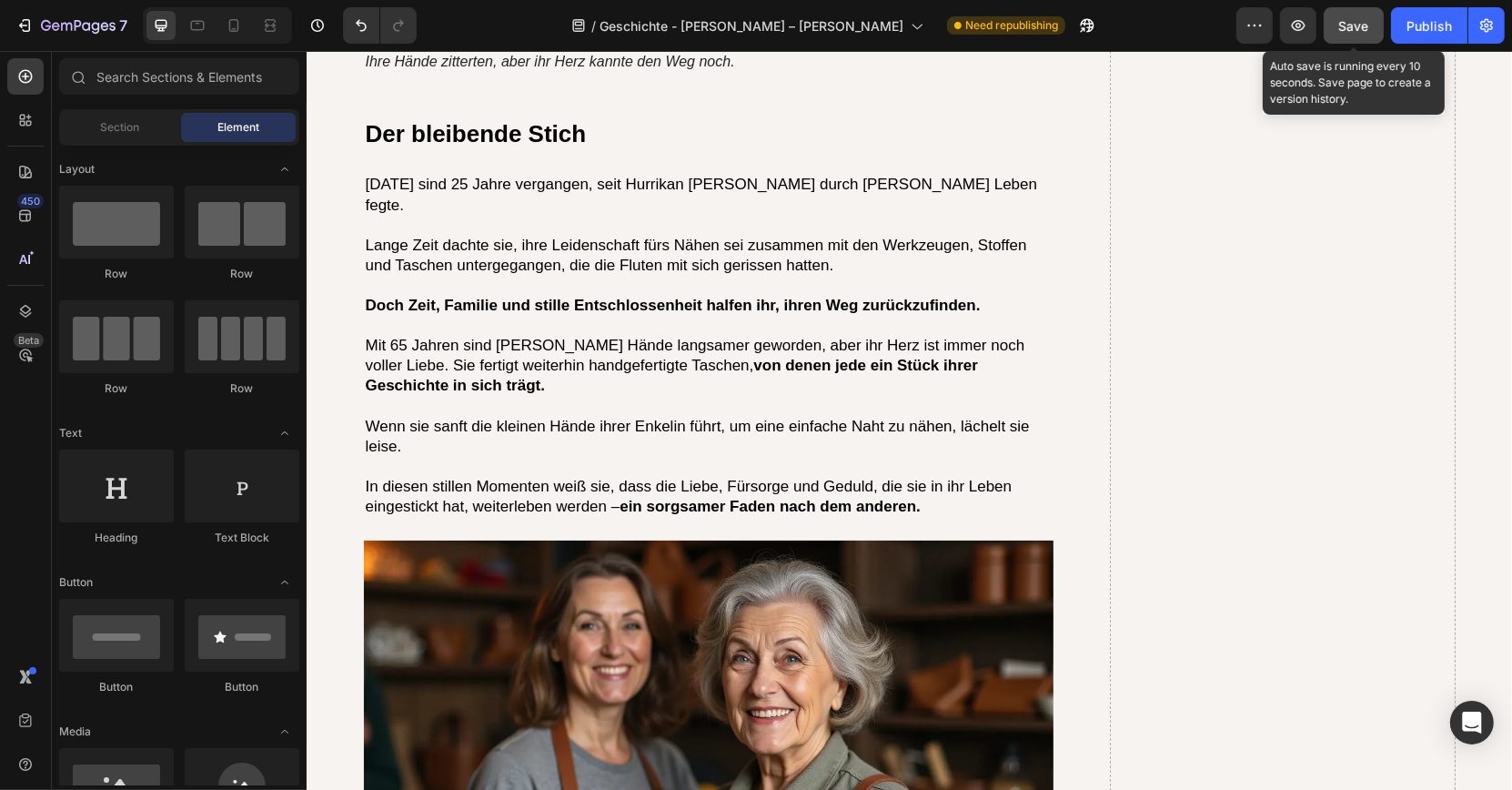
click at [1332, 28] on button "Save" at bounding box center [1353, 25] width 60 height 37
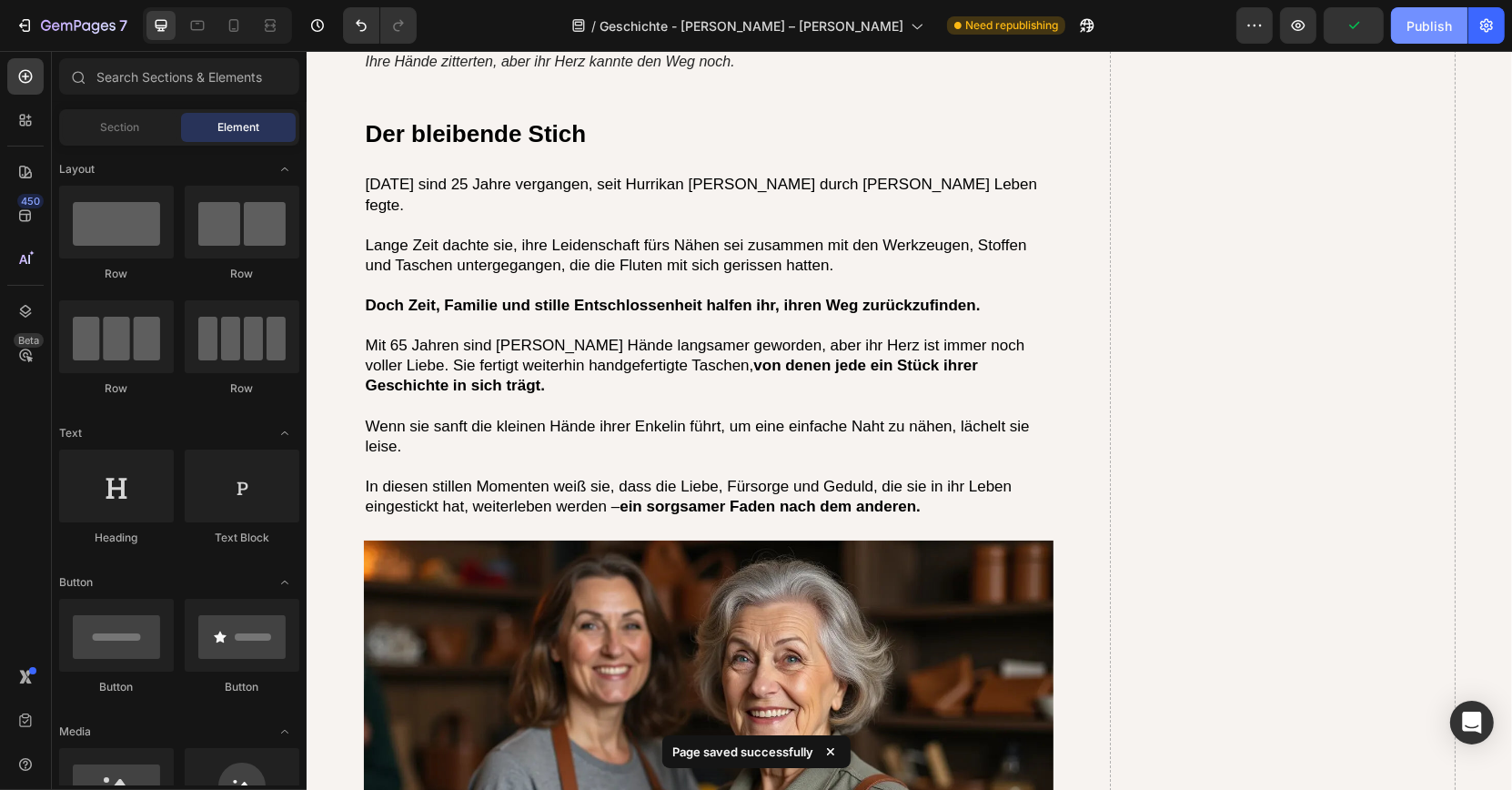
click at [1454, 20] on button "Publish" at bounding box center [1429, 25] width 76 height 37
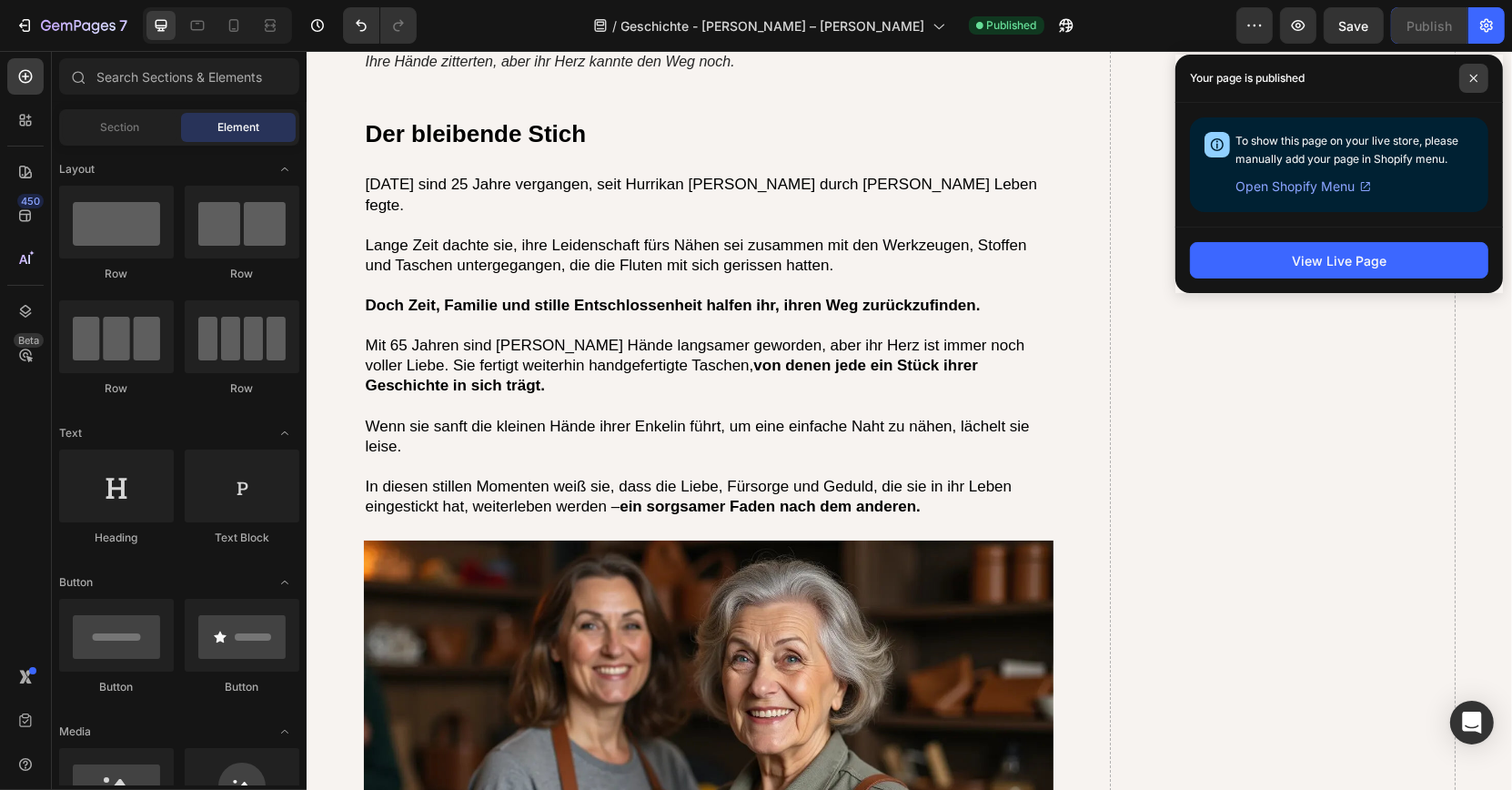
click at [1472, 86] on span at bounding box center [1473, 77] width 29 height 29
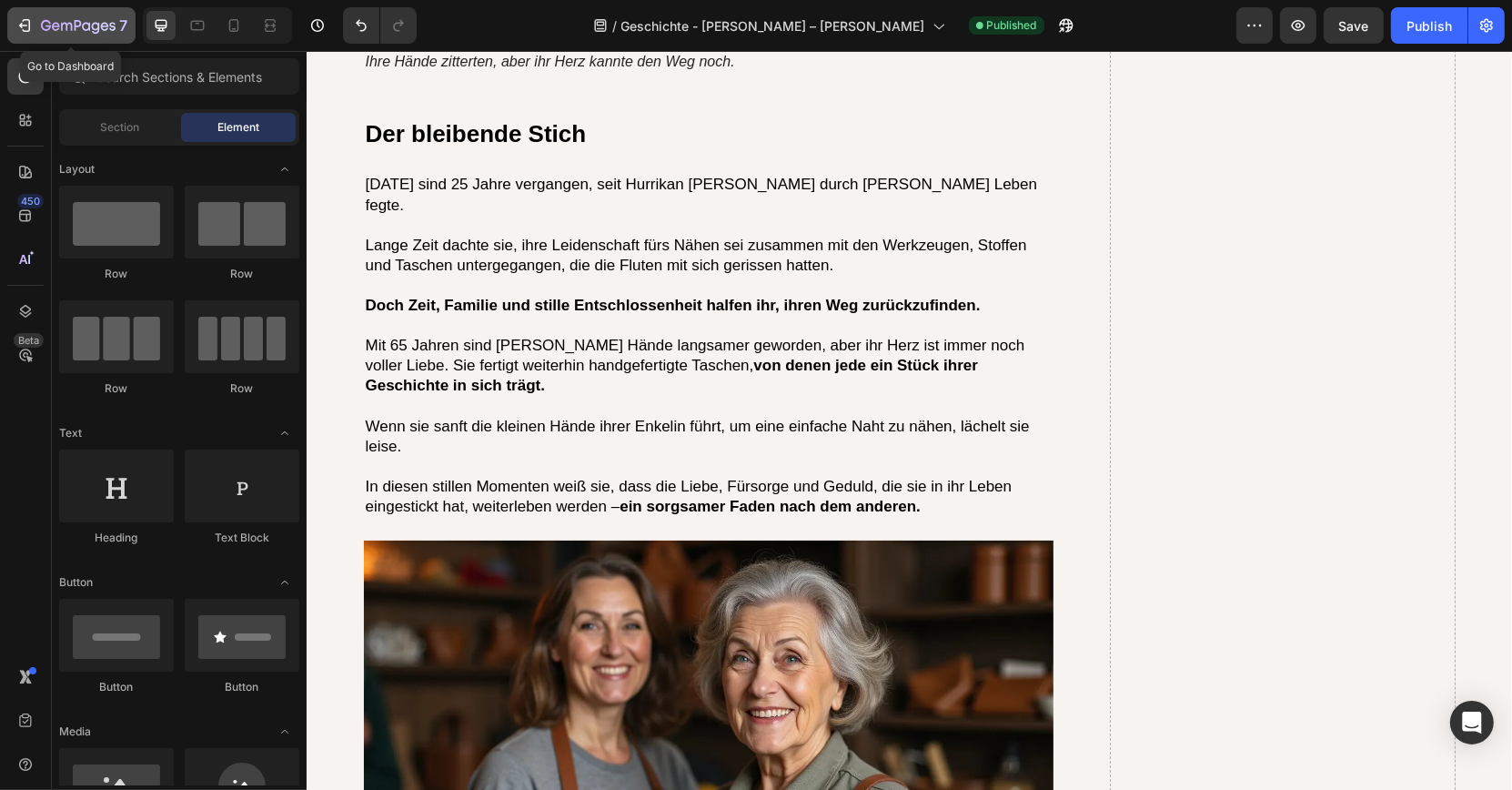
click at [100, 19] on icon "button" at bounding box center [77, 27] width 74 height 16
